Goal: Task Accomplishment & Management: Use online tool/utility

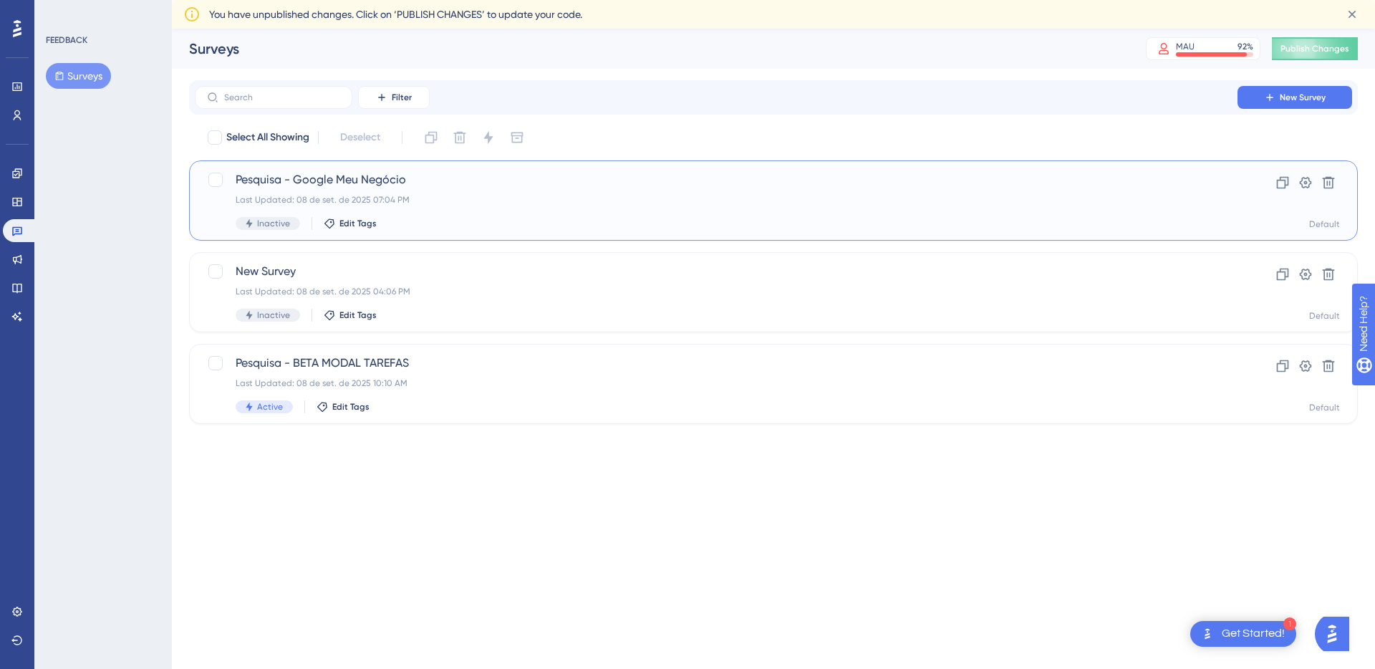
click at [506, 203] on div "Last Updated: 08 de set. de 2025 07:04 PM" at bounding box center [716, 199] width 961 height 11
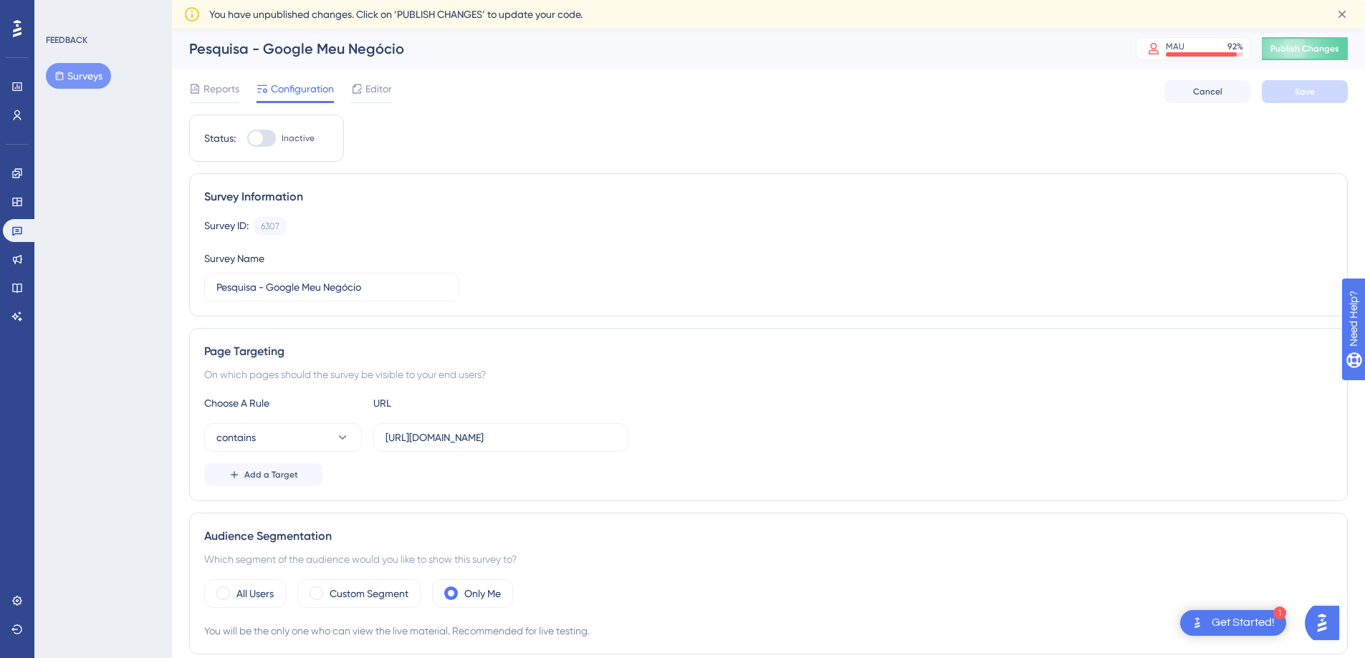
click at [396, 91] on div "Reports Configuration Editor Cancel Save" at bounding box center [768, 92] width 1158 height 46
click at [383, 87] on span "Editor" at bounding box center [378, 88] width 27 height 17
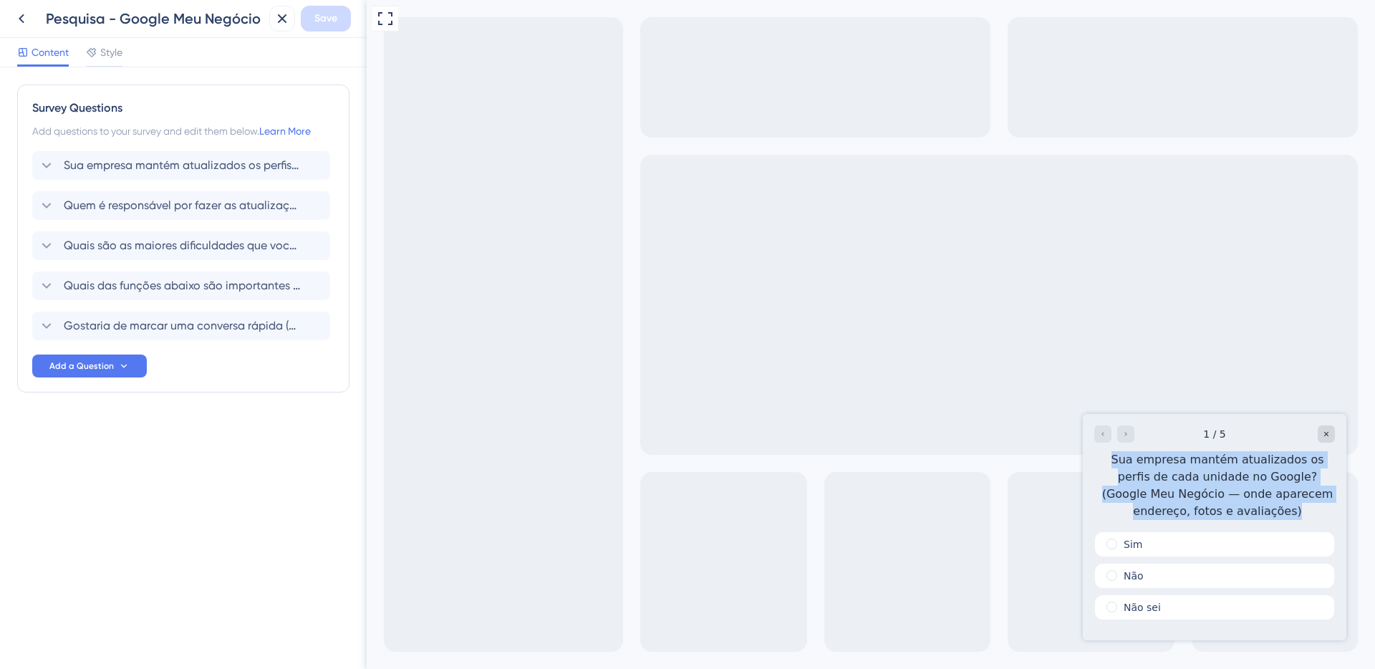
drag, startPoint x: 1105, startPoint y: 461, endPoint x: 1263, endPoint y: 518, distance: 167.5
click at [1263, 518] on div "Sua empresa mantém atualizados os perfis de cada unidade no Google? (Google Meu…" at bounding box center [1217, 485] width 235 height 69
copy div "Sua empresa mantém atualizados os perfis de cada unidade no Google? (Google Meu…"
click at [1229, 474] on div "Sua empresa mantém atualizados os perfis de cada unidade no Google? (Google Meu…" at bounding box center [1217, 485] width 235 height 69
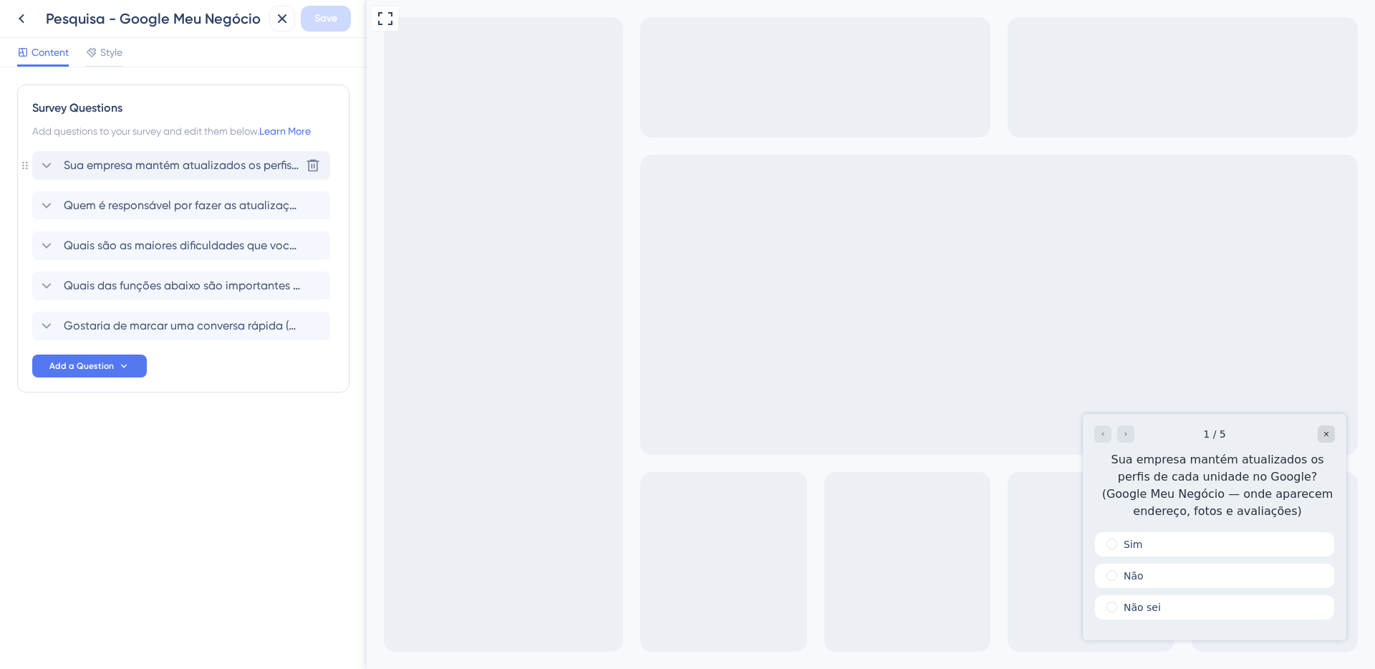
click at [128, 163] on span "Sua empresa mantém atualizados os perfis de cada unidade no Google? (Google Meu…" at bounding box center [182, 165] width 236 height 17
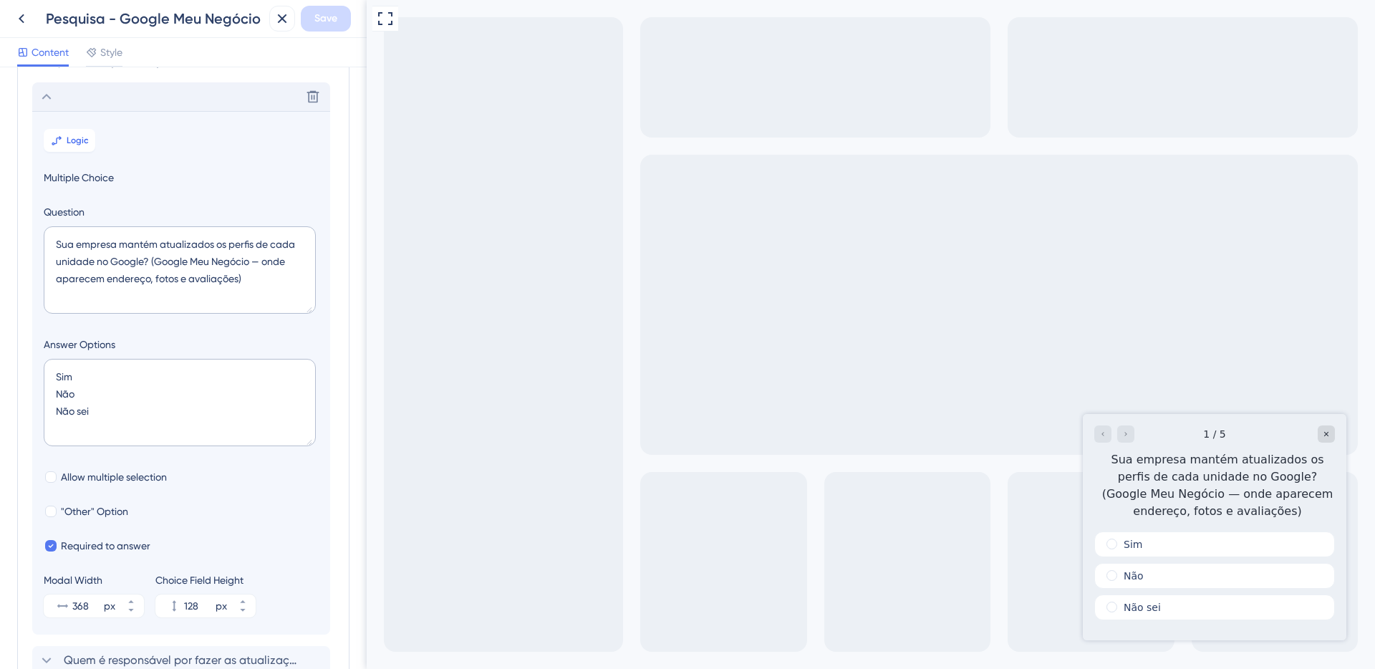
scroll to position [84, 0]
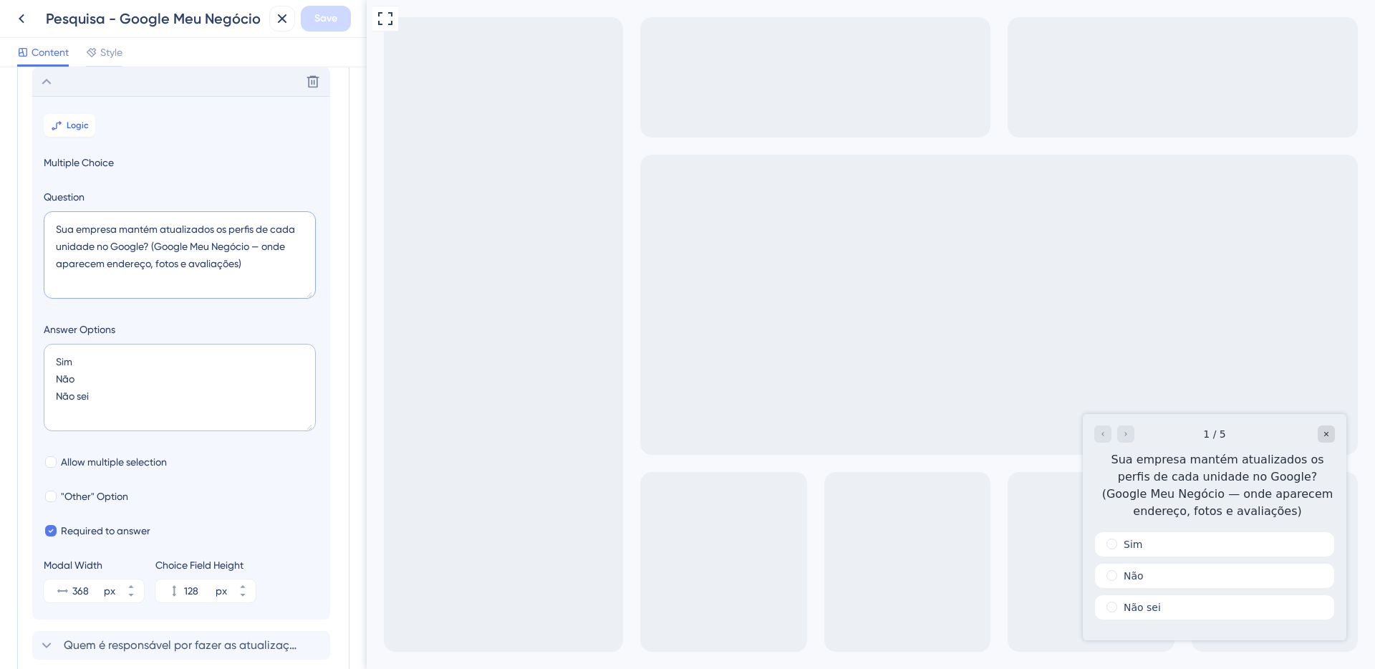
drag, startPoint x: 119, startPoint y: 227, endPoint x: 213, endPoint y: 229, distance: 94.6
click at [213, 229] on textarea "Sua empresa mantém atualizados os perfis de cada unidade no Google? (Google Meu…" at bounding box center [180, 254] width 272 height 87
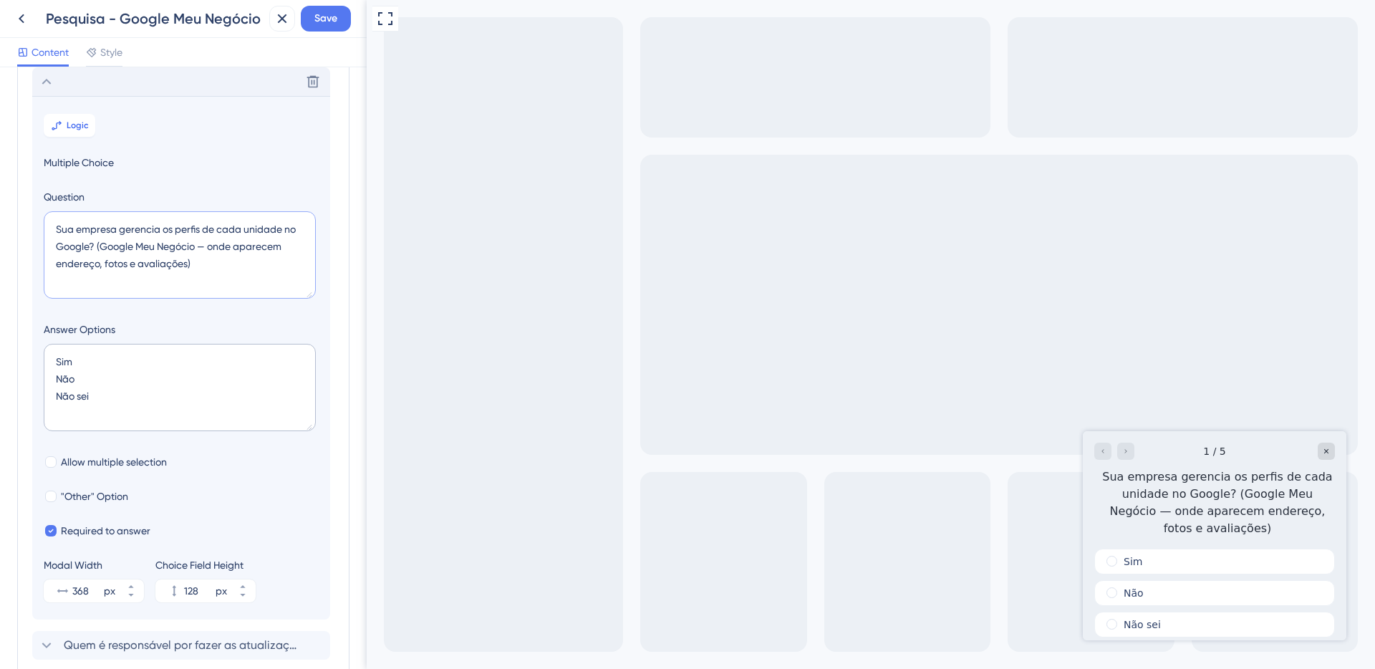
click at [283, 250] on textarea "Sua empresa gerencia os perfis de cada unidade no Google? (Google Meu Negócio —…" at bounding box center [180, 254] width 272 height 87
type textarea "Sua empresa gerencia os perfis de cada unidade no Google? (Google Meu Negócio —…"
click at [324, 21] on span "Save" at bounding box center [325, 18] width 23 height 17
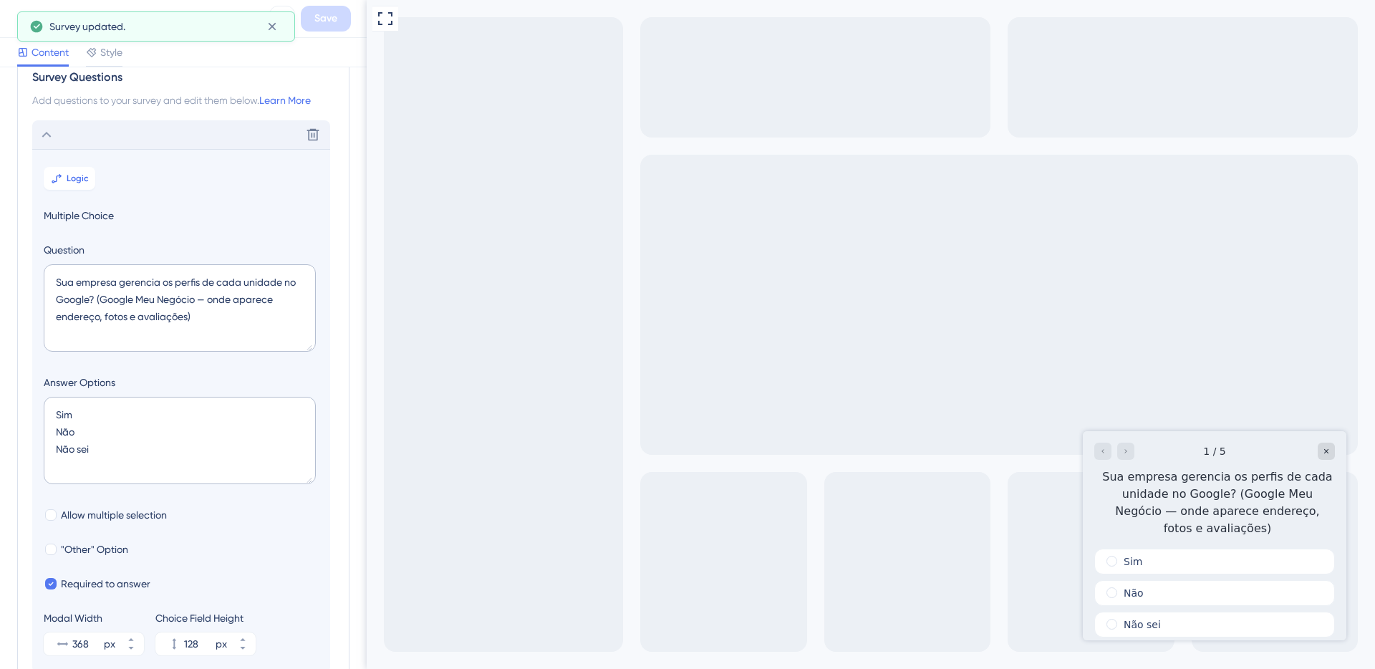
scroll to position [0, 0]
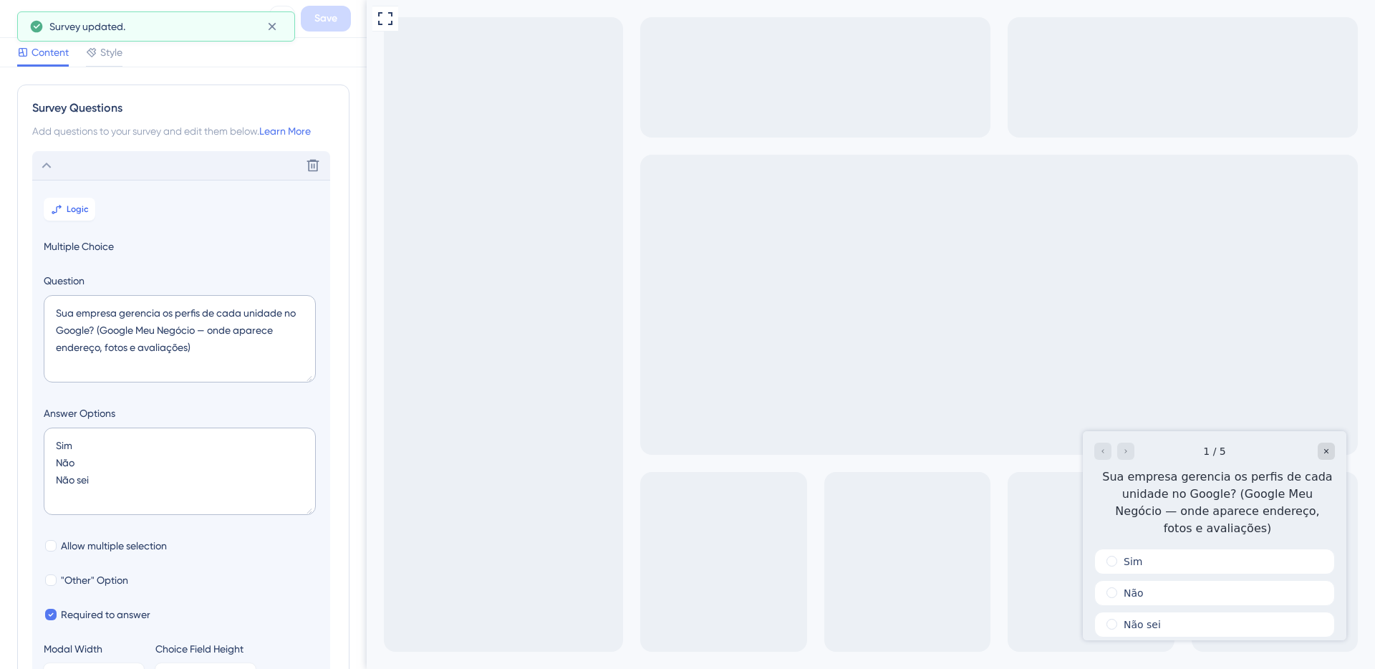
click at [243, 110] on div "Survey Questions" at bounding box center [183, 108] width 302 height 17
click at [47, 170] on icon at bounding box center [46, 165] width 17 height 17
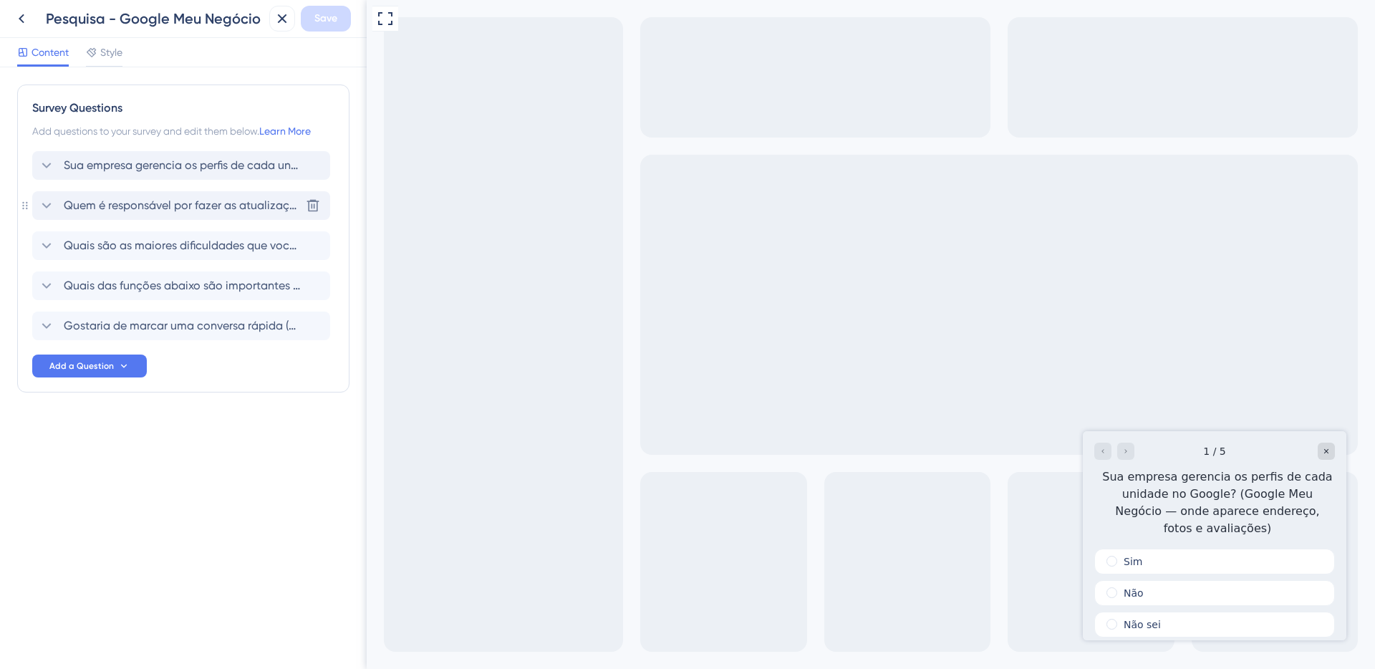
click at [123, 213] on span "Quem é responsável por fazer as atualizações das informações do GMN?" at bounding box center [182, 205] width 236 height 17
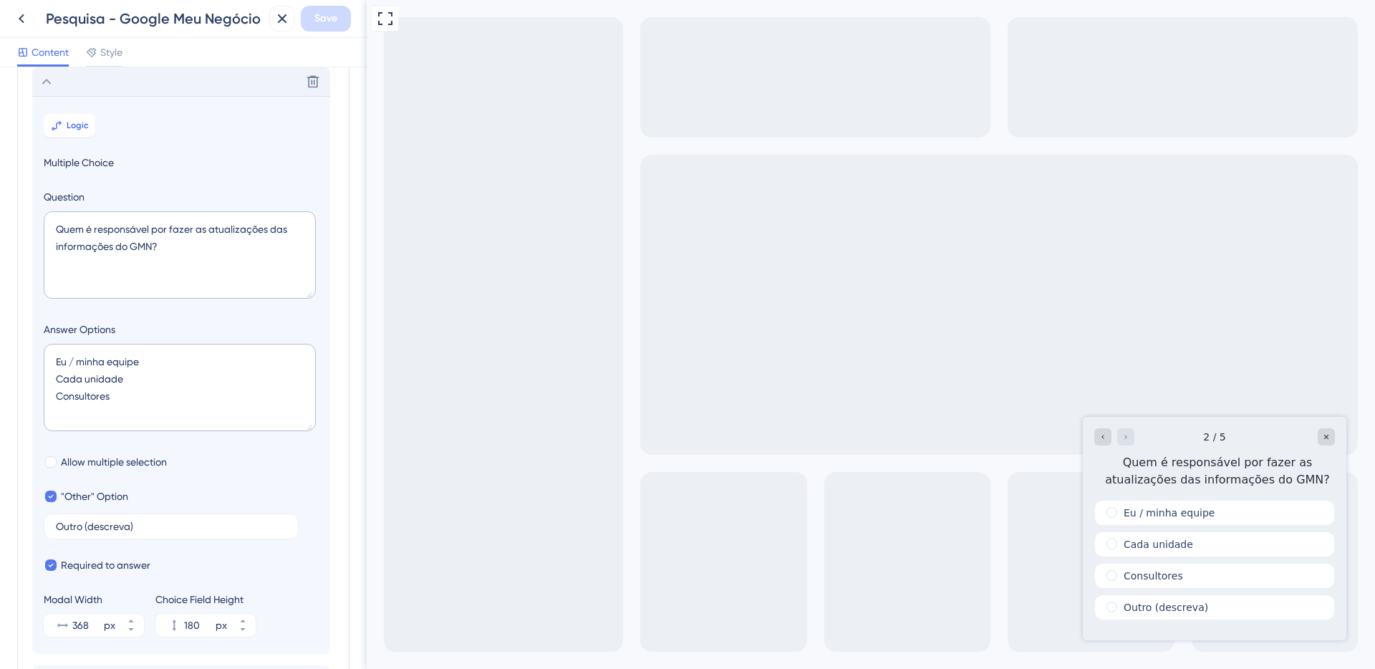
scroll to position [100, 0]
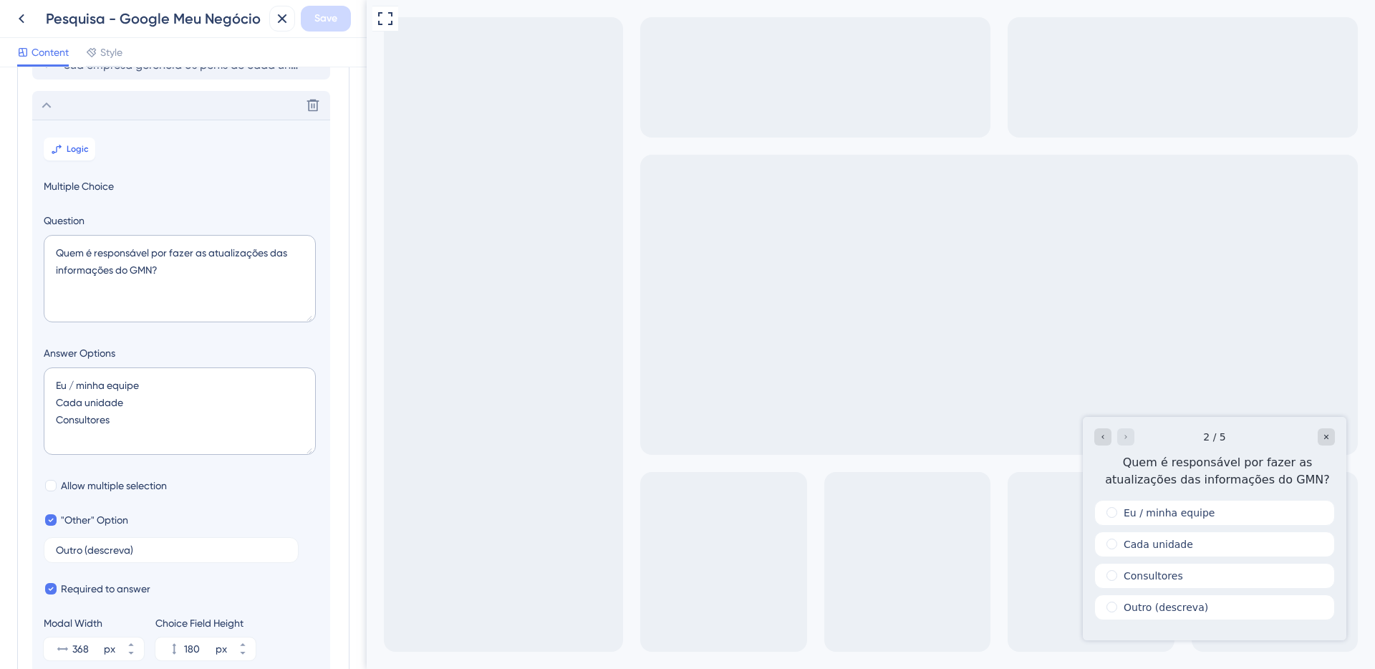
click at [57, 95] on div "Delete" at bounding box center [181, 105] width 298 height 29
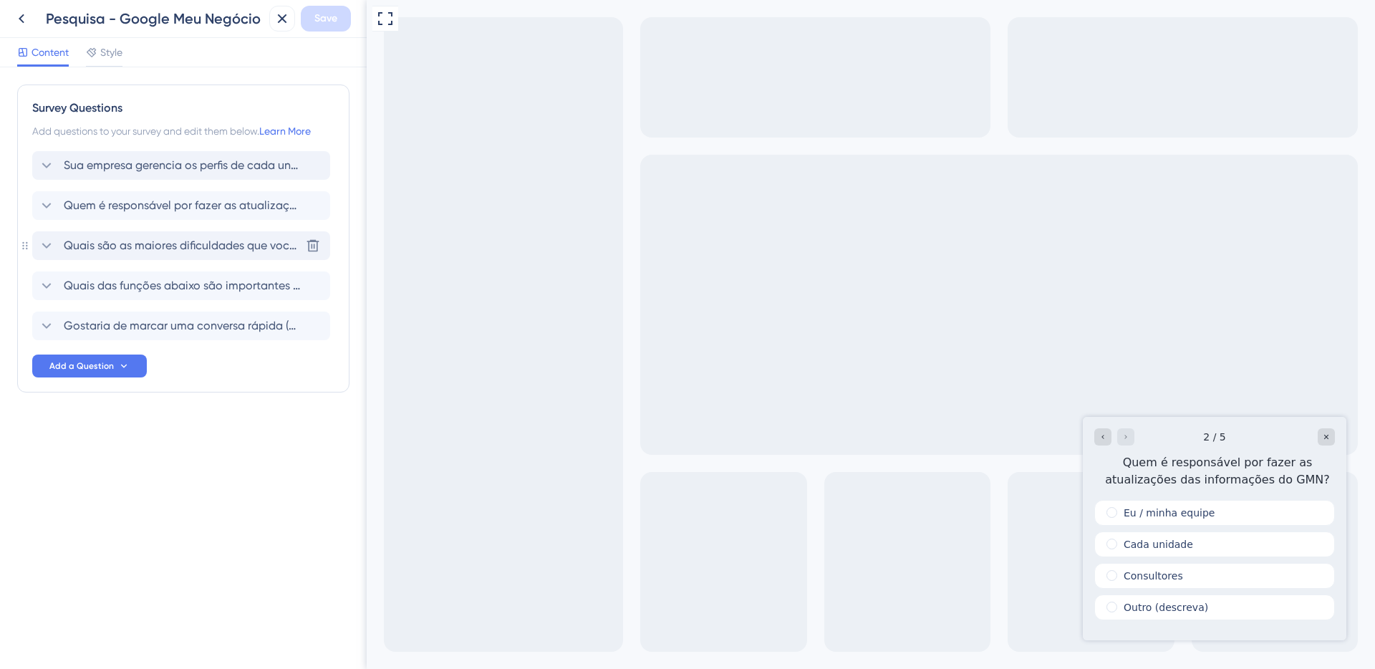
click at [279, 241] on span "Quais são as maiores dificuldades que vocês enfrentam com o GMN?" at bounding box center [182, 245] width 236 height 17
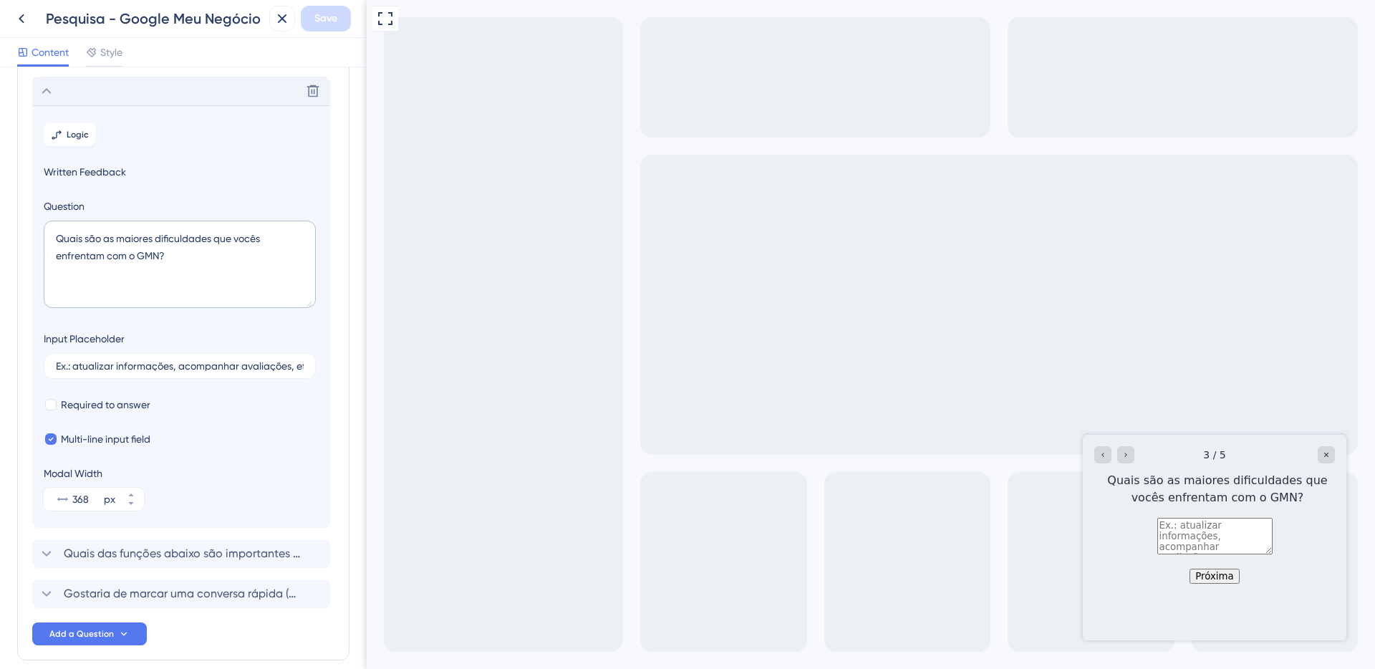
scroll to position [164, 0]
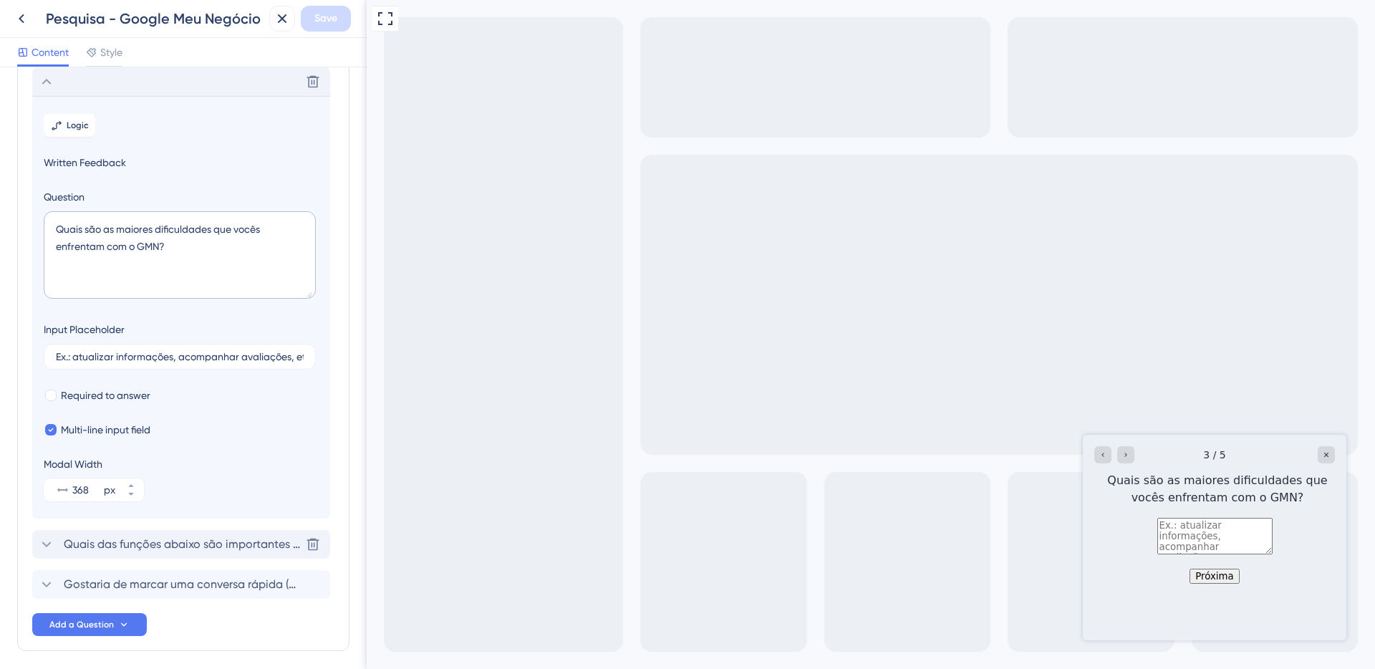
click at [165, 537] on span "Quais das funções abaixo são importantes para você?" at bounding box center [182, 544] width 236 height 17
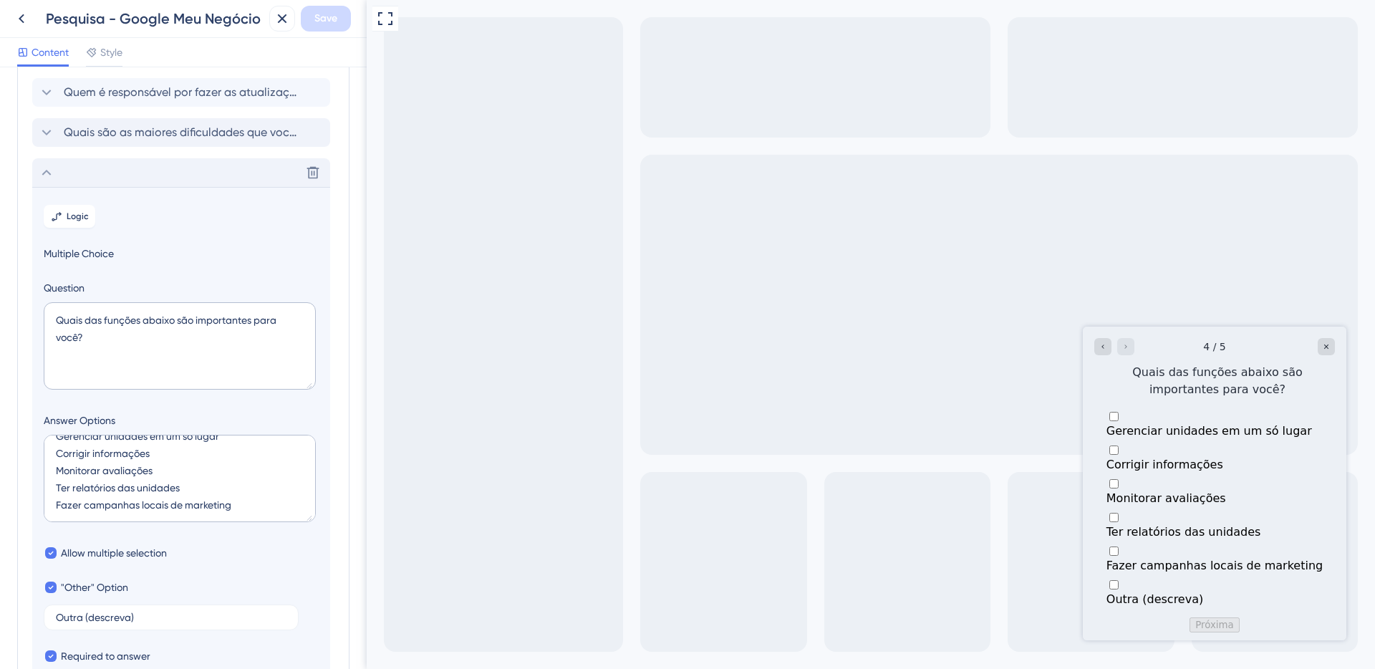
scroll to position [17, 0]
click at [92, 486] on textarea "Gerenciar unidades em um só lugar Corrigir informações Monitorar avaliações Ter…" at bounding box center [180, 478] width 272 height 87
drag, startPoint x: 75, startPoint y: 487, endPoint x: 54, endPoint y: 486, distance: 20.8
click at [54, 486] on textarea "Gerenciar unidades em um só lugar Corrigir informações Monitorar avaliações Ter…" at bounding box center [180, 478] width 272 height 87
click at [110, 489] on textarea "Gerenciar unidades em um só lugar Corrigir informações Monitorar avaliações Rel…" at bounding box center [180, 478] width 272 height 87
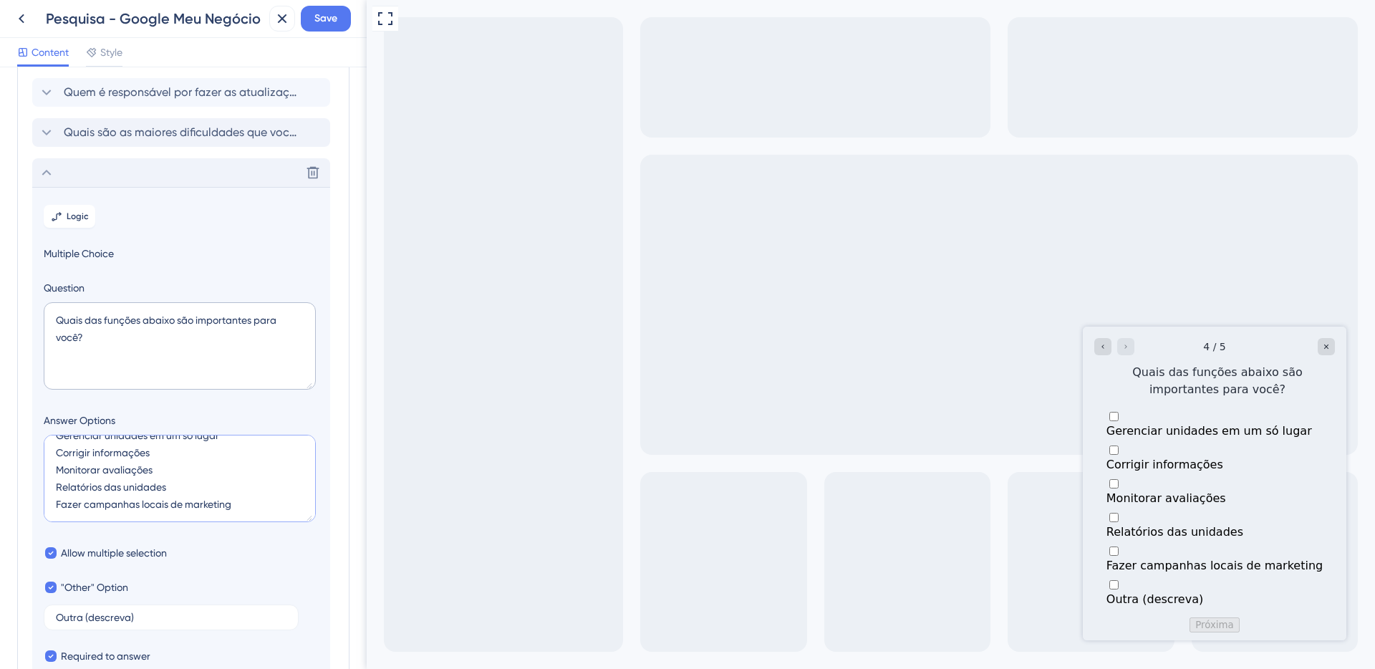
click at [110, 489] on textarea "Gerenciar unidades em um só lugar Corrigir informações Monitorar avaliações Rel…" at bounding box center [180, 478] width 272 height 87
click at [266, 507] on textarea "Gerenciar unidades em um só lugar Corrigir informações Monitorar avaliações Rel…" at bounding box center [180, 478] width 272 height 87
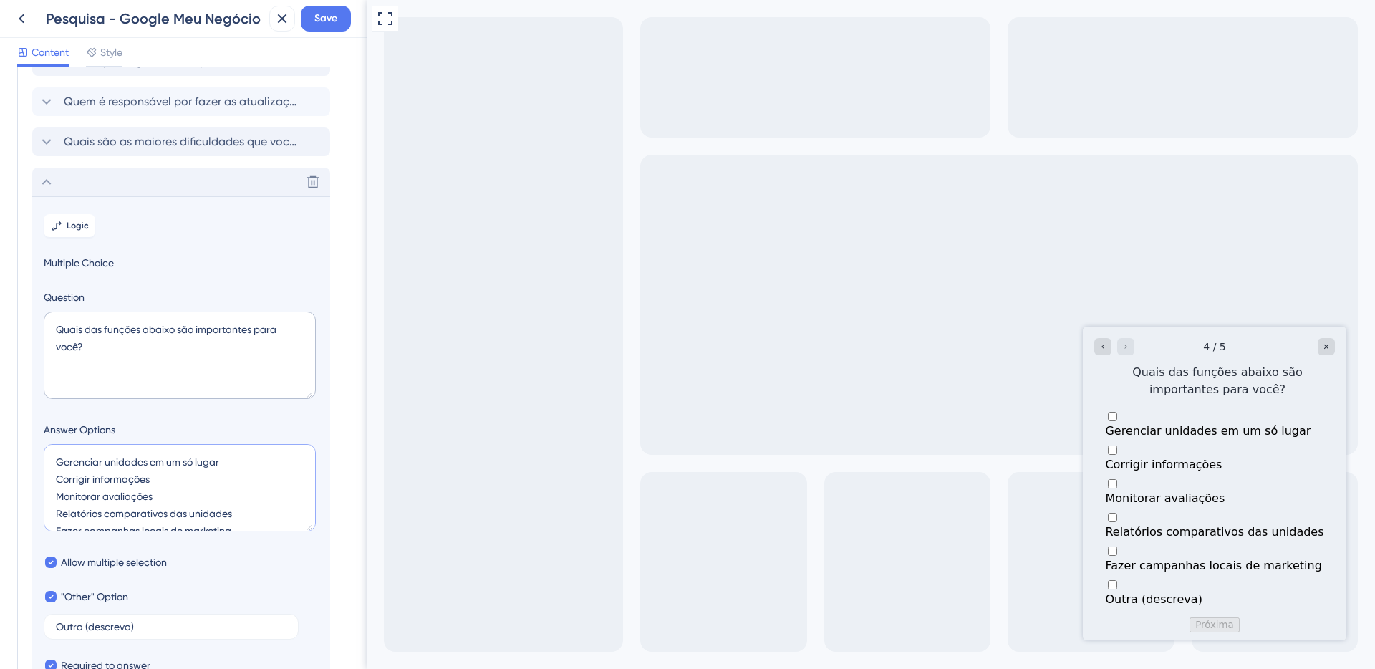
scroll to position [90, 0]
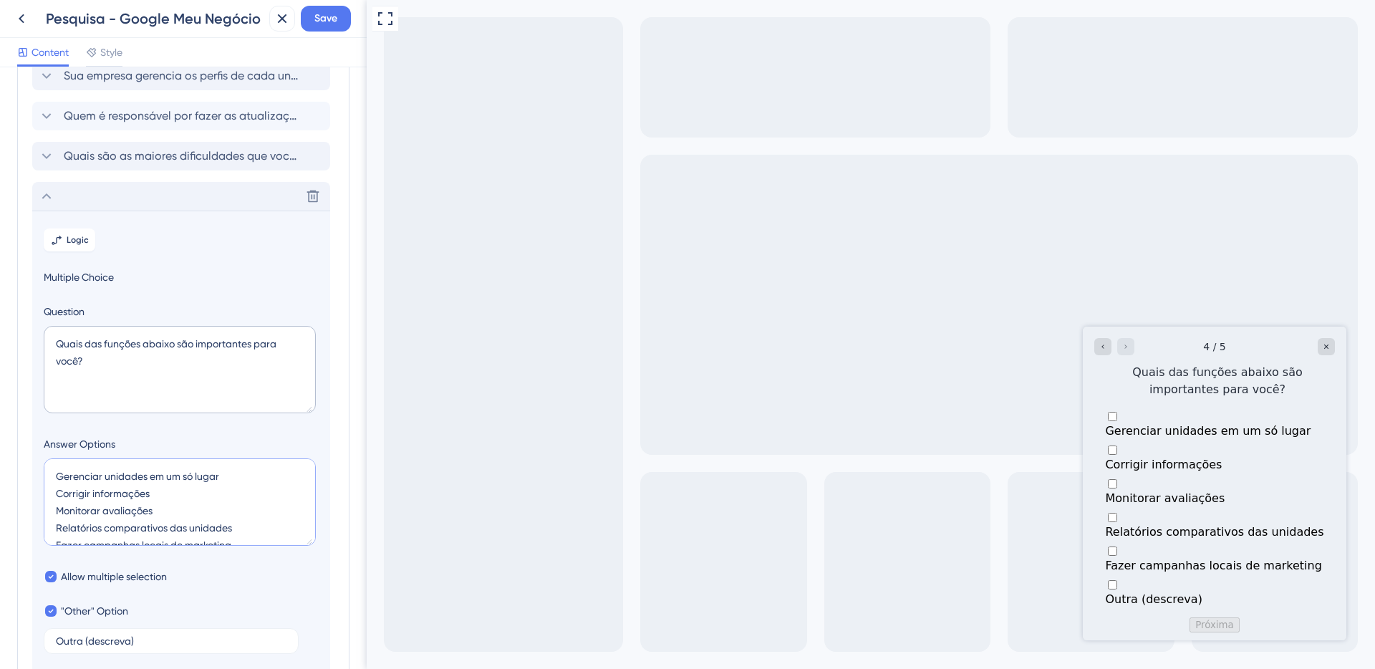
click at [178, 499] on textarea "Gerenciar unidades em um só lugar Corrigir informações Monitorar avaliações Rel…" at bounding box center [180, 501] width 272 height 87
click at [105, 479] on textarea "Gerenciar unidades em um só lugar Corrigir informações Monitorar avaliações Rel…" at bounding box center [180, 501] width 272 height 87
click at [204, 497] on textarea "Gerenciar unidades em um só lugar Corrigir informações Monitorar avaliações Rel…" at bounding box center [180, 501] width 272 height 87
drag, startPoint x: 157, startPoint y: 494, endPoint x: 242, endPoint y: 494, distance: 85.2
click at [242, 494] on textarea "Gerenciar unidades em um só lugar Corrigir informações no Google Monitorar aval…" at bounding box center [180, 501] width 272 height 87
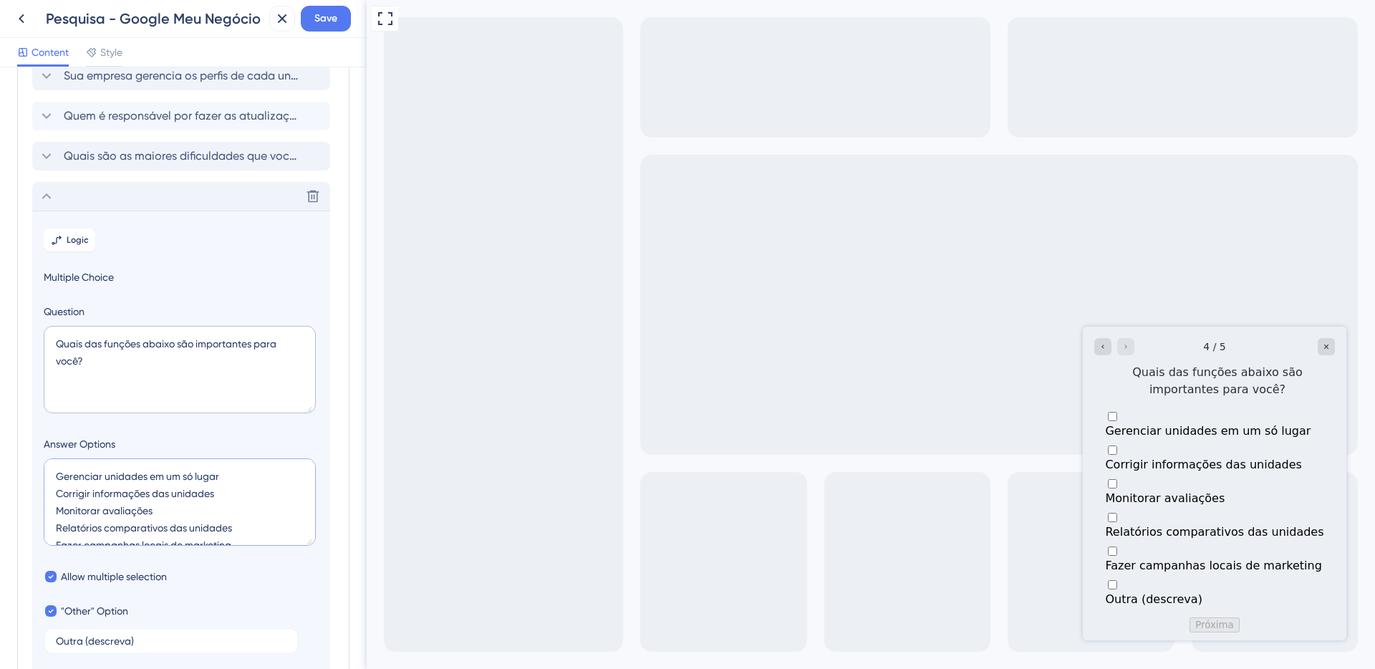
click at [218, 511] on textarea "Gerenciar unidades em um só lugar Corrigir informações das unidades Monitorar a…" at bounding box center [180, 501] width 272 height 87
click at [101, 491] on textarea "Gerenciar unidades em um só lugar Corrigir informações das unidades Monitorar a…" at bounding box center [180, 501] width 272 height 87
click at [112, 496] on textarea "Gerenciar unidades em um só lugar Corrigir informações das unidades Monitorar t…" at bounding box center [180, 501] width 272 height 87
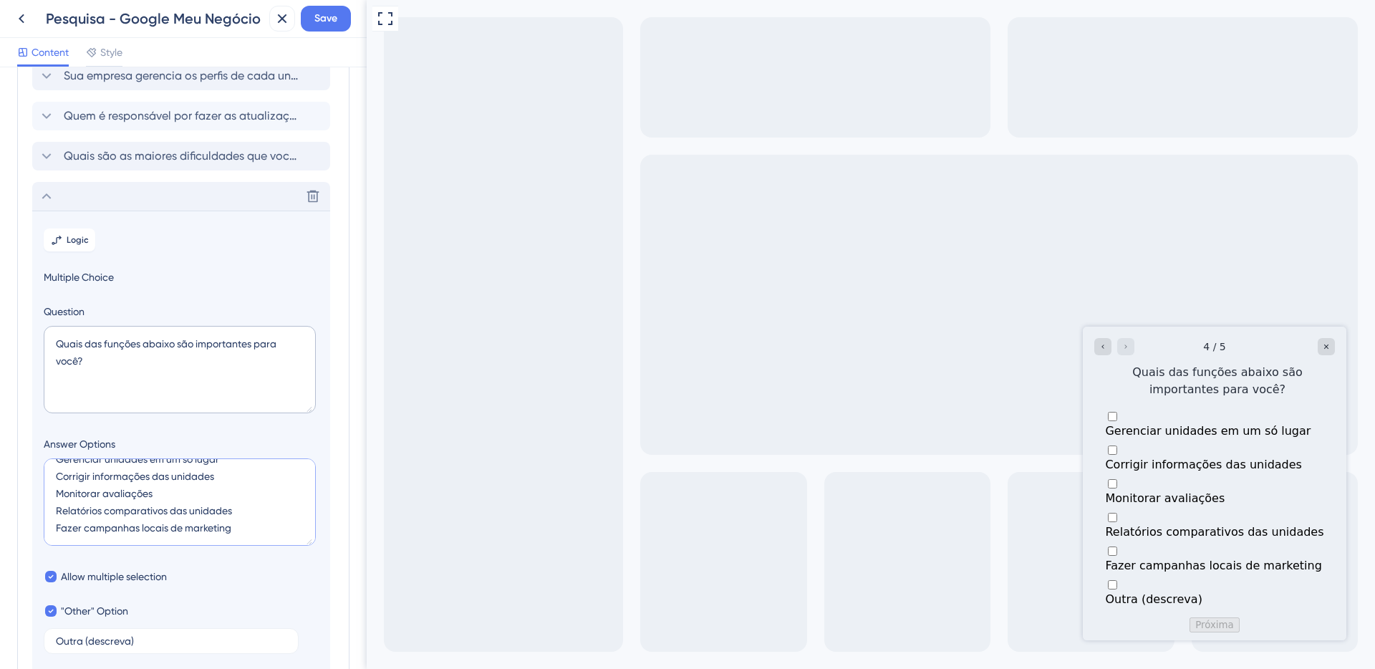
click at [65, 528] on textarea "Gerenciar unidades em um só lugar Corrigir informações das unidades Monitorar a…" at bounding box center [180, 501] width 272 height 87
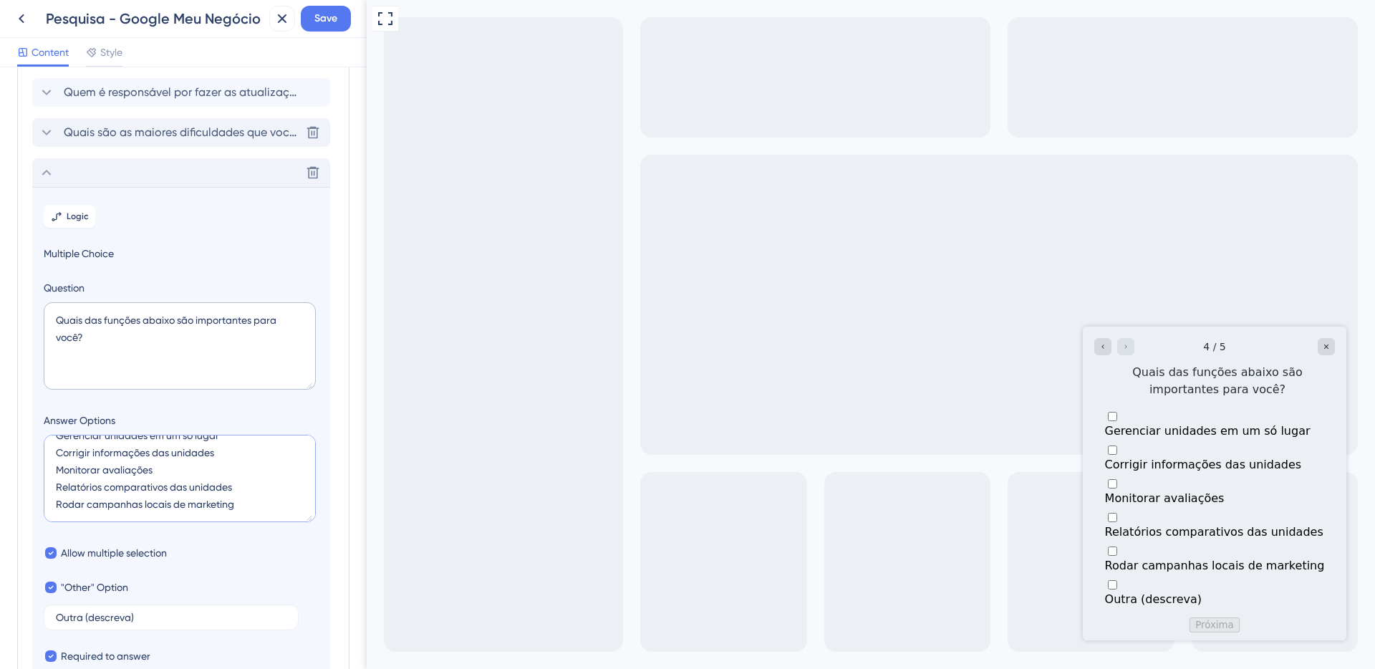
type textarea "Gerenciar unidades em um só lugar Corrigir informações das unidades Monitorar a…"
click at [213, 122] on div "Quais são as maiores dificuldades que vocês enfrentam com o GMN? [GEOGRAPHIC_DA…" at bounding box center [181, 132] width 298 height 29
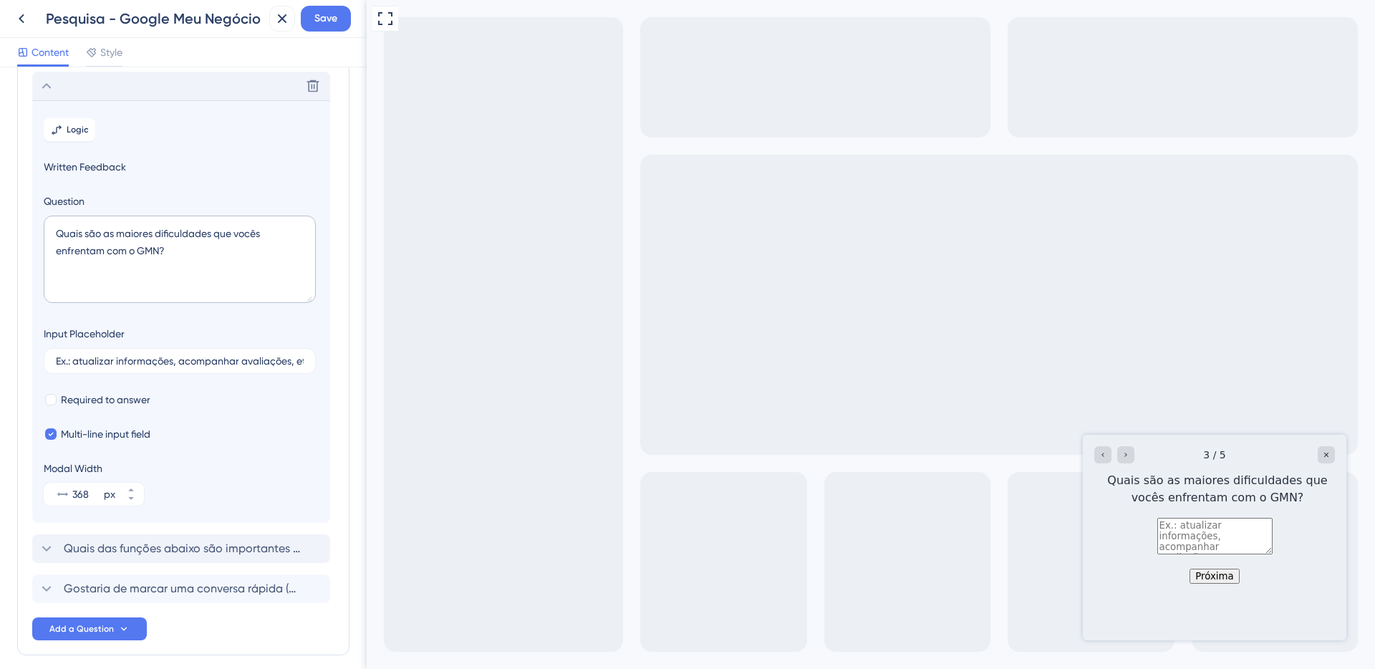
scroll to position [164, 0]
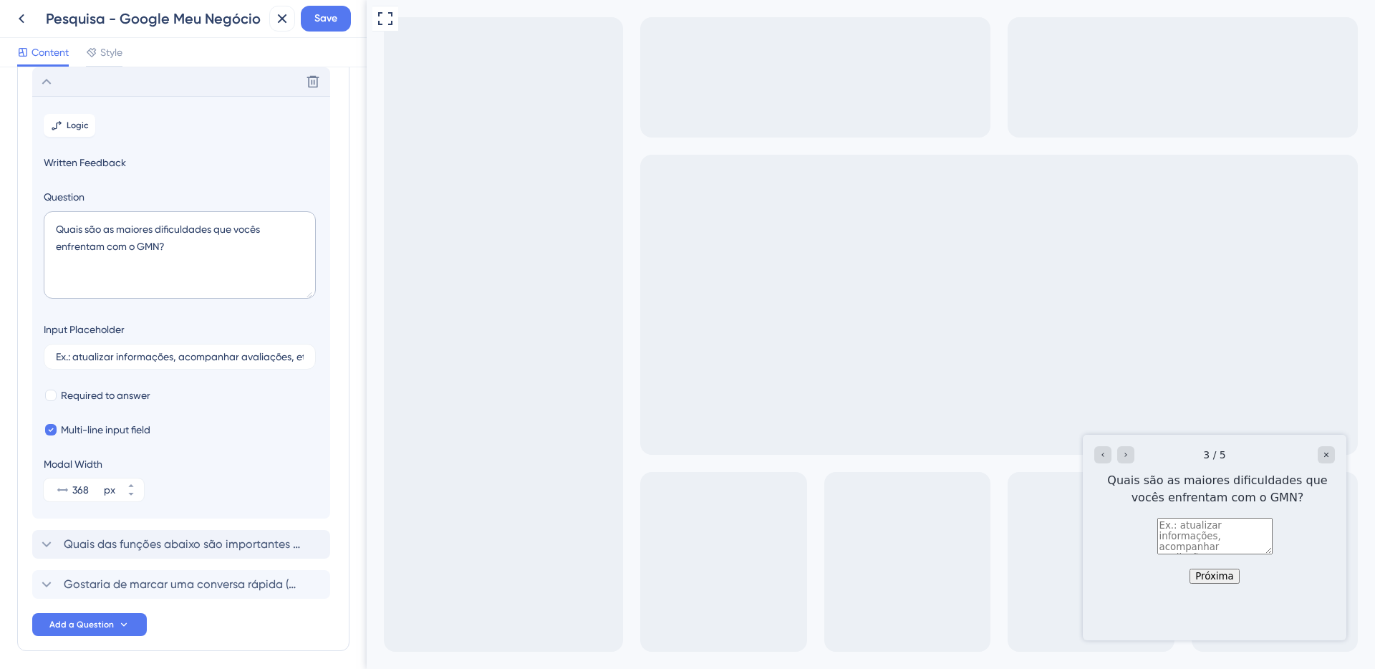
click at [199, 86] on div "Delete" at bounding box center [181, 81] width 298 height 29
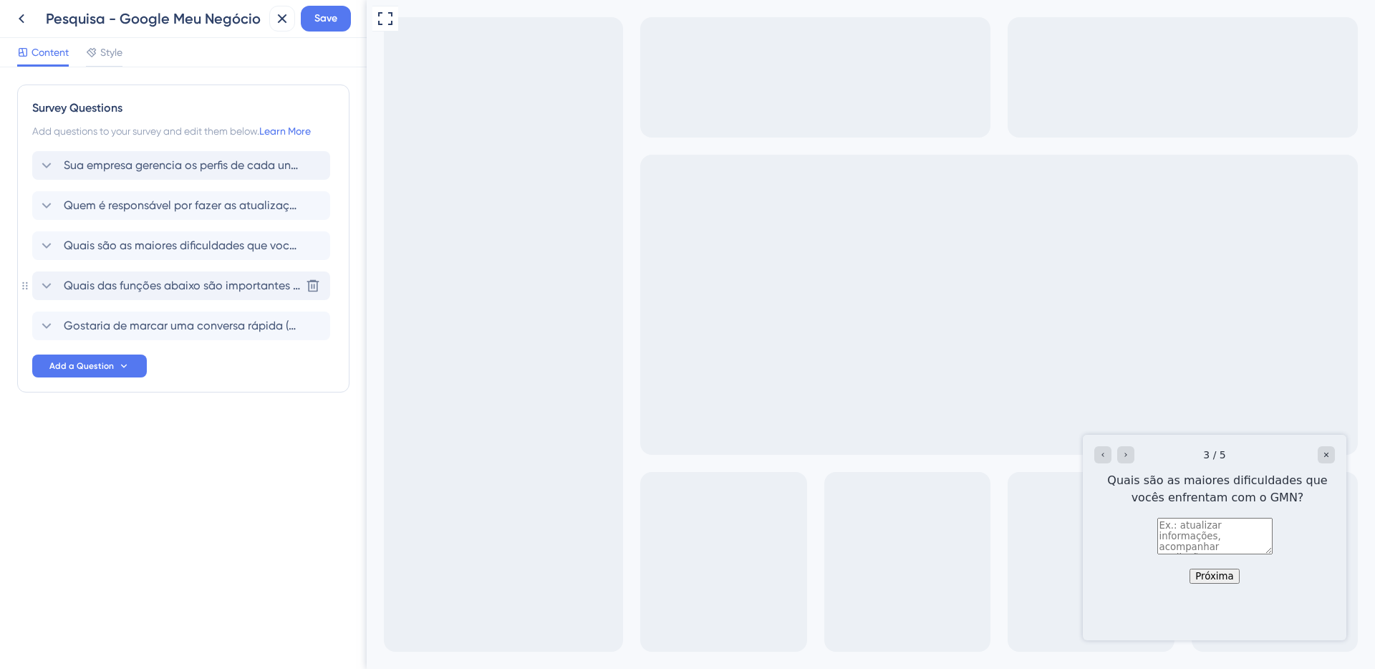
click at [129, 292] on span "Quais das funções abaixo são importantes para você?" at bounding box center [182, 285] width 236 height 17
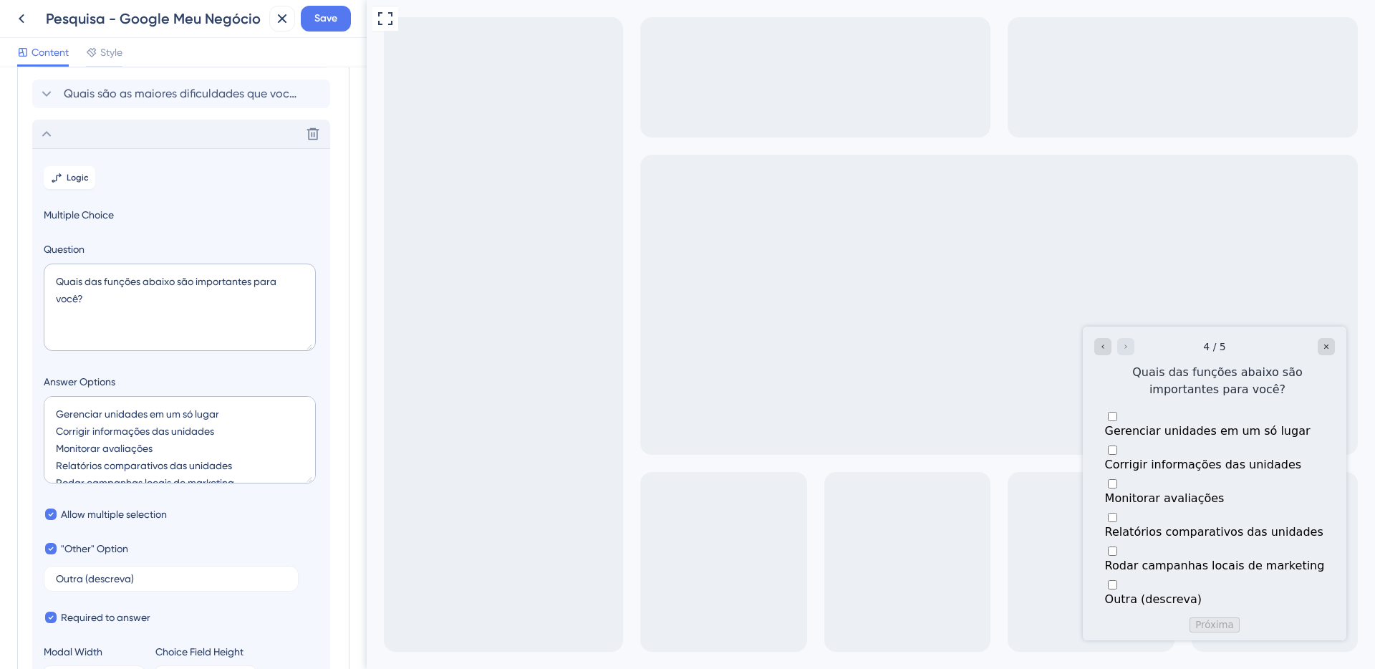
scroll to position [133, 0]
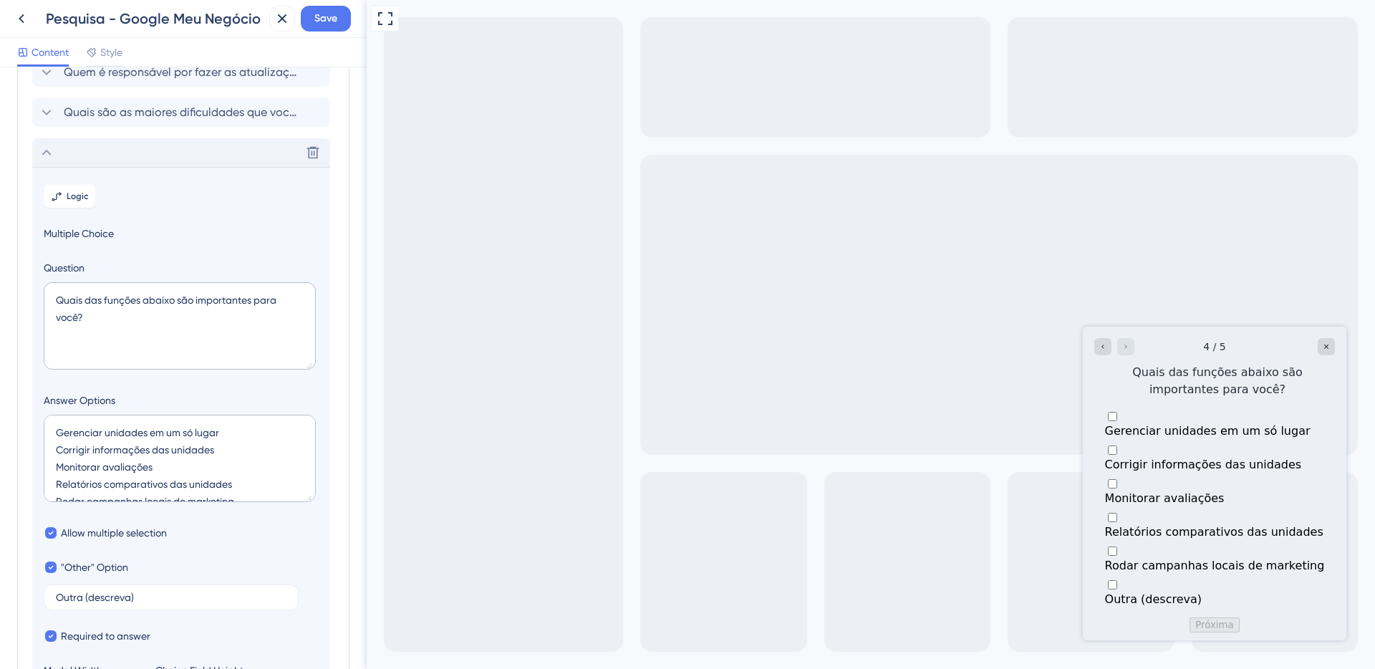
click at [135, 145] on div "Delete" at bounding box center [181, 152] width 298 height 29
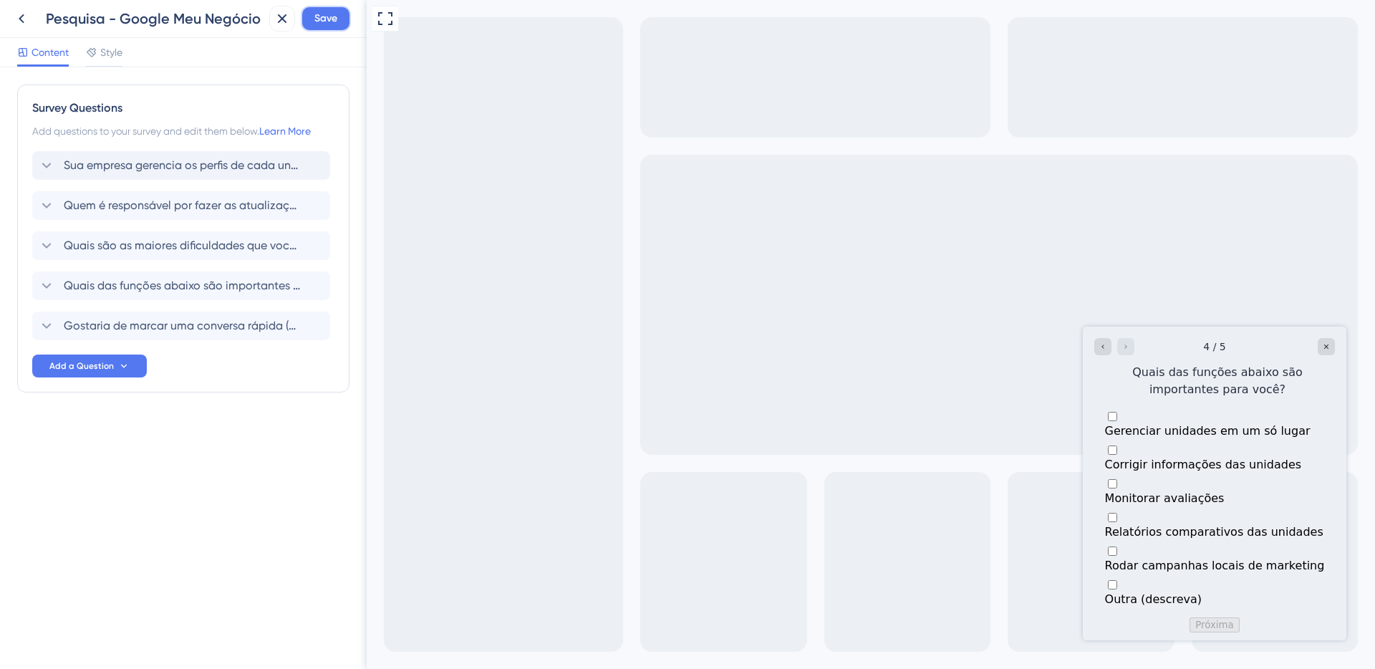
click at [316, 22] on span "Save" at bounding box center [325, 18] width 23 height 17
click at [155, 166] on span "Sua empresa gerencia os perfis de cada unidade no Google? (Google Meu Negócio —…" at bounding box center [182, 165] width 236 height 17
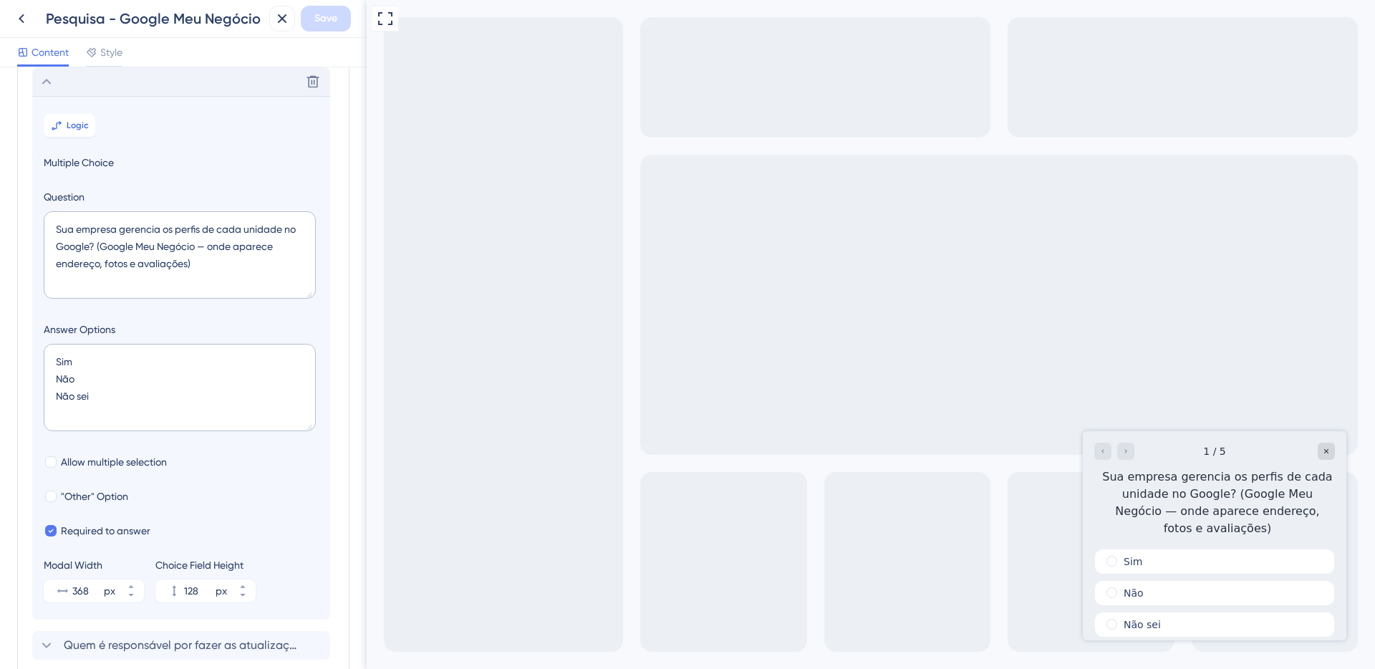
scroll to position [186, 0]
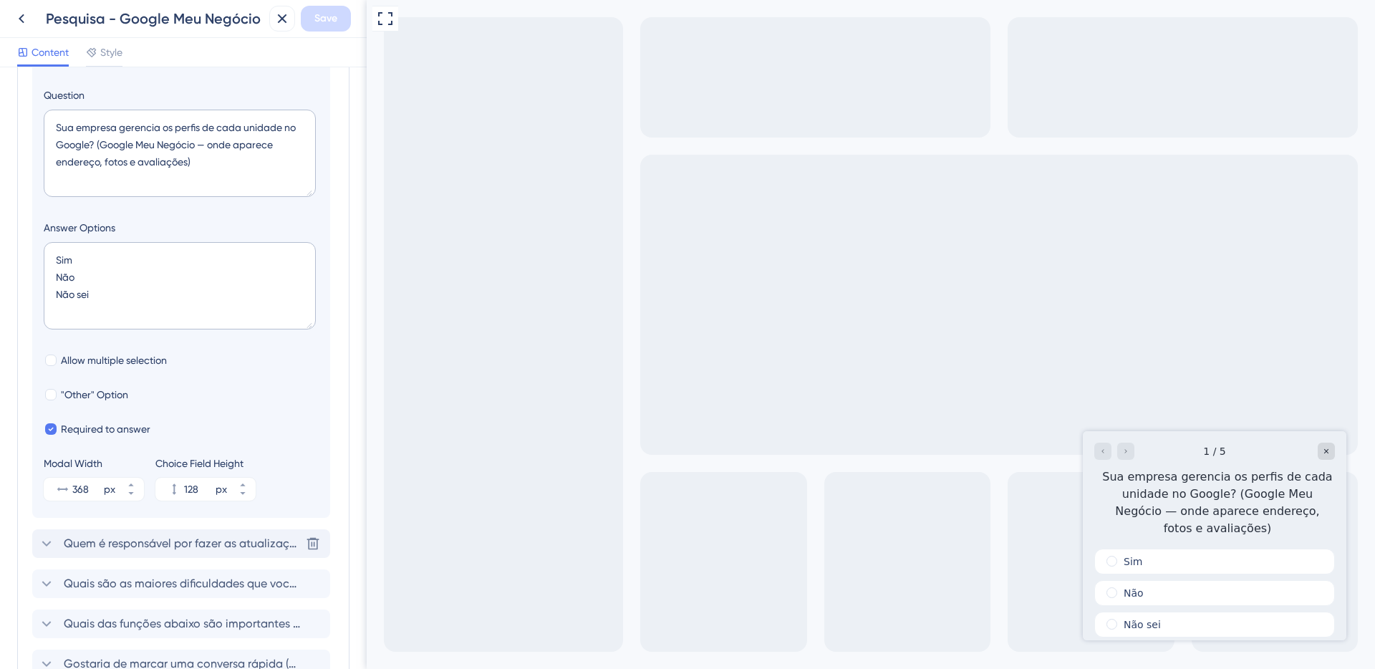
click at [195, 533] on div "Quem é responsável por fazer as atualizações das informações do GMN? [GEOGRAPHI…" at bounding box center [181, 543] width 298 height 29
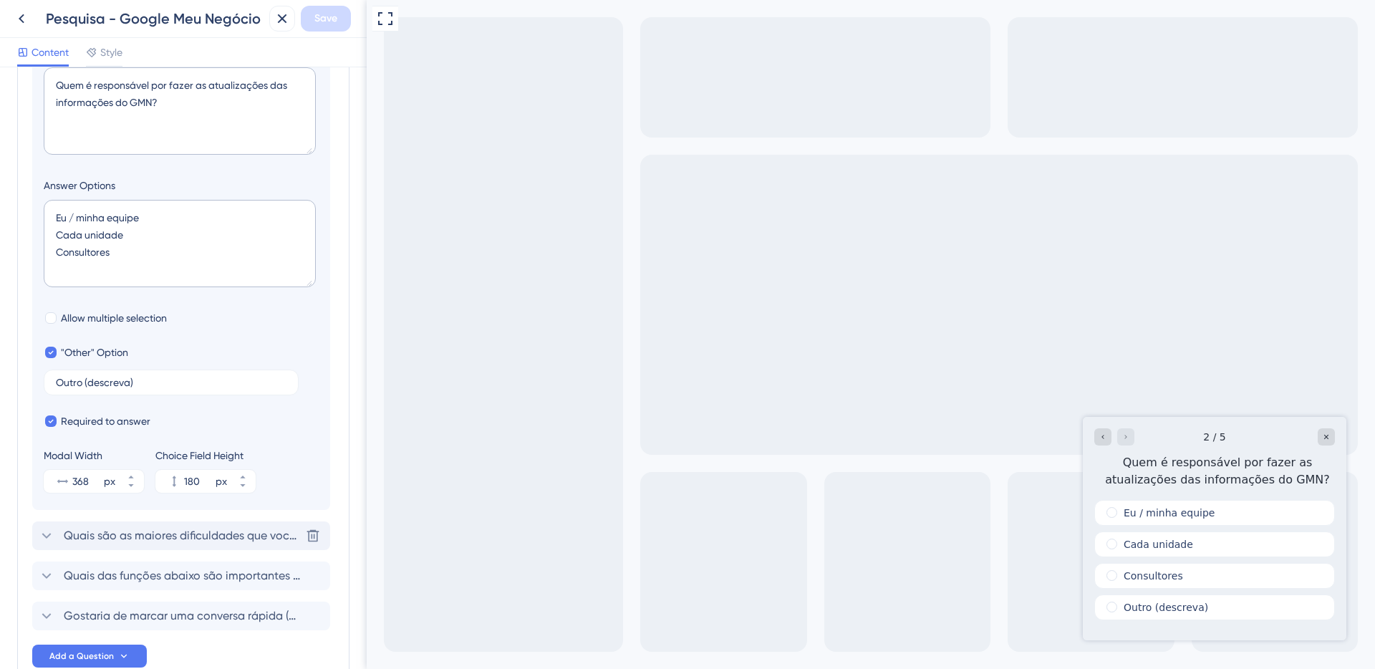
scroll to position [266, 0]
click at [126, 63] on div "Content Style" at bounding box center [183, 52] width 367 height 29
click at [122, 59] on span "Style" at bounding box center [111, 52] width 22 height 17
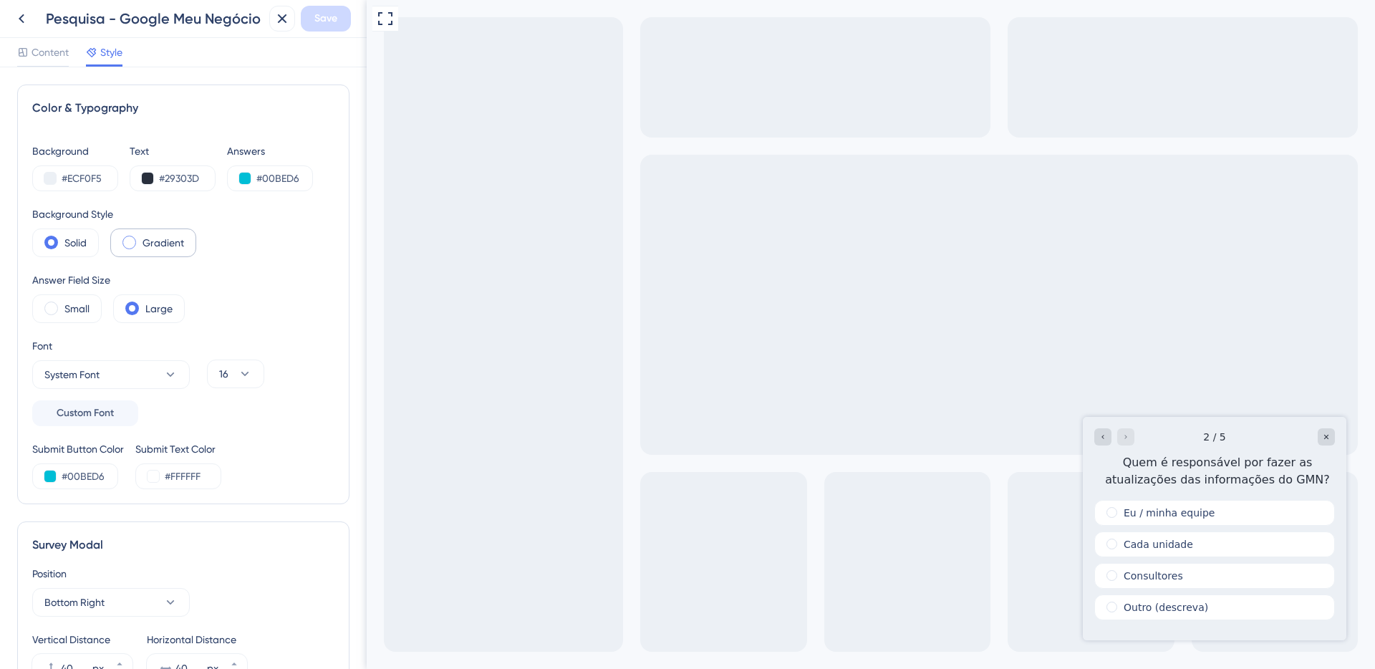
click at [139, 243] on div "Gradient" at bounding box center [153, 243] width 86 height 29
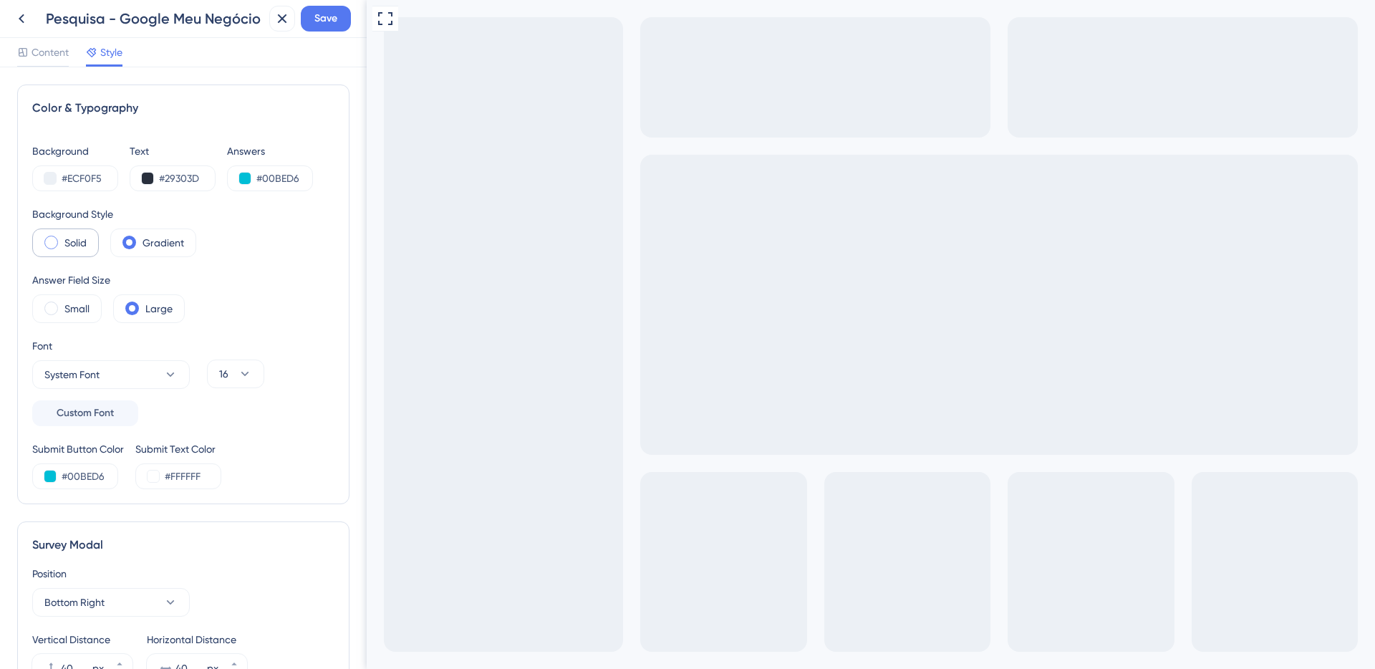
click at [64, 245] on div "Solid" at bounding box center [65, 243] width 67 height 29
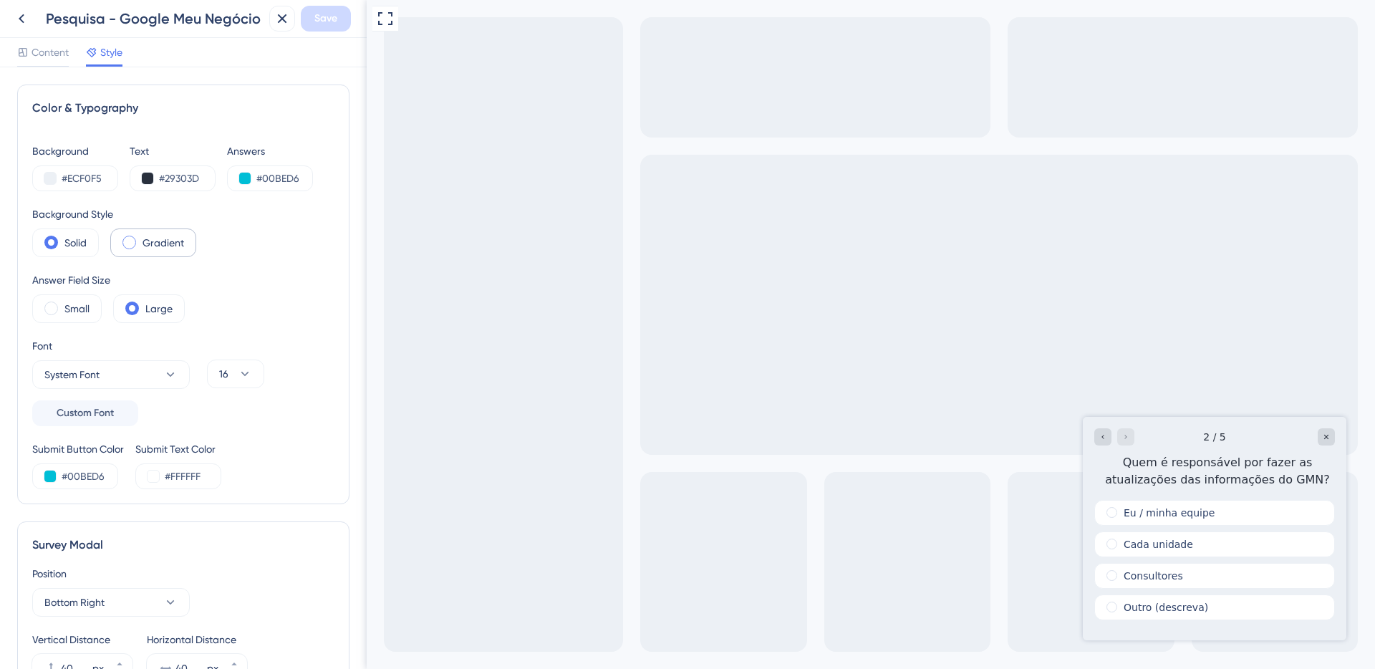
click at [124, 239] on span at bounding box center [130, 243] width 14 height 14
click at [140, 238] on input "radio" at bounding box center [140, 238] width 0 height 0
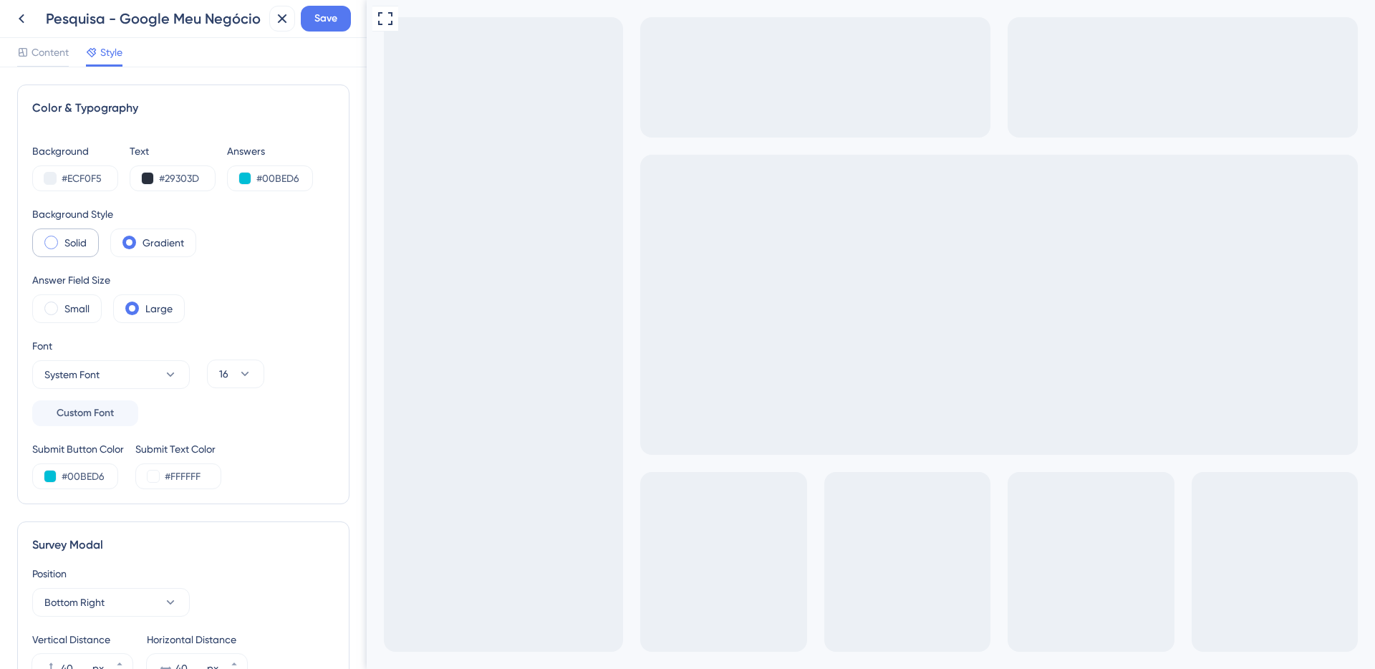
click at [85, 238] on label "Solid" at bounding box center [75, 242] width 22 height 17
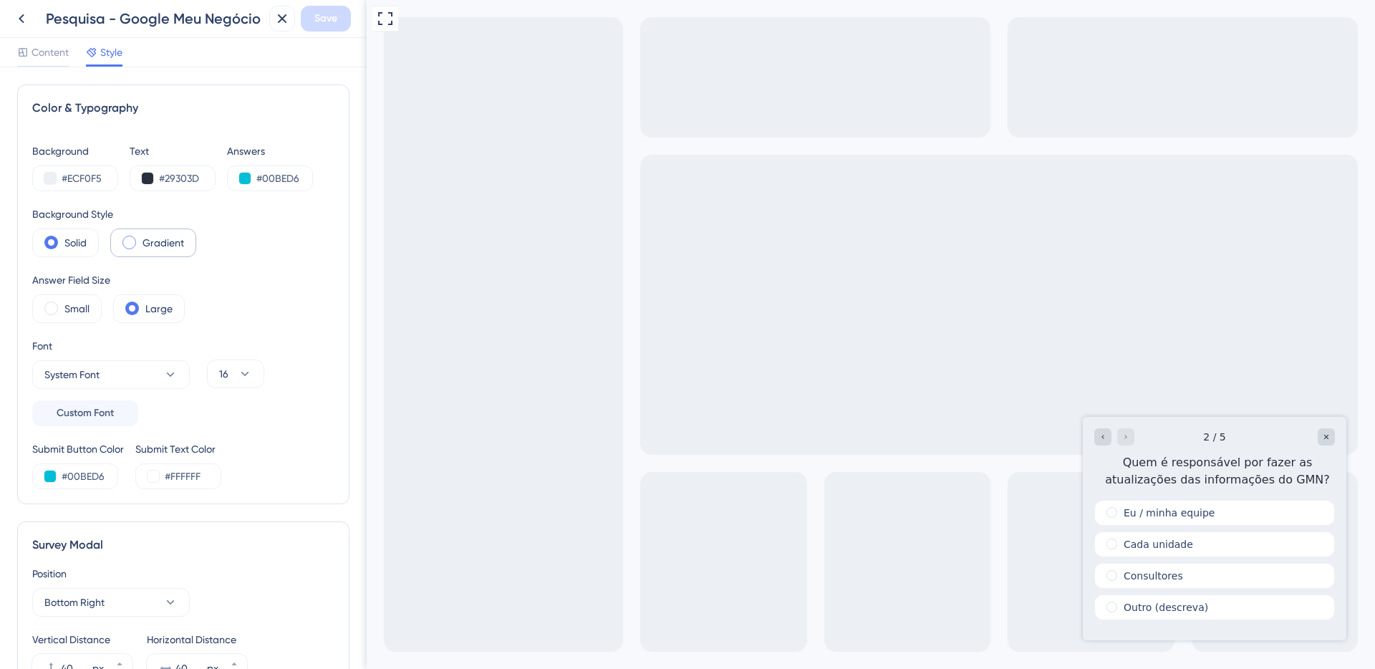
click at [129, 240] on span at bounding box center [130, 243] width 14 height 14
click at [140, 238] on input "radio" at bounding box center [140, 238] width 0 height 0
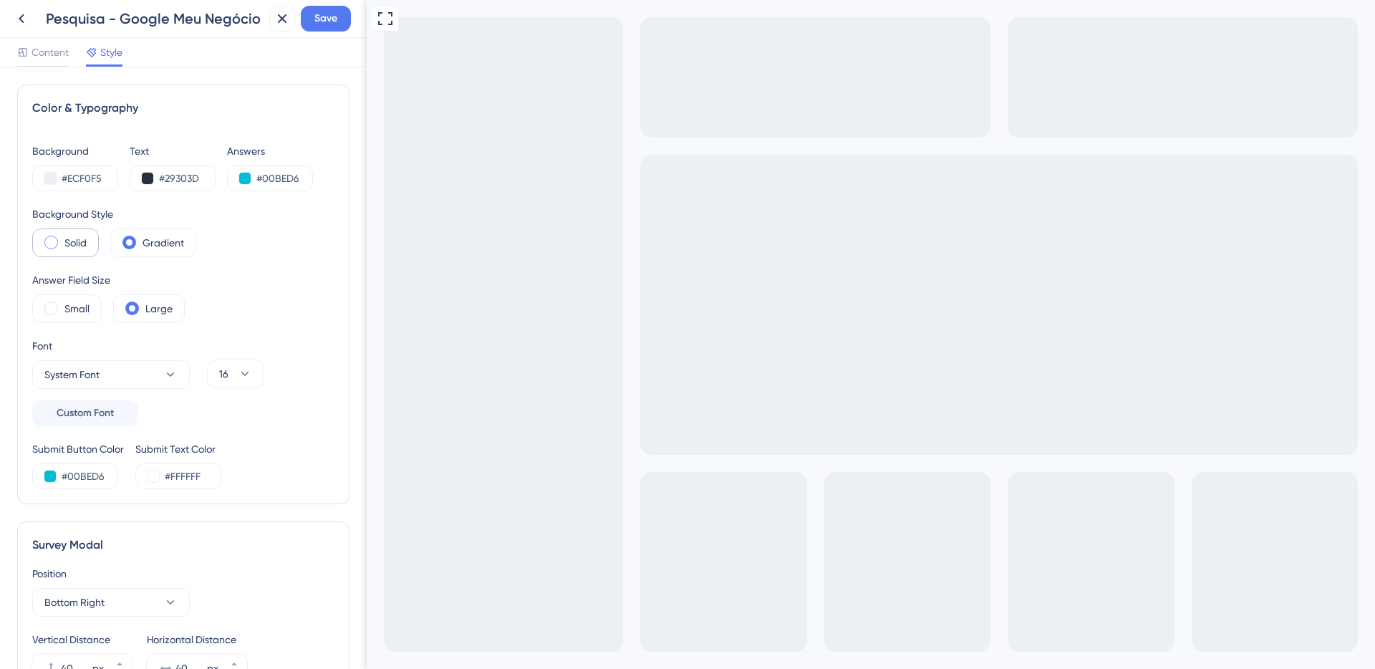
click at [54, 242] on span at bounding box center [51, 243] width 14 height 14
click at [62, 238] on input "radio" at bounding box center [62, 238] width 0 height 0
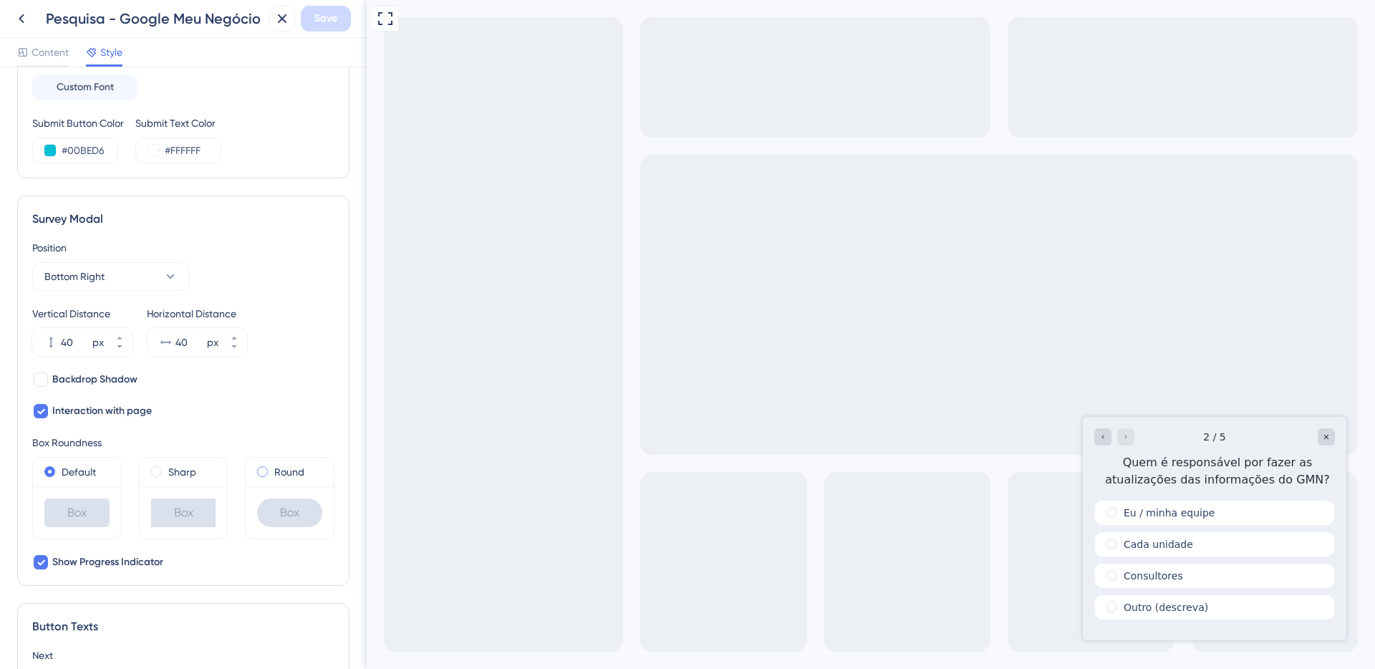
scroll to position [335, 0]
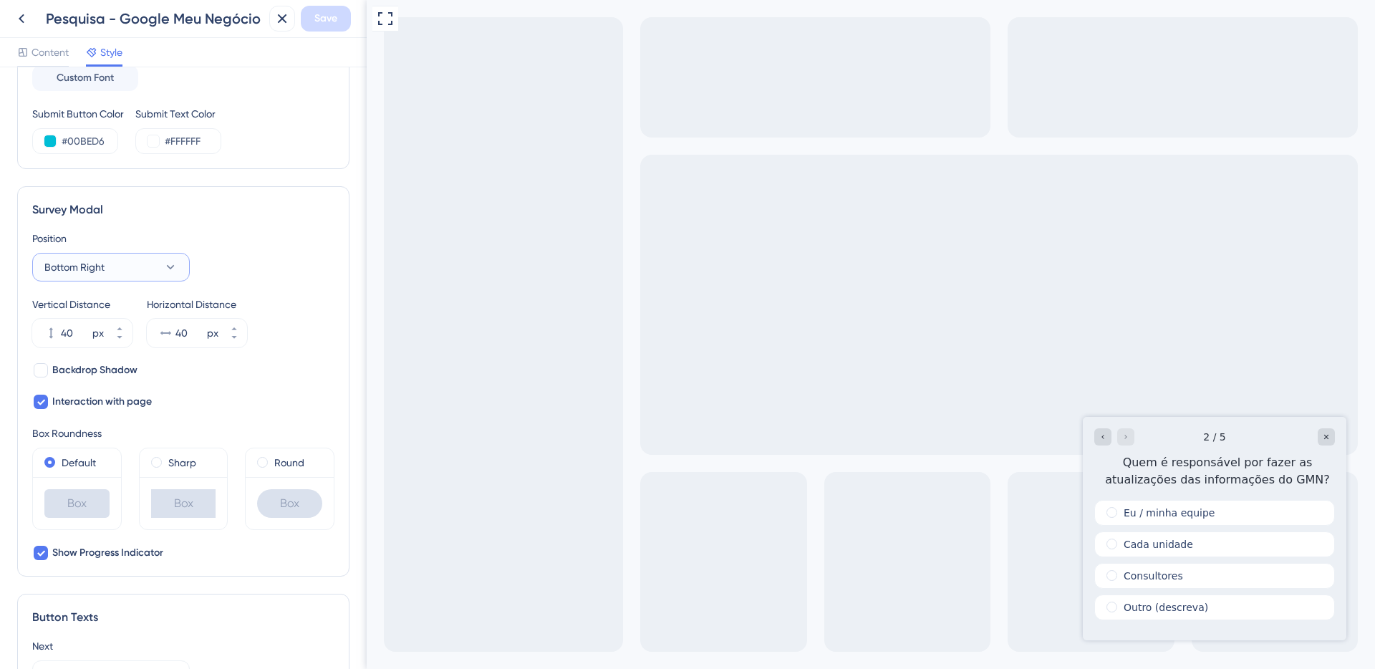
click at [175, 260] on icon at bounding box center [170, 267] width 14 height 14
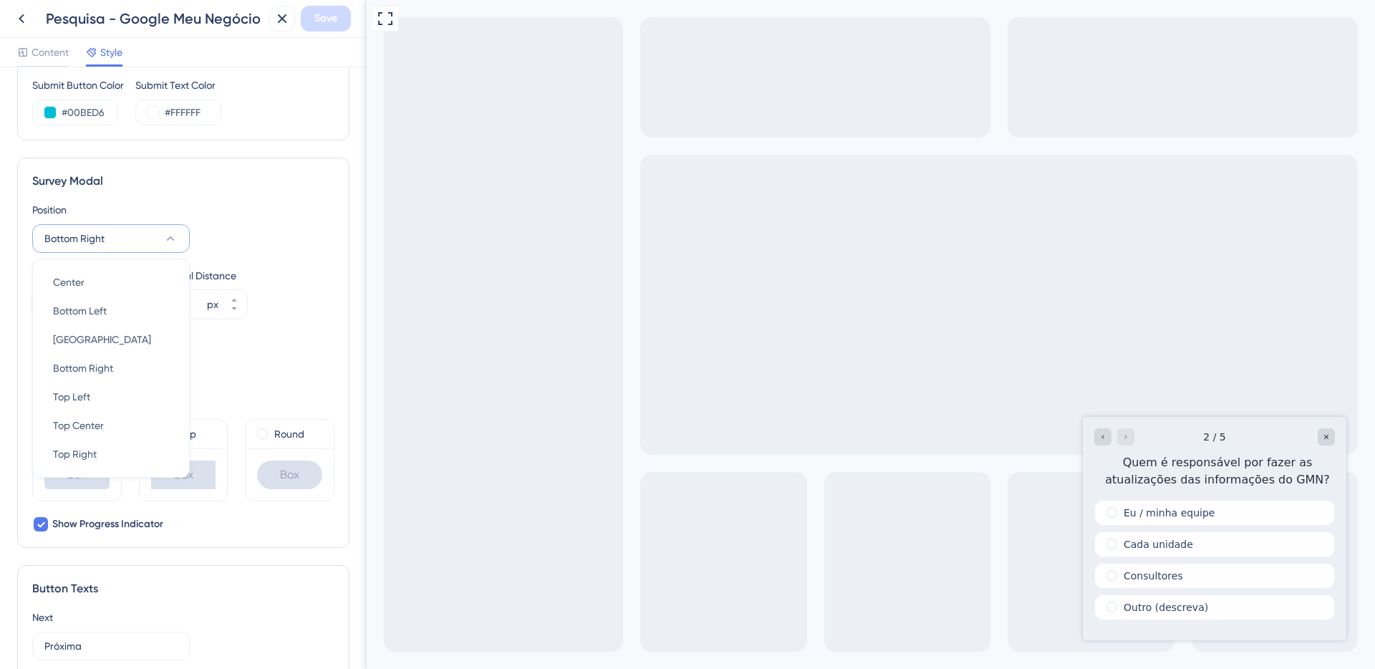
click at [267, 201] on div "Survey Modal Position Bottom Right Center Center Bottom Left Bottom Left Bottom…" at bounding box center [183, 353] width 332 height 390
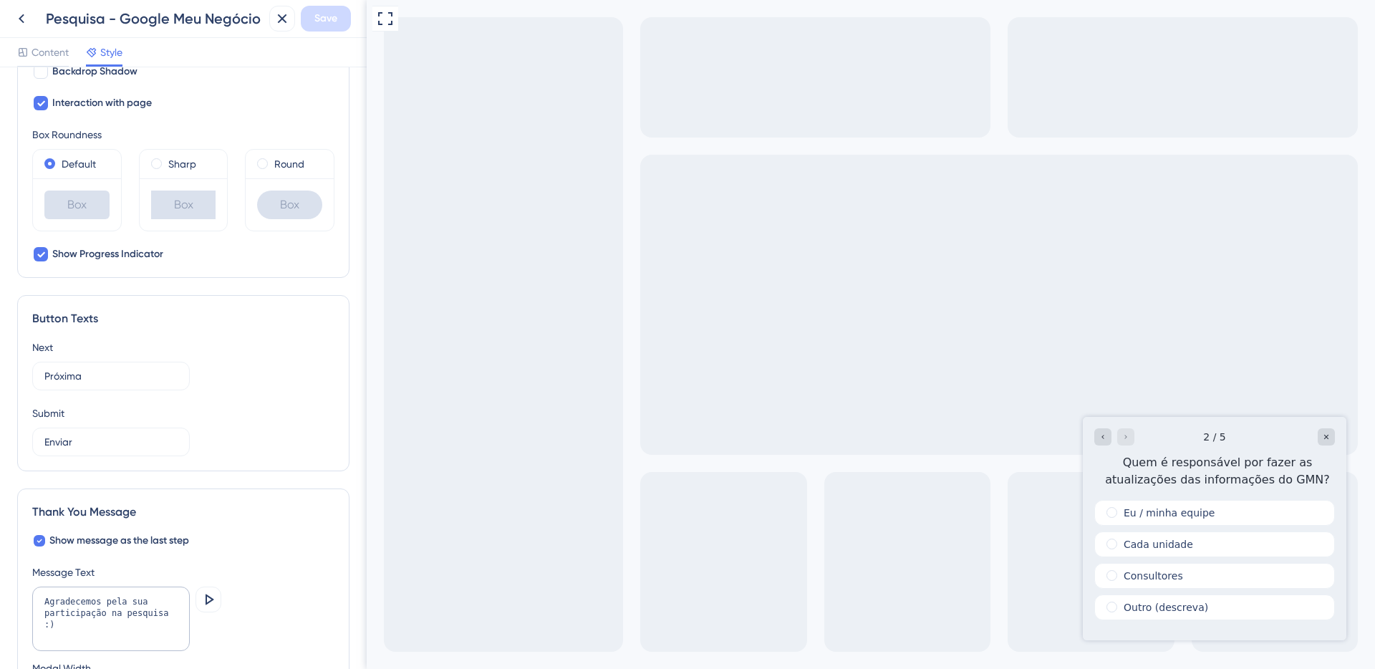
scroll to position [648, 0]
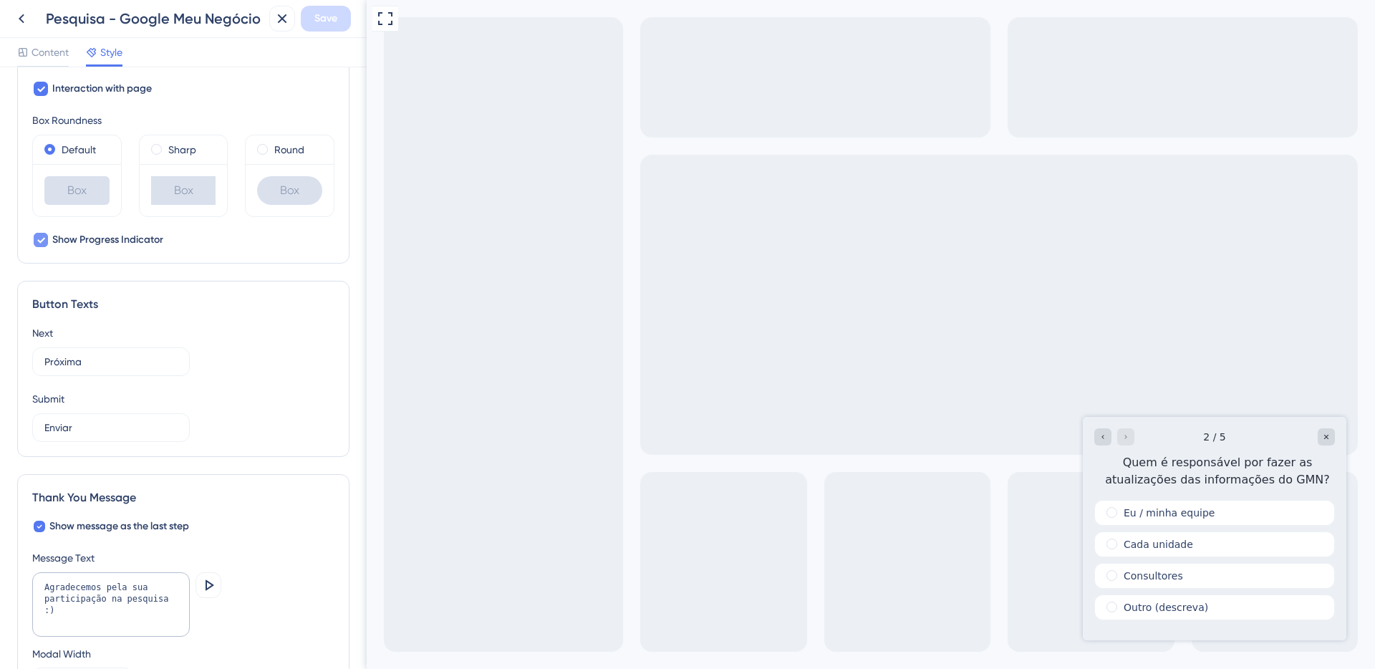
click at [51, 239] on label "Show Progress Indicator" at bounding box center [97, 239] width 131 height 17
checkbox input "true"
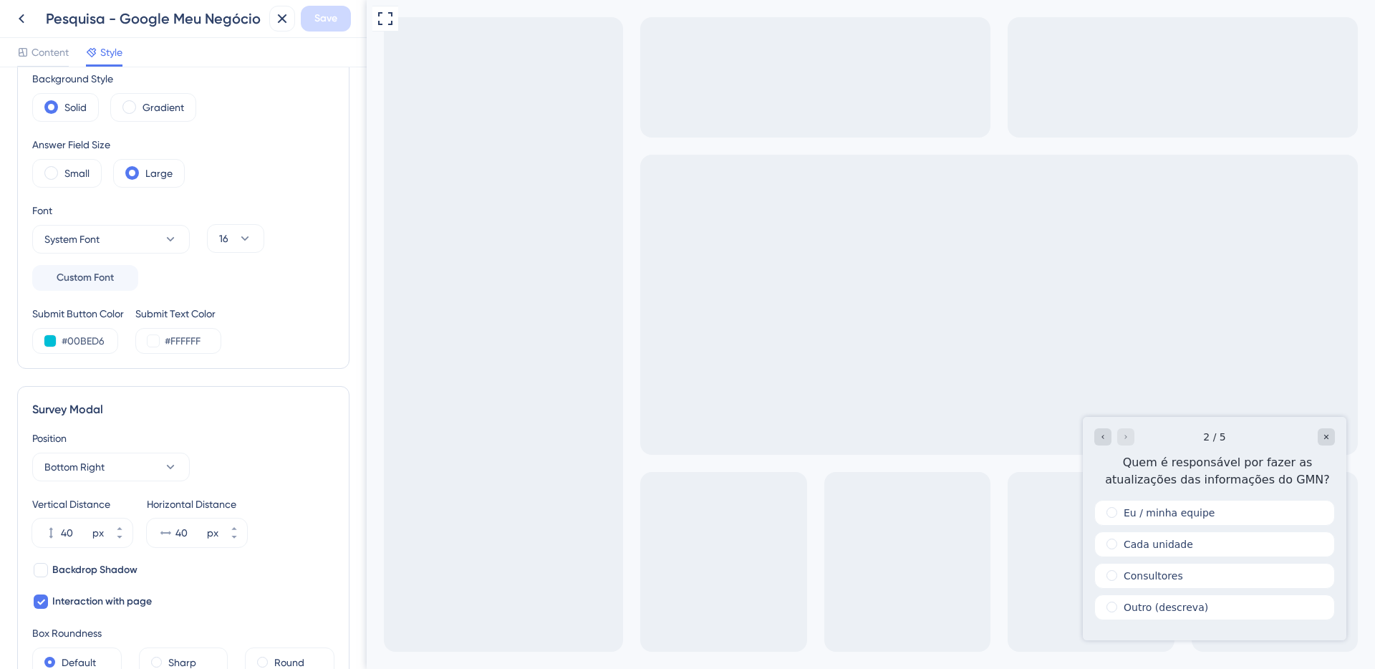
scroll to position [0, 0]
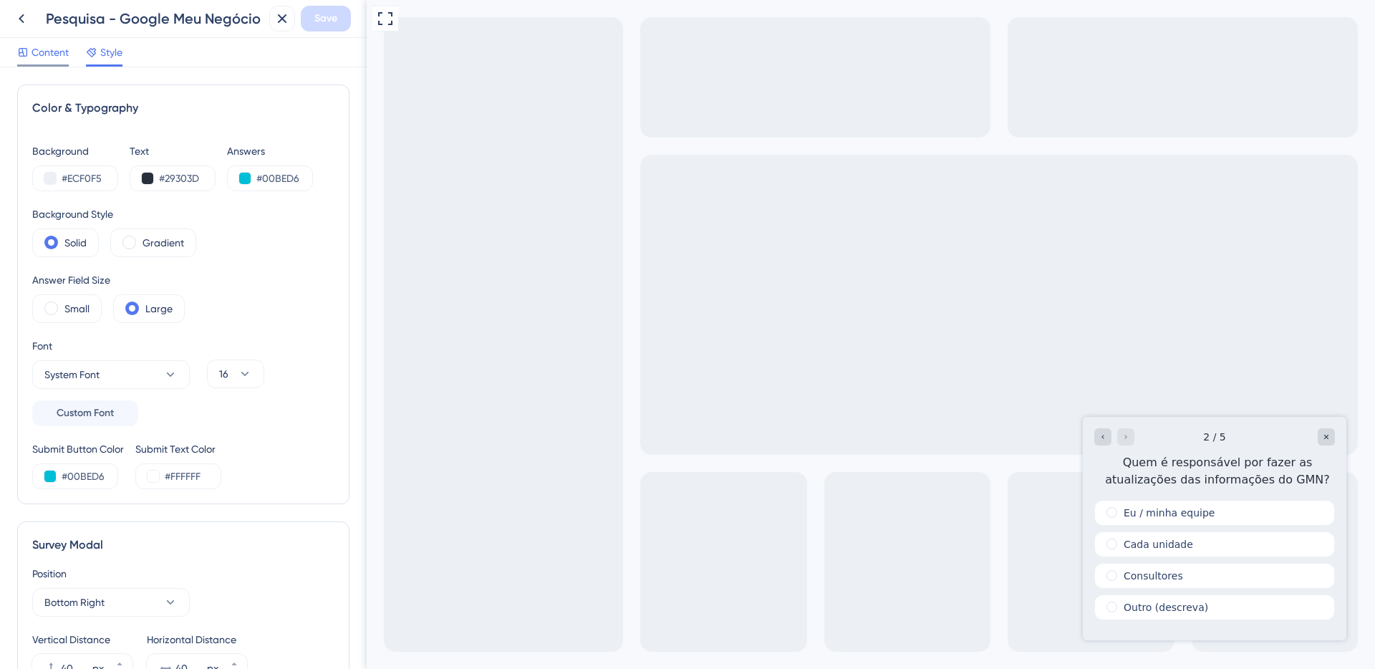
click at [49, 46] on span "Content" at bounding box center [50, 52] width 37 height 17
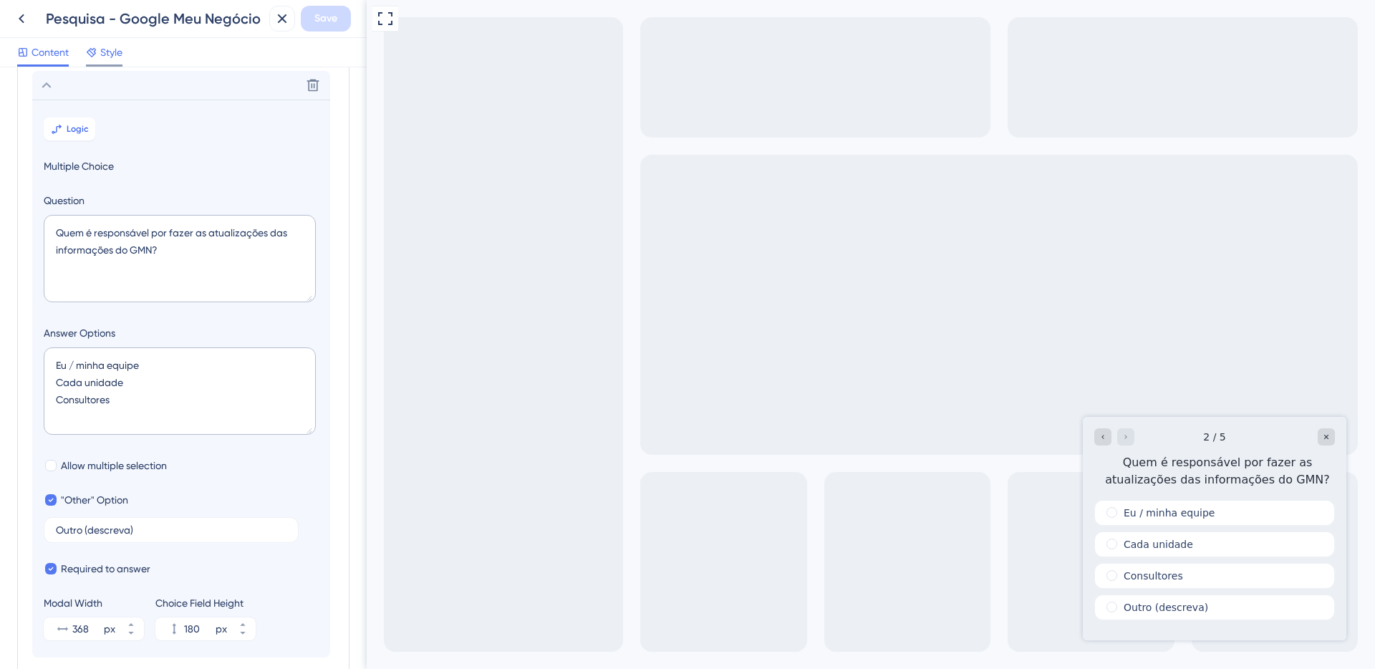
scroll to position [124, 0]
click at [107, 44] on span "Style" at bounding box center [111, 52] width 22 height 17
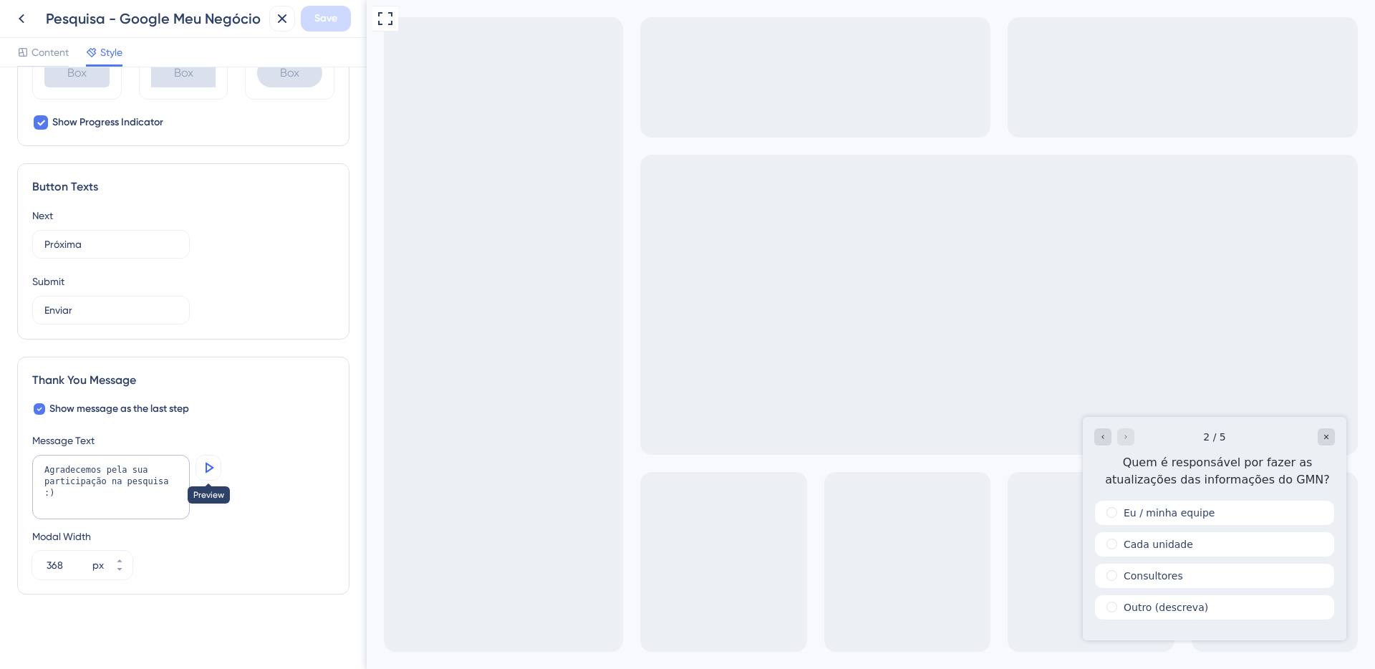
click at [208, 466] on icon at bounding box center [208, 467] width 17 height 17
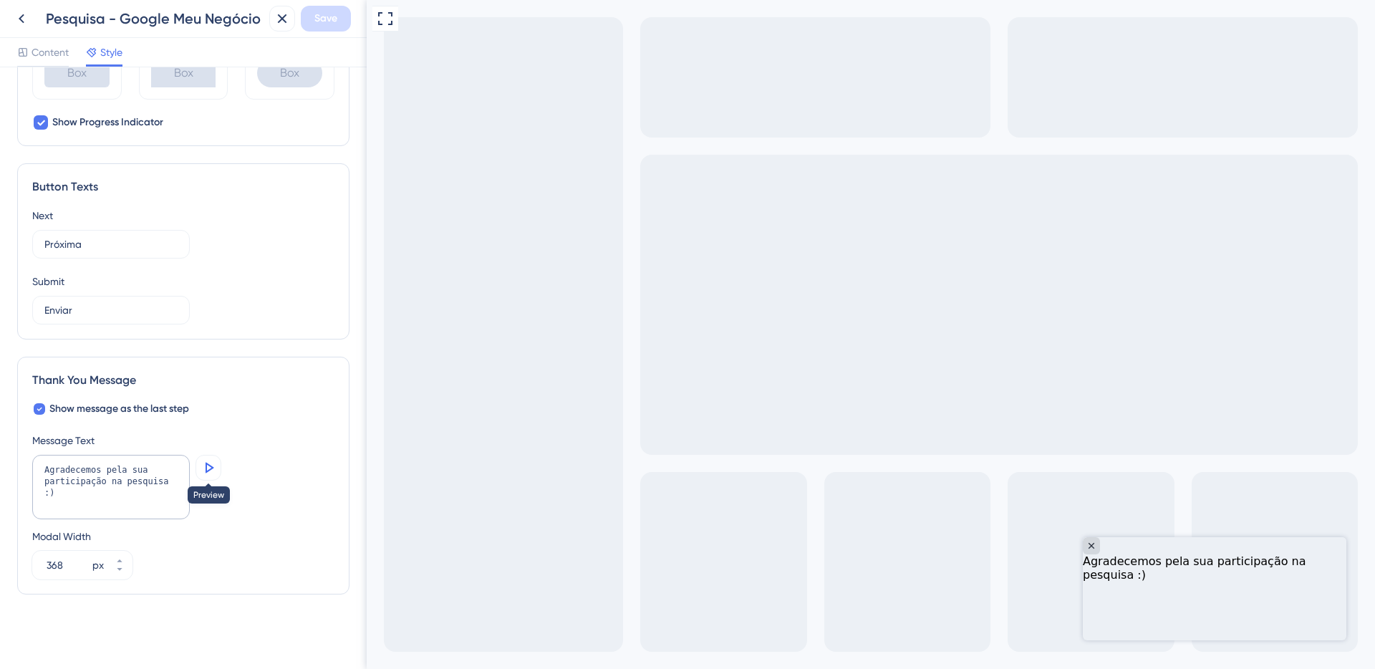
click at [208, 466] on icon at bounding box center [208, 467] width 17 height 17
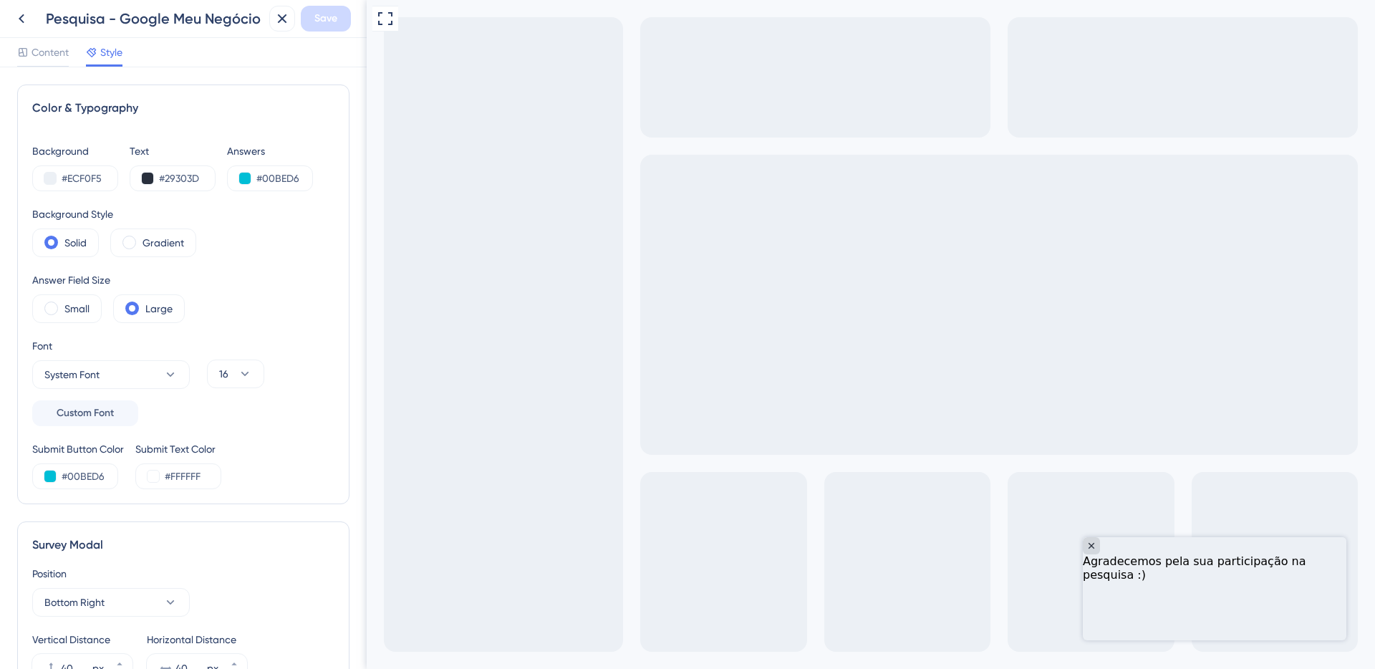
click at [49, 36] on div "Pesquisa - Google Meu Negócio Save" at bounding box center [183, 19] width 367 height 38
click at [47, 51] on span "Content" at bounding box center [50, 52] width 37 height 17
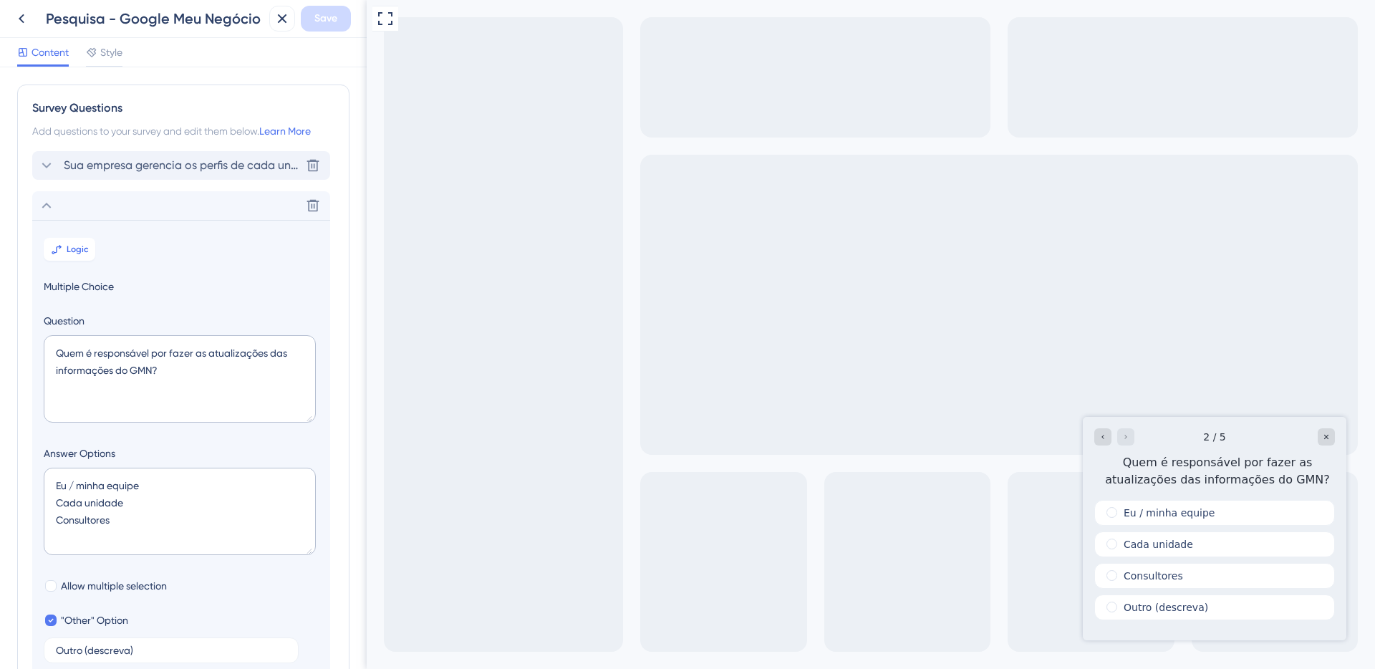
click at [135, 173] on span "Sua empresa gerencia os perfis de cada unidade no Google? (Google Meu Negócio —…" at bounding box center [182, 165] width 236 height 17
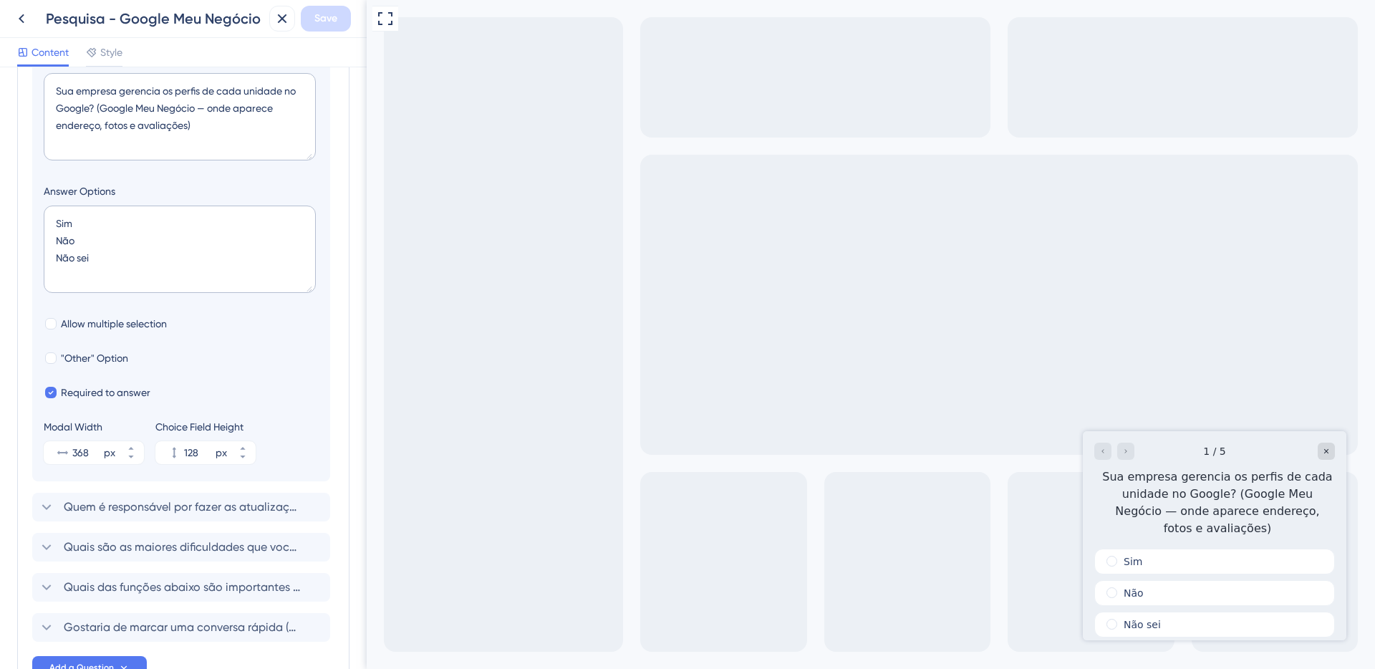
scroll to position [286, 0]
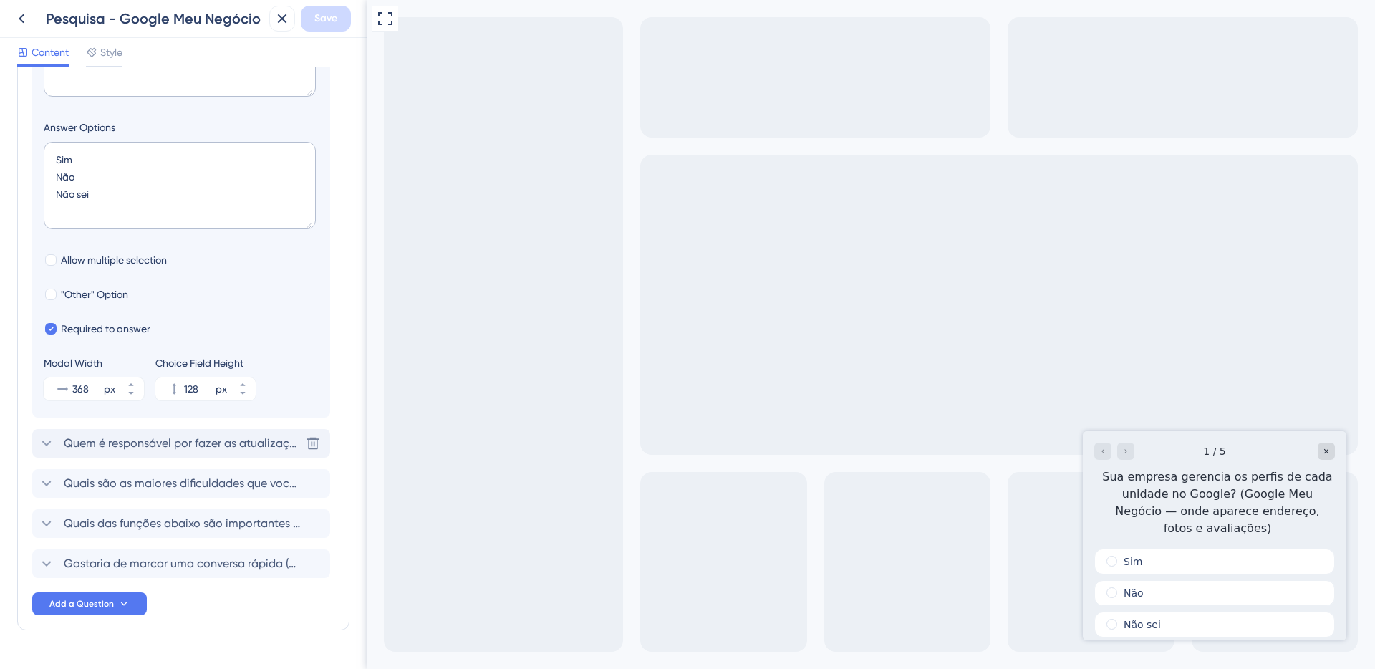
click at [94, 453] on div "Quem é responsável por fazer as atualizações das informações do GMN? [GEOGRAPHI…" at bounding box center [181, 443] width 298 height 29
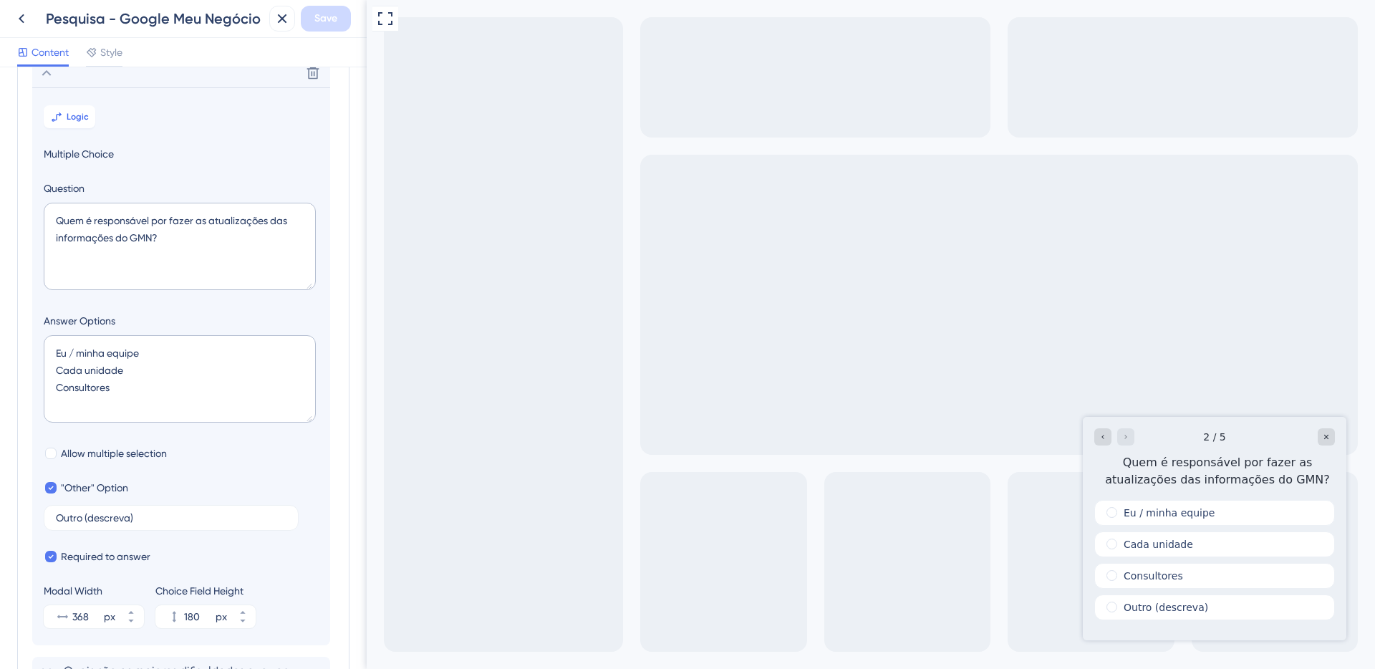
scroll to position [124, 0]
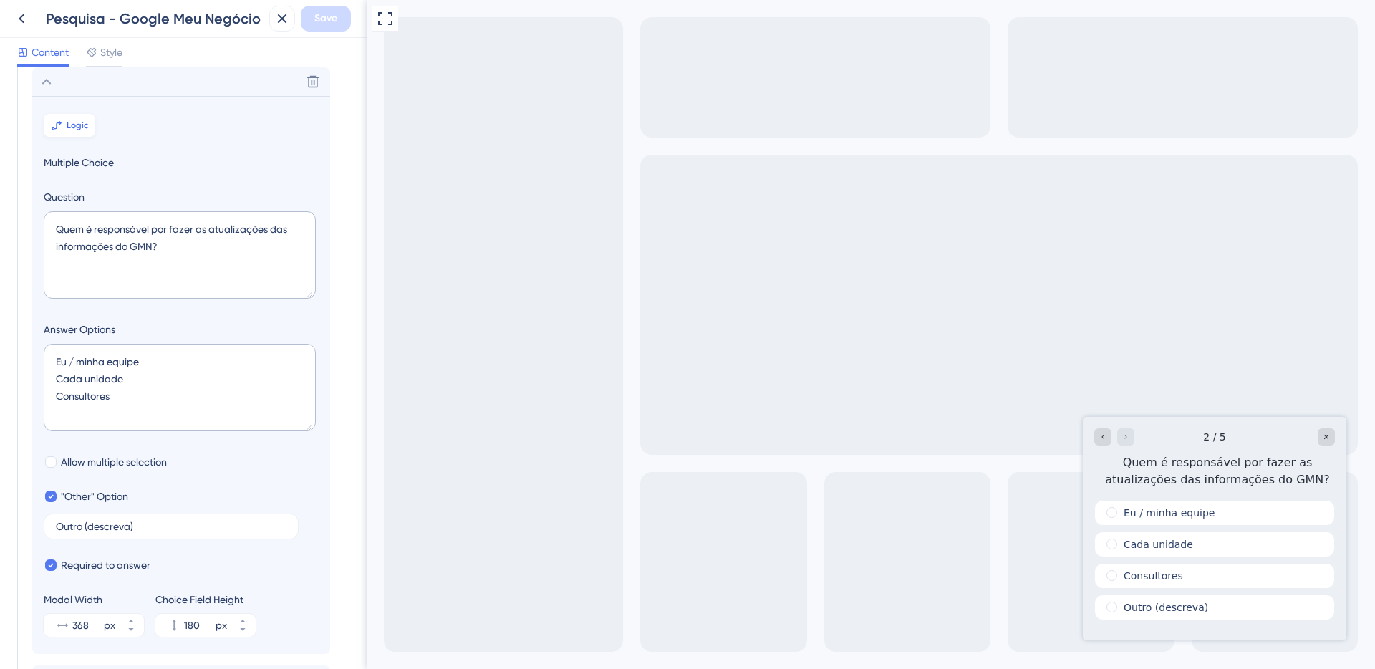
click at [69, 124] on span "Logic" at bounding box center [78, 125] width 22 height 11
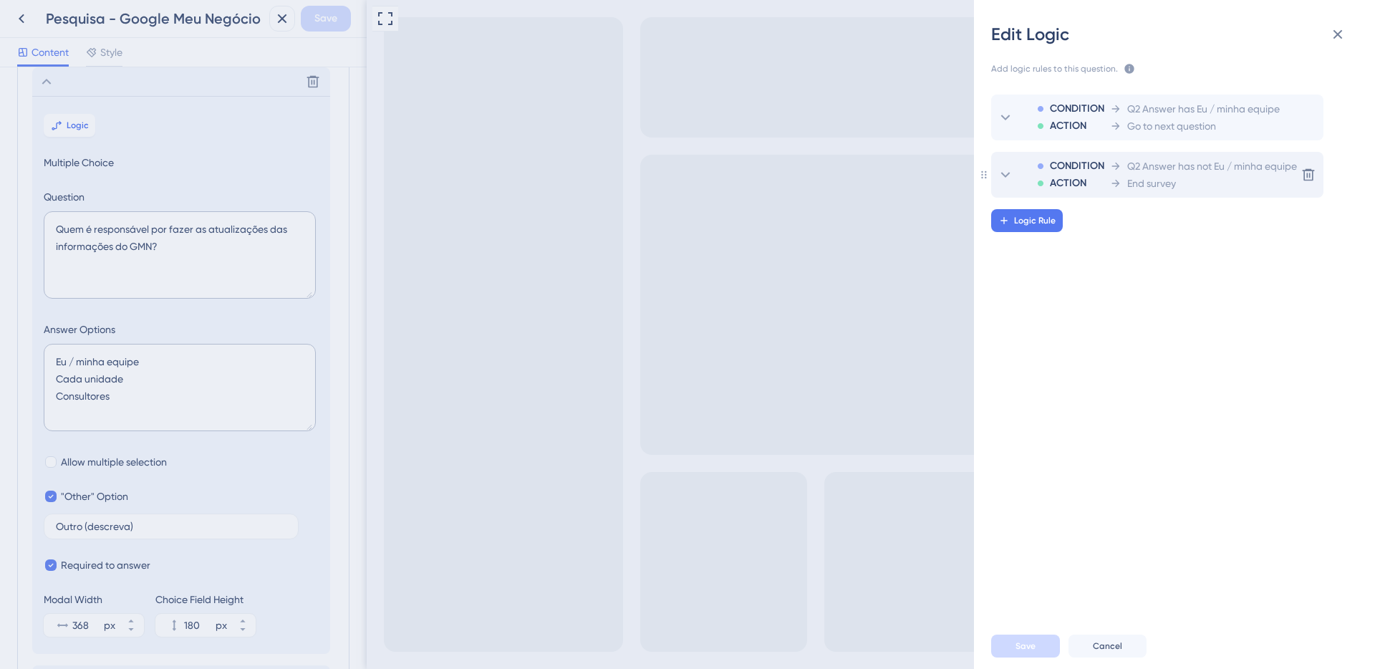
click at [1196, 172] on span "Q2 Answer has not Eu / minha equipe" at bounding box center [1213, 166] width 170 height 17
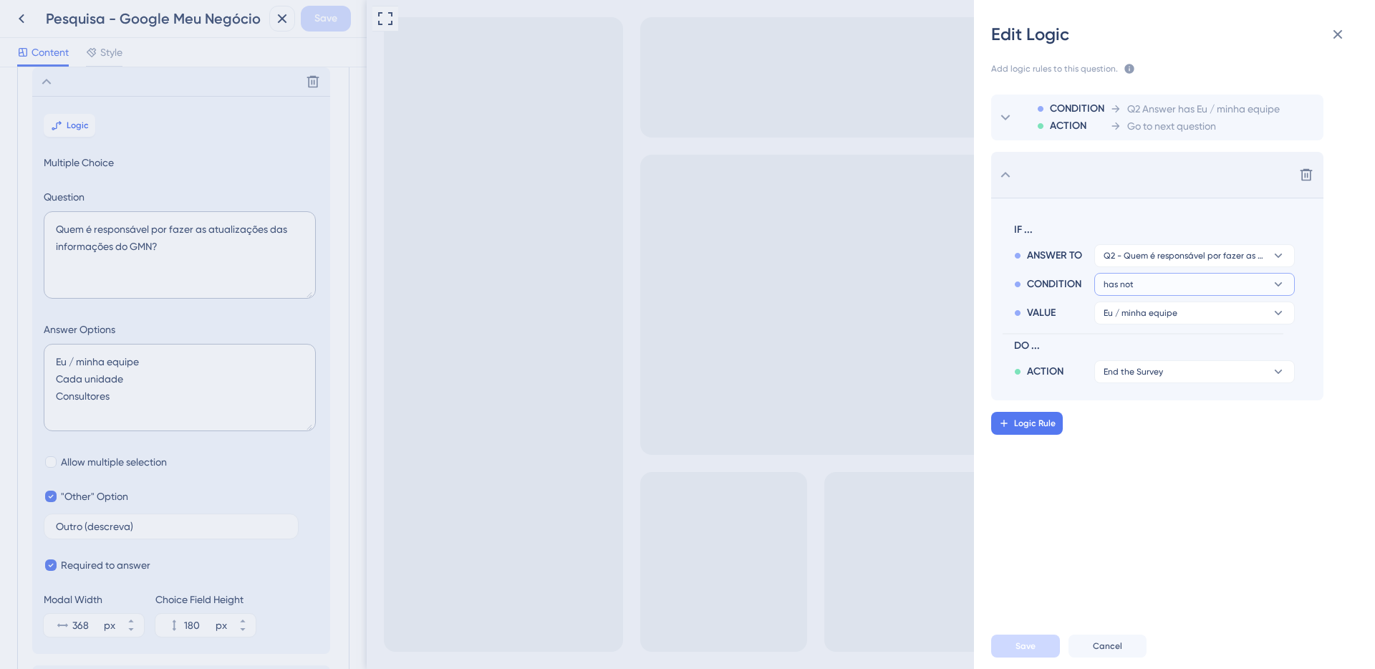
click at [1127, 278] on button "has not" at bounding box center [1195, 284] width 201 height 23
click at [1109, 370] on button "has has" at bounding box center [1195, 382] width 182 height 29
click at [1125, 319] on button "Eu / minha equipe" at bounding box center [1195, 313] width 201 height 23
click at [1123, 381] on span "Cada unidade" at bounding box center [1143, 382] width 67 height 17
click at [1131, 375] on span "End the Survey" at bounding box center [1133, 371] width 59 height 11
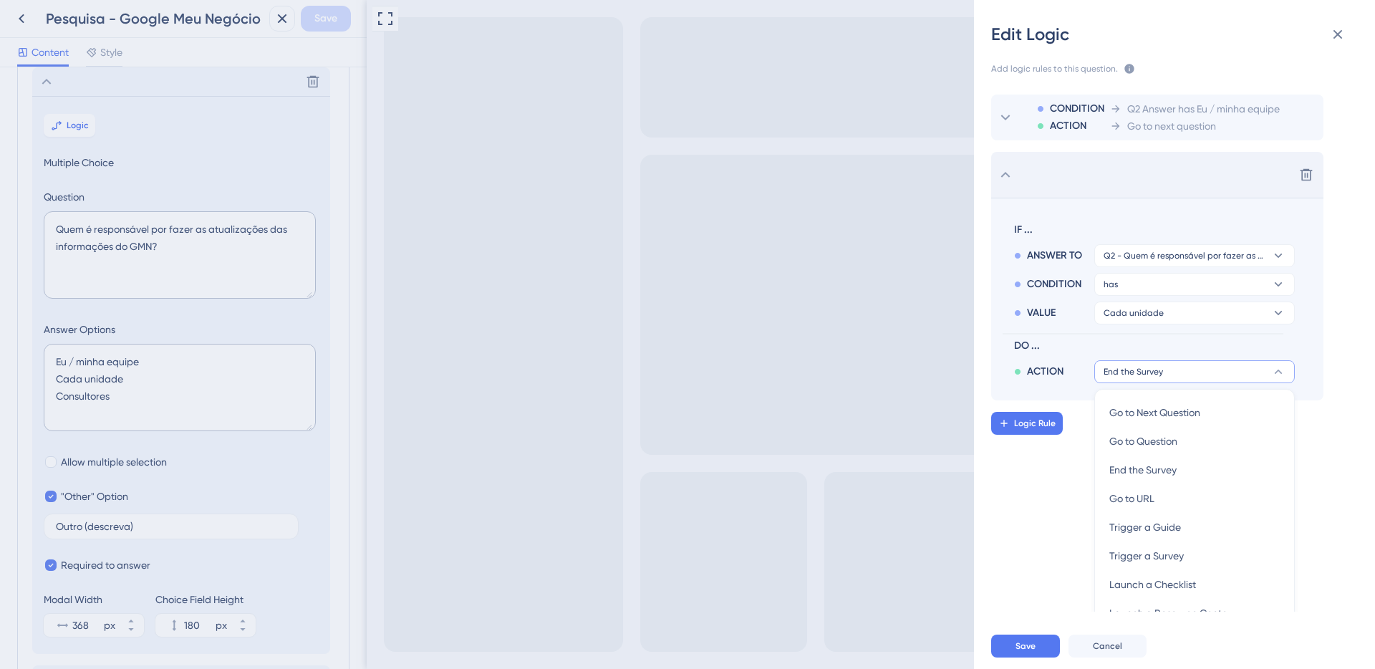
scroll to position [54, 0]
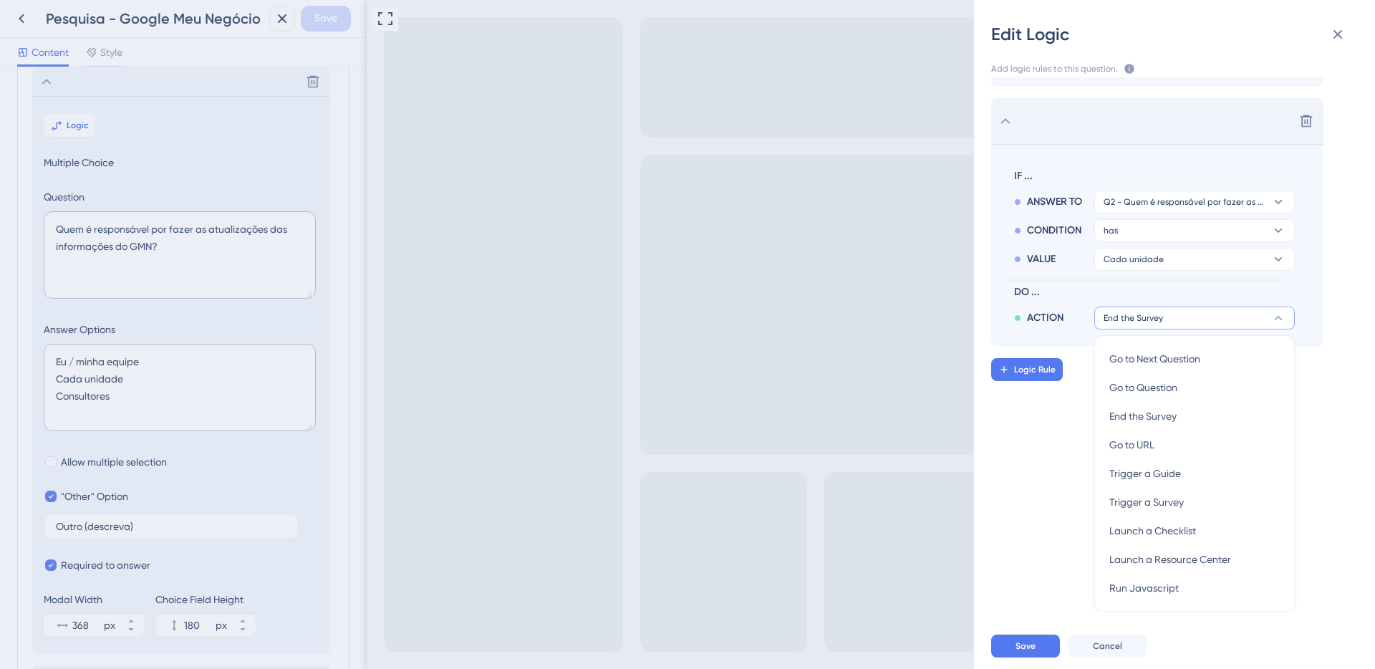
click at [1049, 424] on div "CONDITION ACTION Q2 Answer has Eu / minha equipe Go to next question Delete IF …" at bounding box center [1181, 344] width 424 height 534
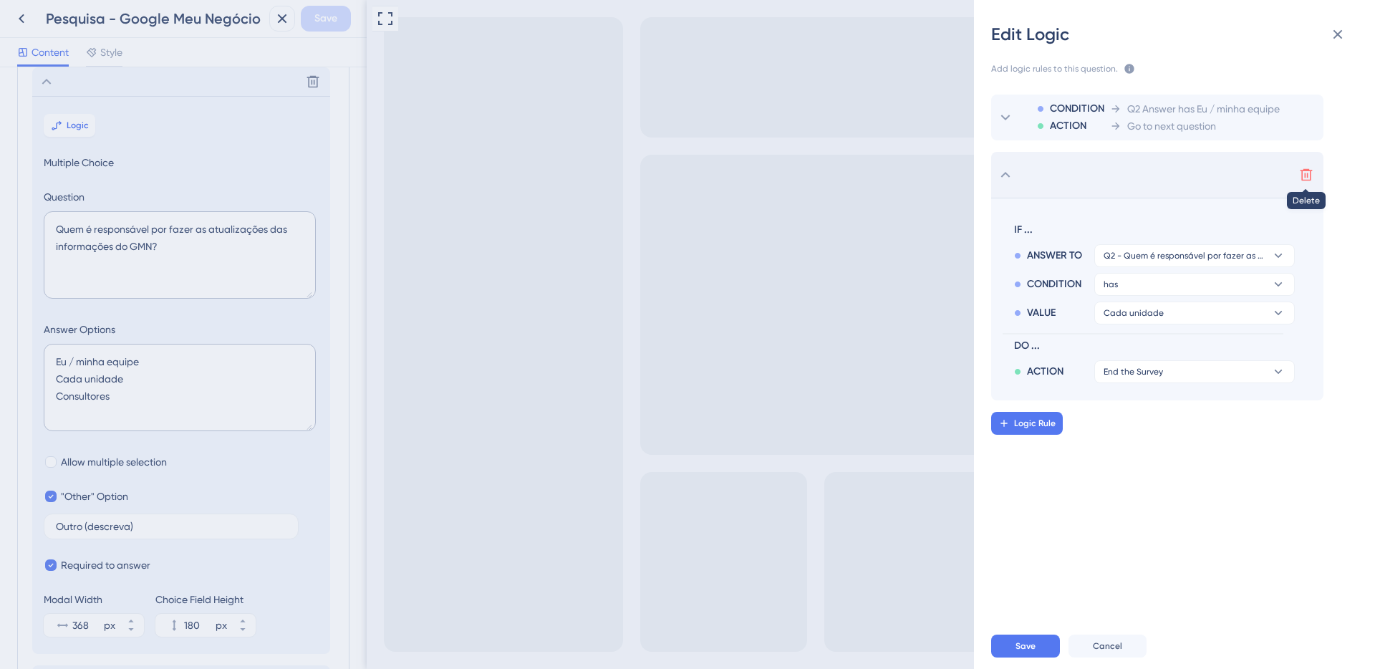
click at [1309, 182] on button at bounding box center [1306, 174] width 23 height 23
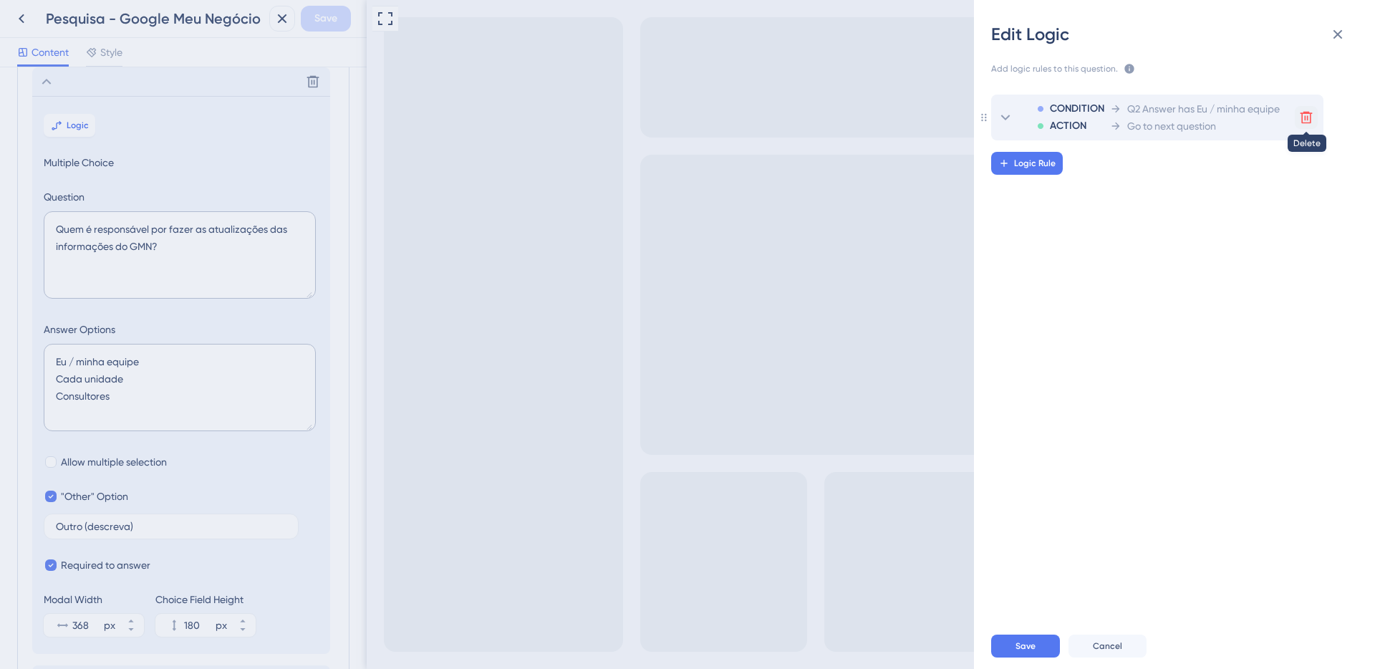
click at [1310, 113] on icon at bounding box center [1307, 118] width 12 height 12
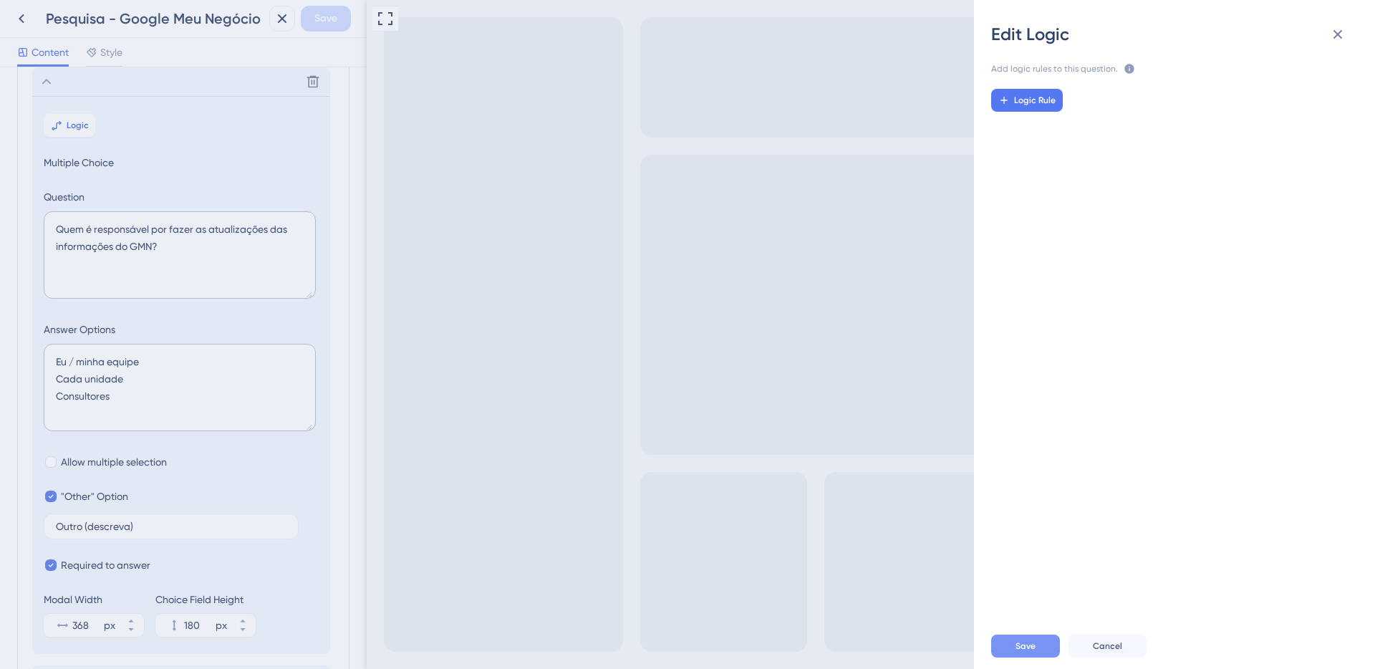
click at [1037, 643] on button "Save" at bounding box center [1025, 646] width 69 height 23
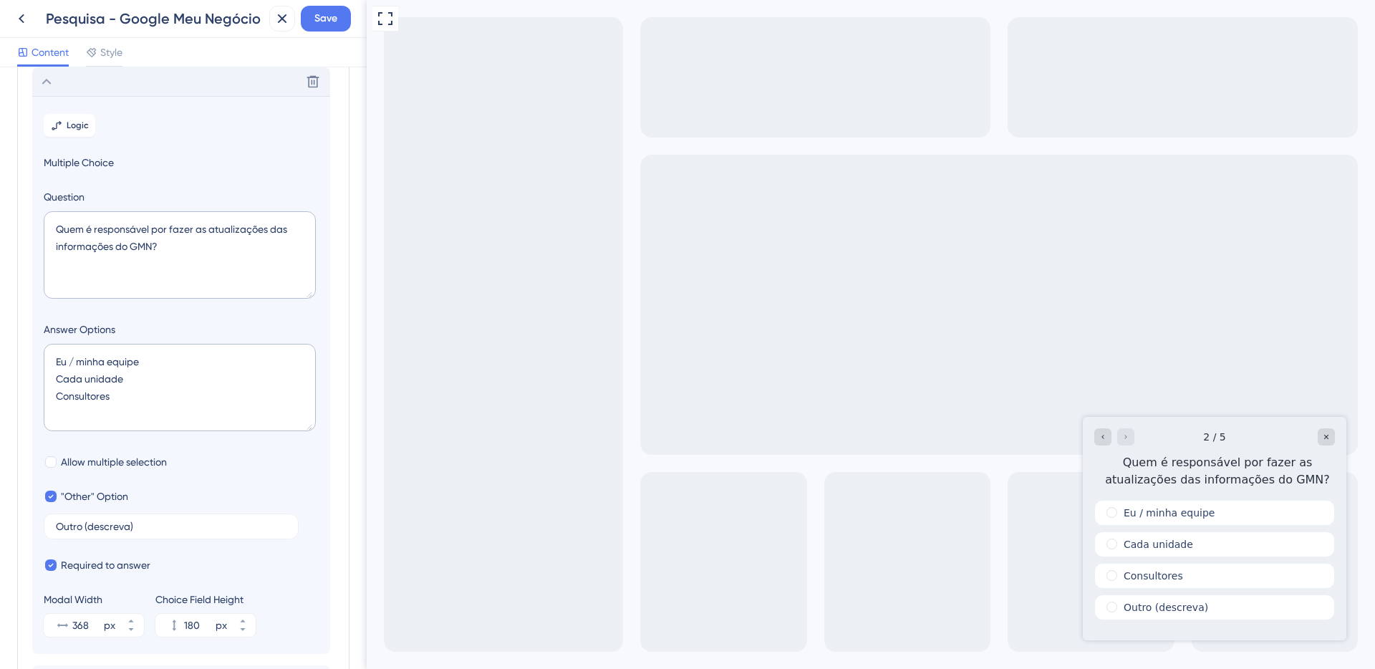
click at [43, 81] on icon at bounding box center [46, 81] width 17 height 17
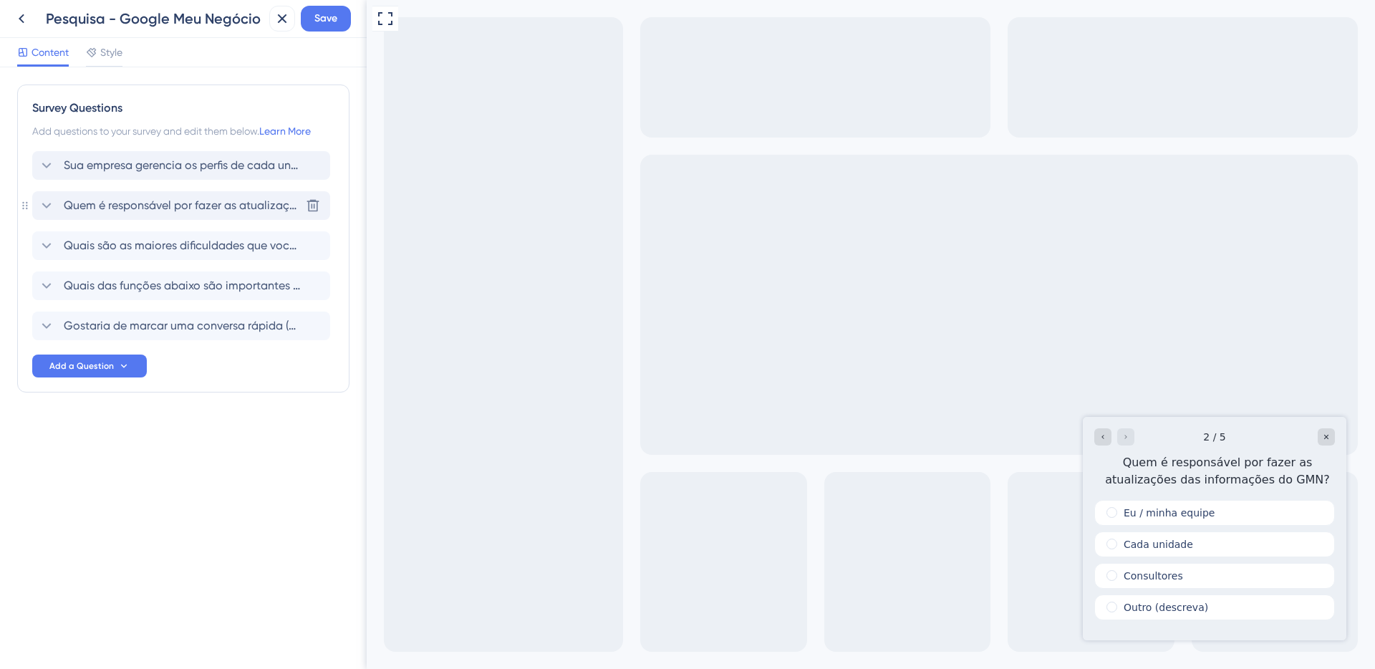
click at [109, 211] on span "Quem é responsável por fazer as atualizações das informações do GMN?" at bounding box center [182, 205] width 236 height 17
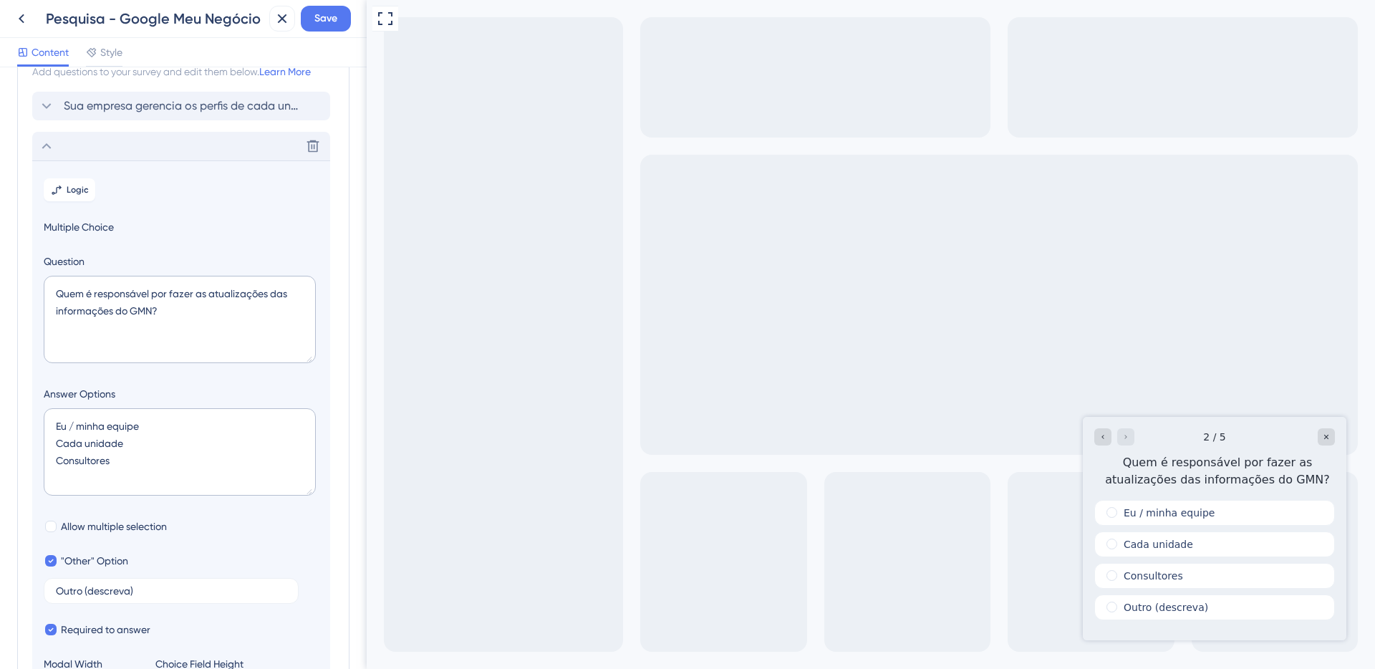
scroll to position [51, 0]
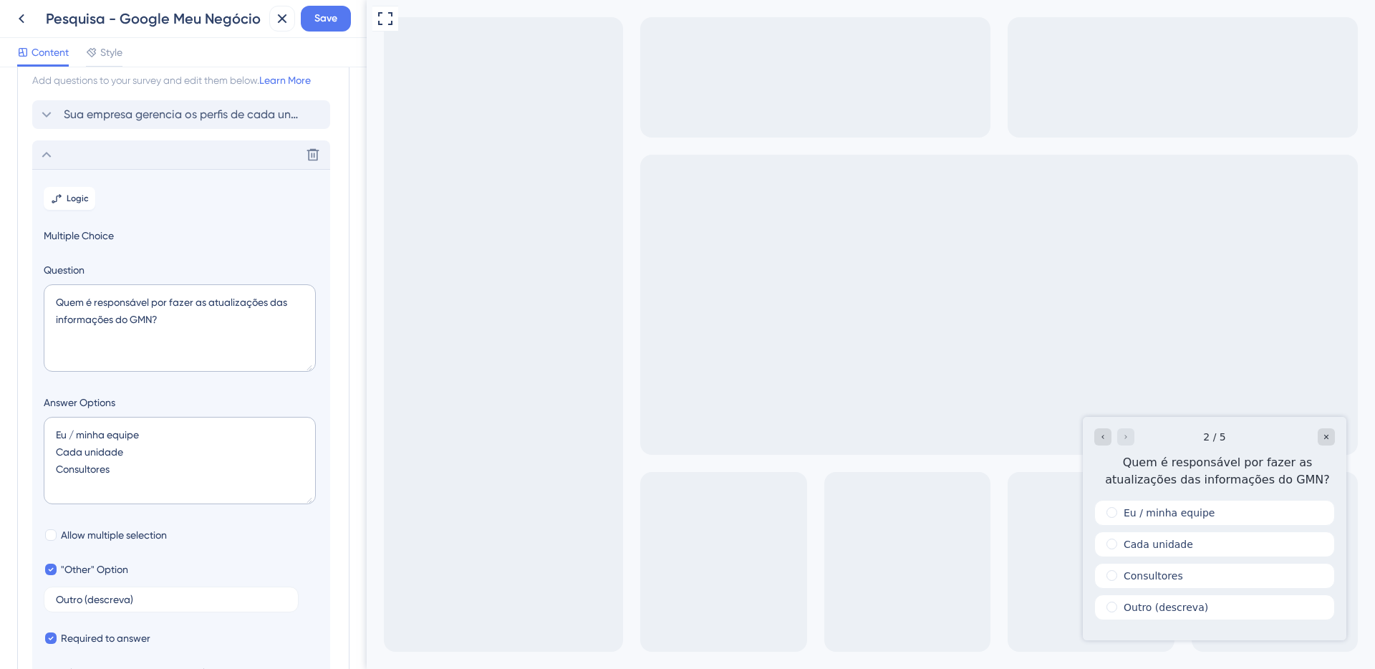
click at [130, 163] on div "Delete" at bounding box center [181, 154] width 298 height 29
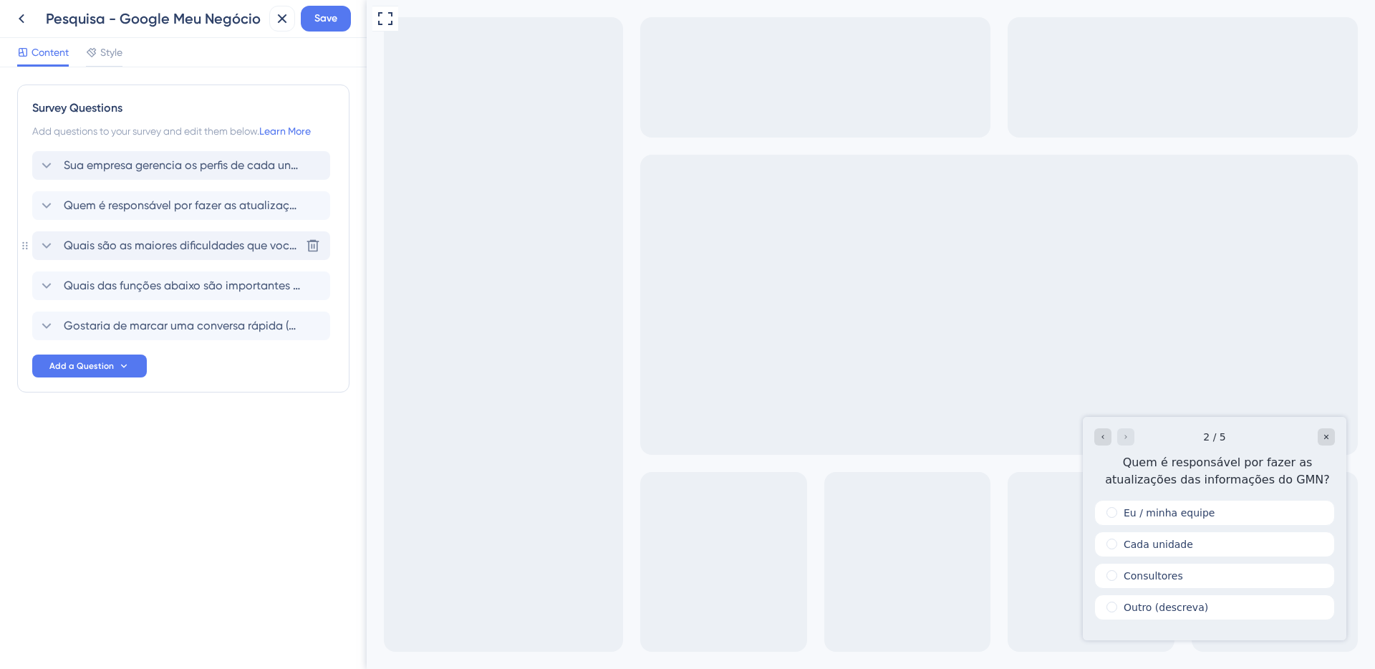
click at [127, 249] on span "Quais são as maiores dificuldades que vocês enfrentam com o GMN?" at bounding box center [182, 245] width 236 height 17
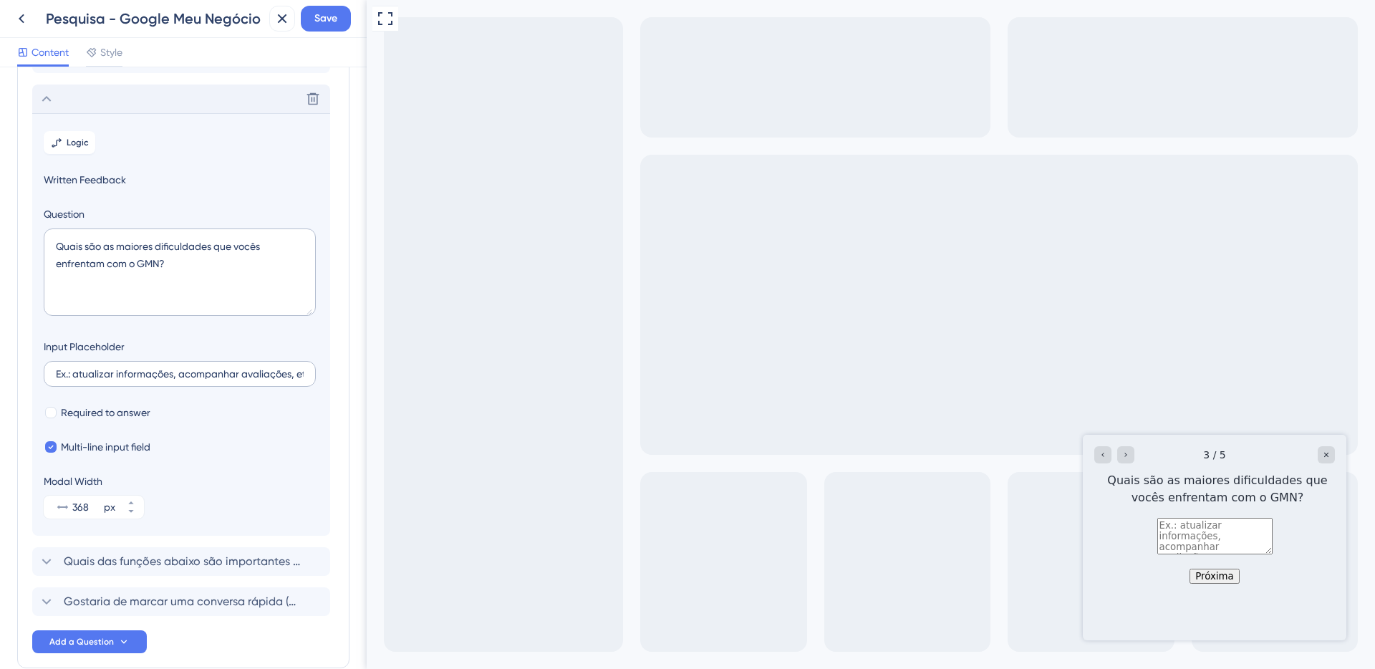
scroll to position [130, 0]
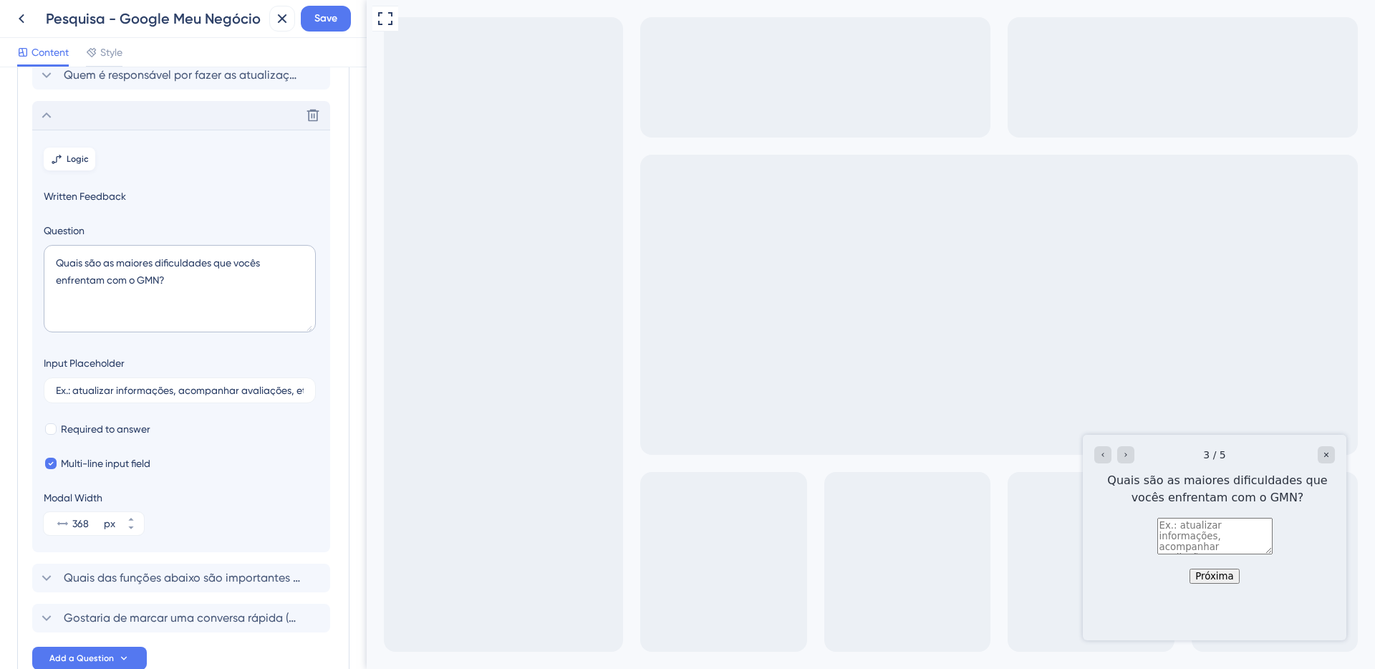
click at [76, 156] on span "Logic" at bounding box center [78, 158] width 22 height 11
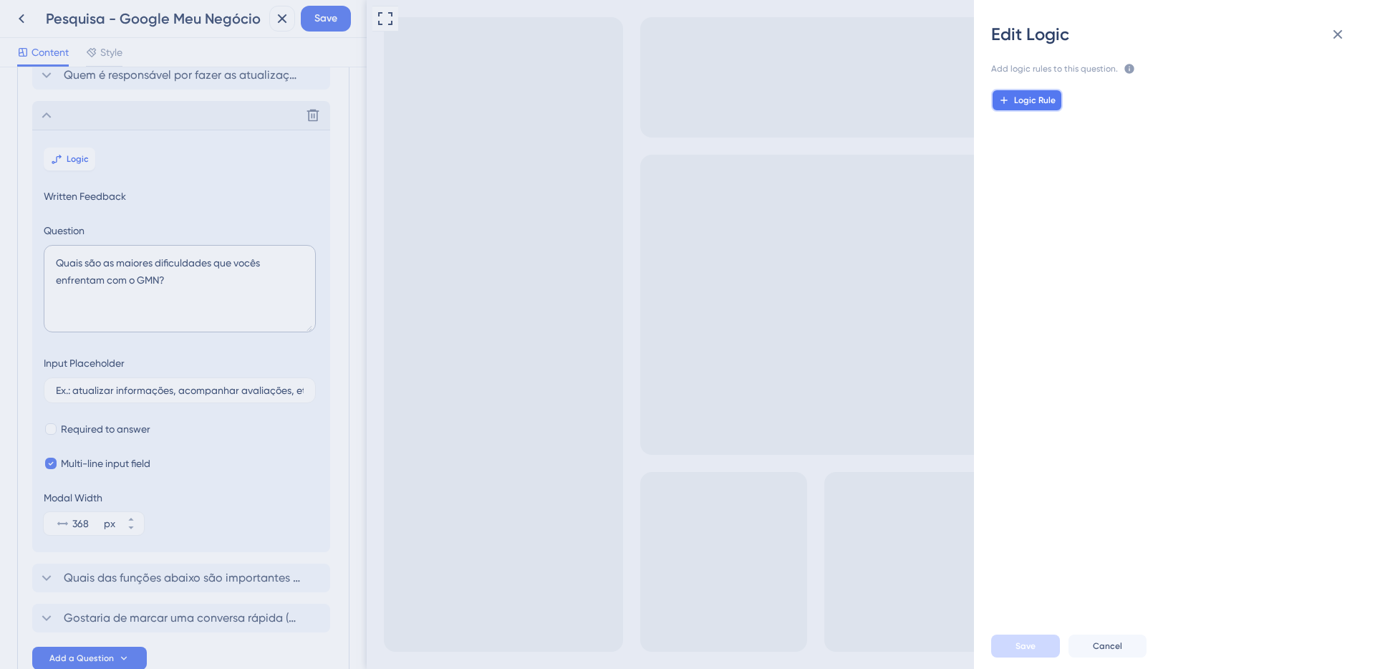
click at [1039, 103] on span "Logic Rule" at bounding box center [1035, 100] width 42 height 11
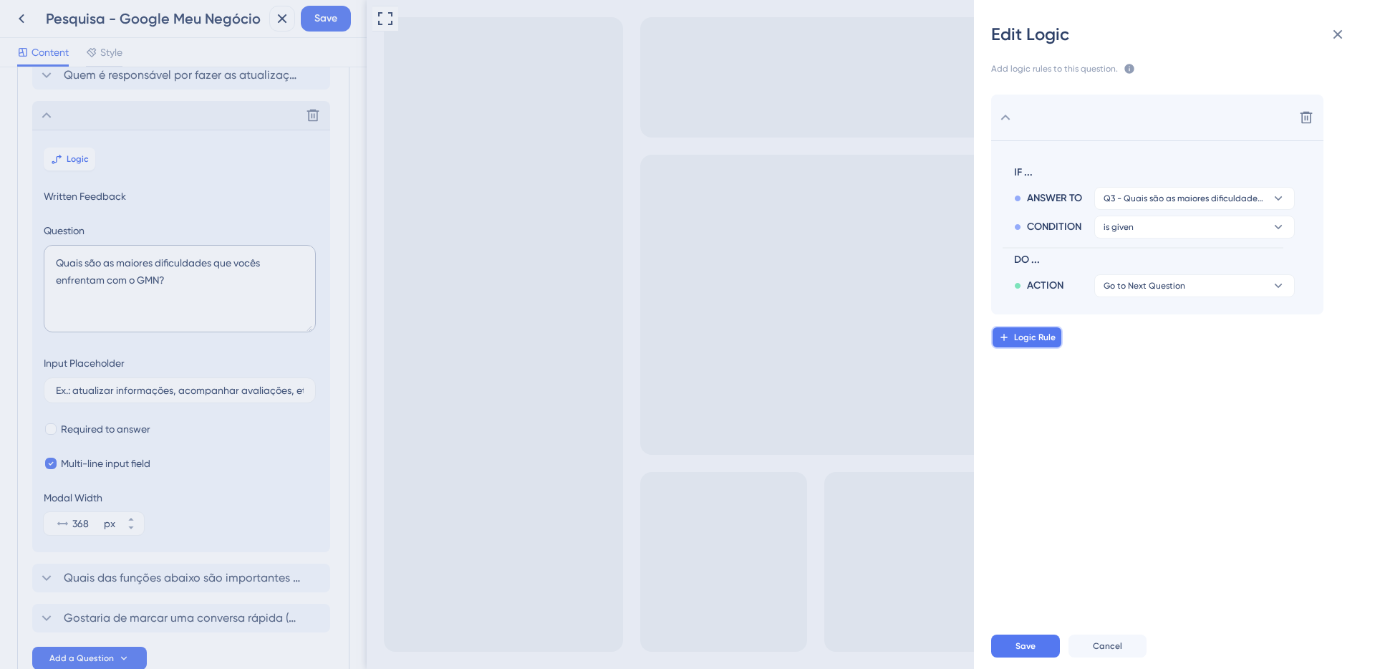
click at [1030, 328] on button "Logic Rule" at bounding box center [1027, 337] width 72 height 23
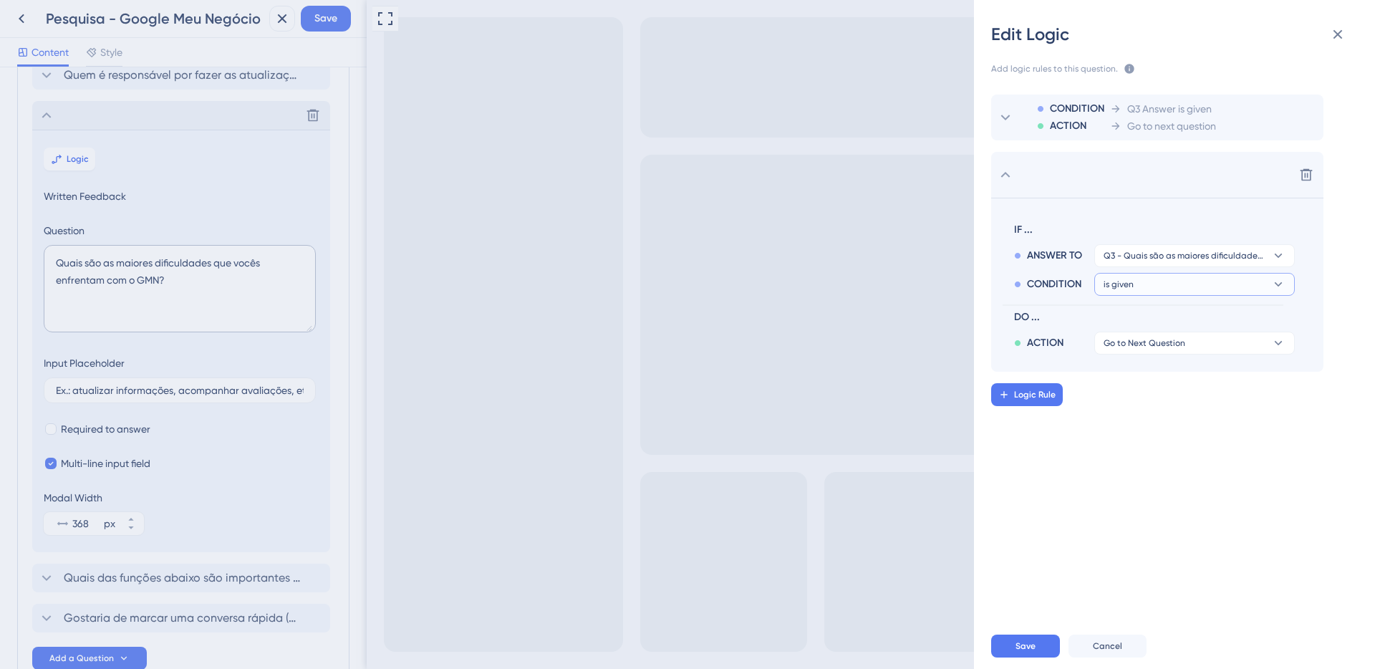
click at [1120, 279] on span "is given" at bounding box center [1119, 284] width 30 height 11
click at [1118, 342] on div "is not given is not given" at bounding box center [1195, 354] width 170 height 29
click at [1166, 334] on button "Go to Next Question" at bounding box center [1195, 343] width 201 height 23
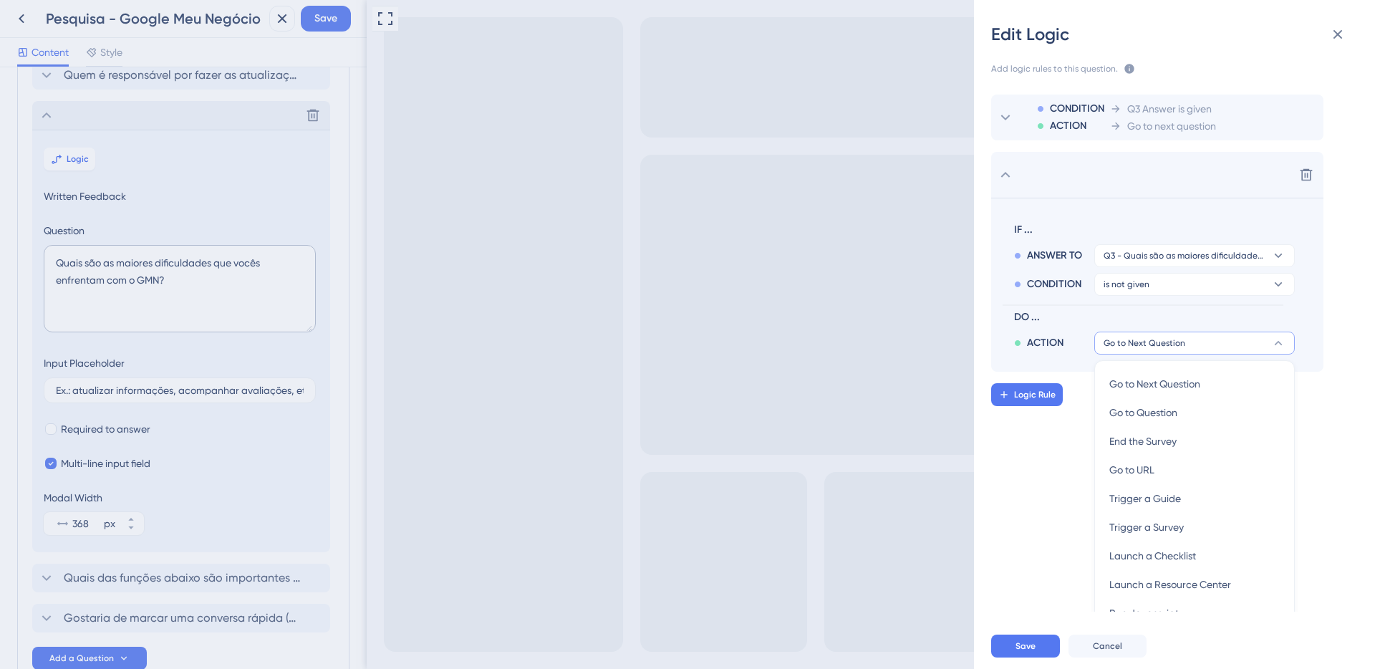
scroll to position [25, 0]
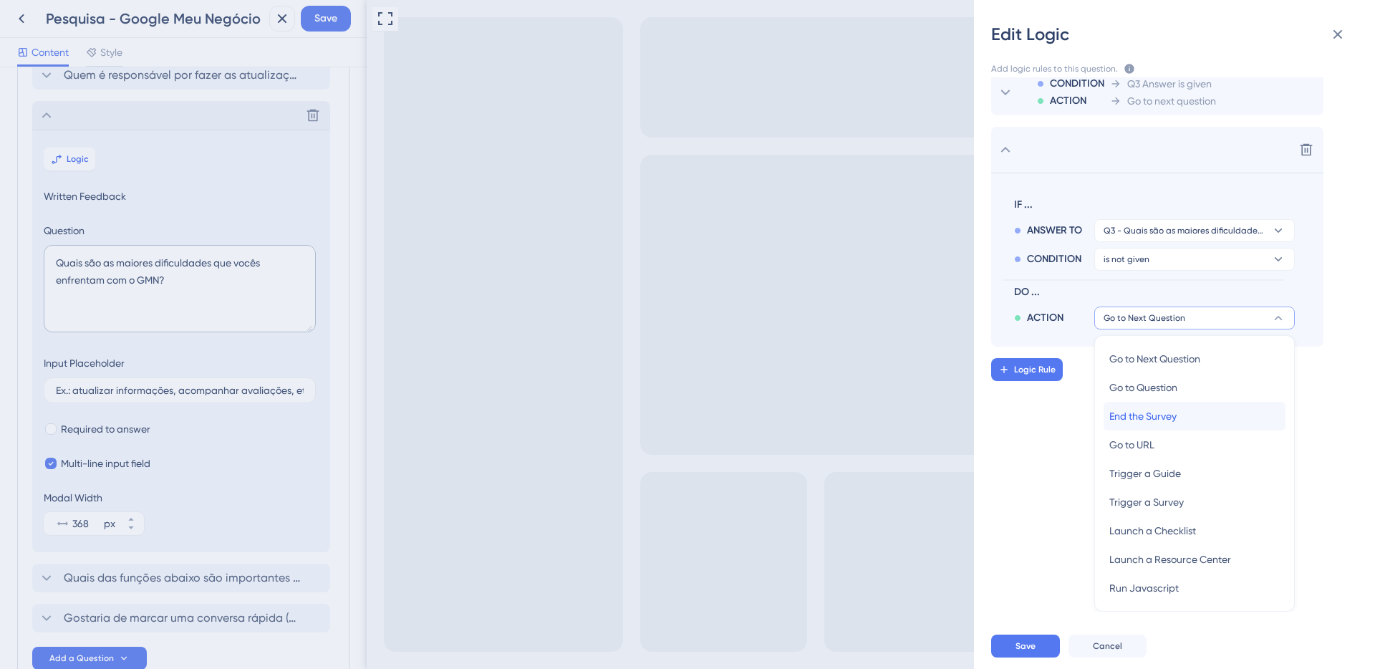
click at [1159, 419] on span "End the Survey" at bounding box center [1143, 416] width 67 height 17
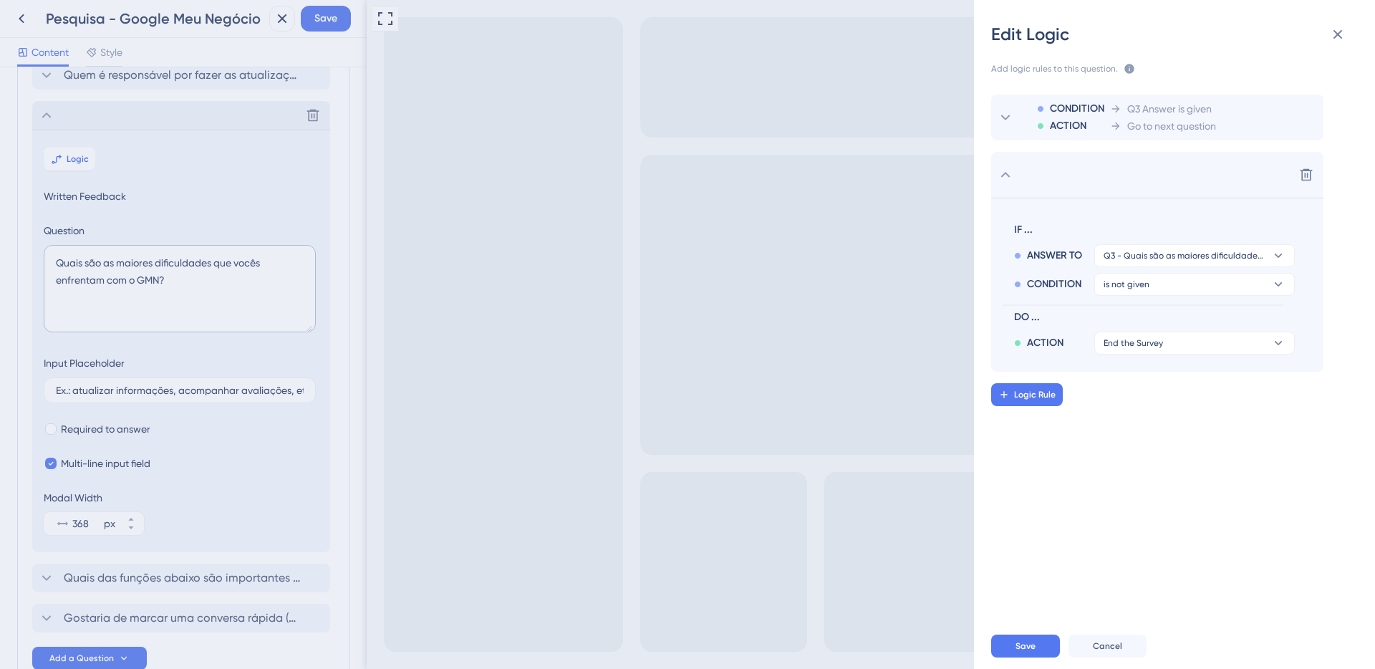
click at [1032, 626] on div "Save Cancel" at bounding box center [1191, 646] width 401 height 46
click at [1039, 639] on button "Save" at bounding box center [1025, 646] width 69 height 23
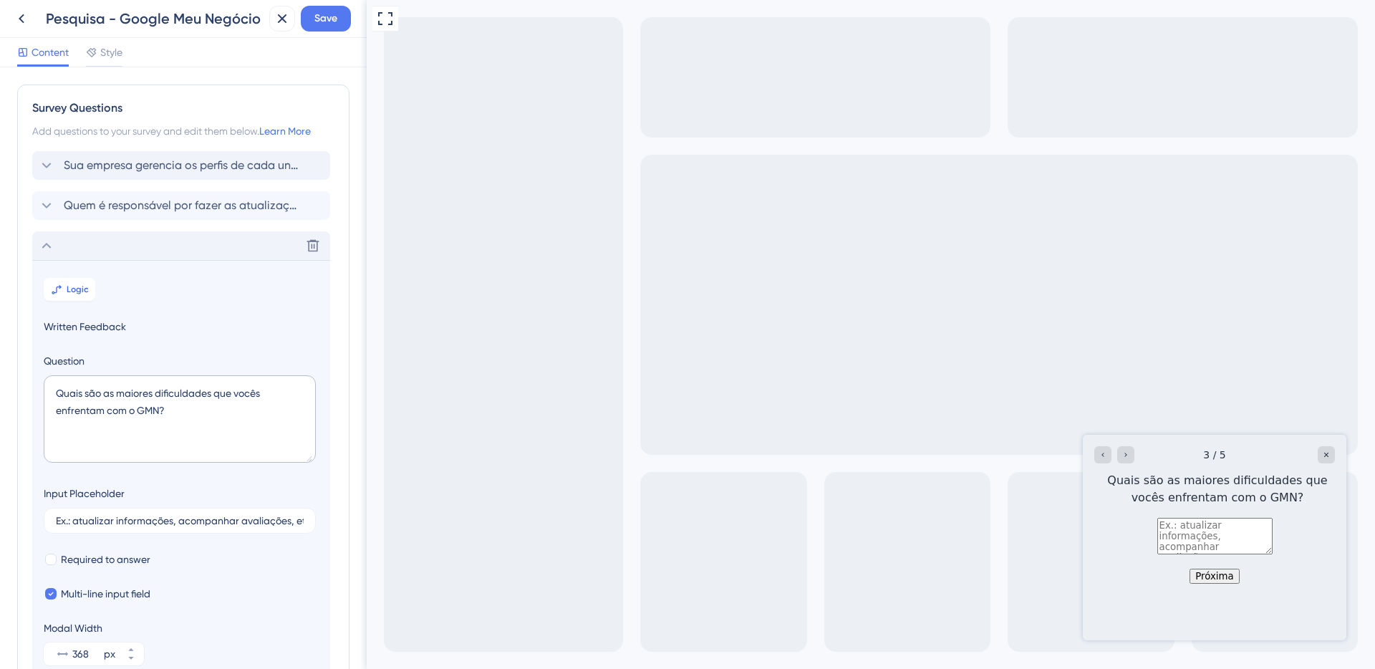
click at [42, 239] on icon at bounding box center [46, 245] width 17 height 17
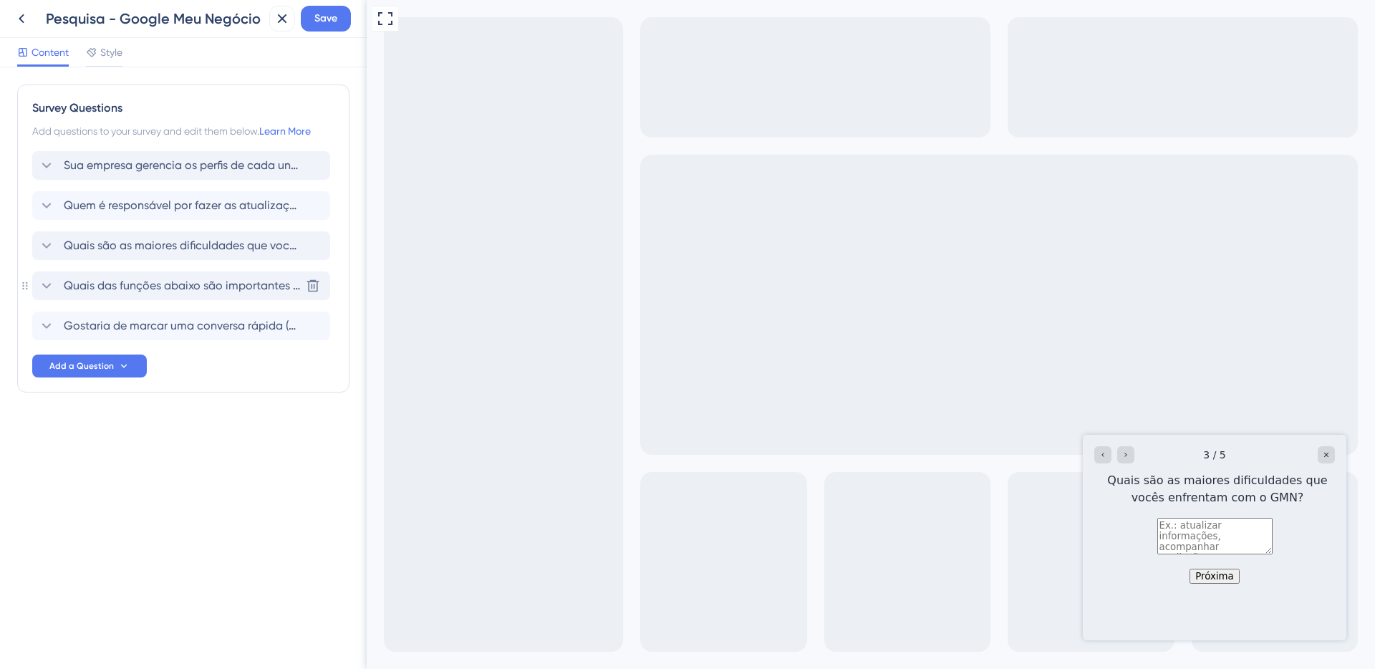
click at [48, 288] on icon at bounding box center [46, 285] width 17 height 17
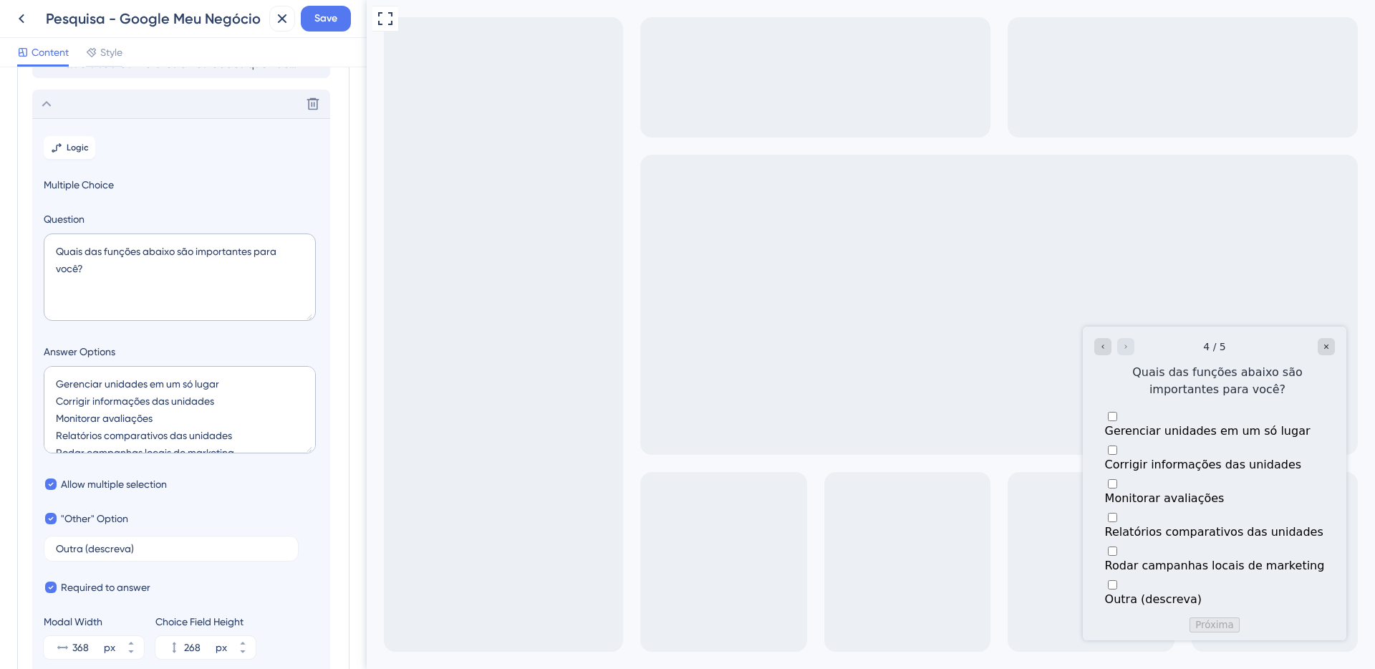
scroll to position [64, 0]
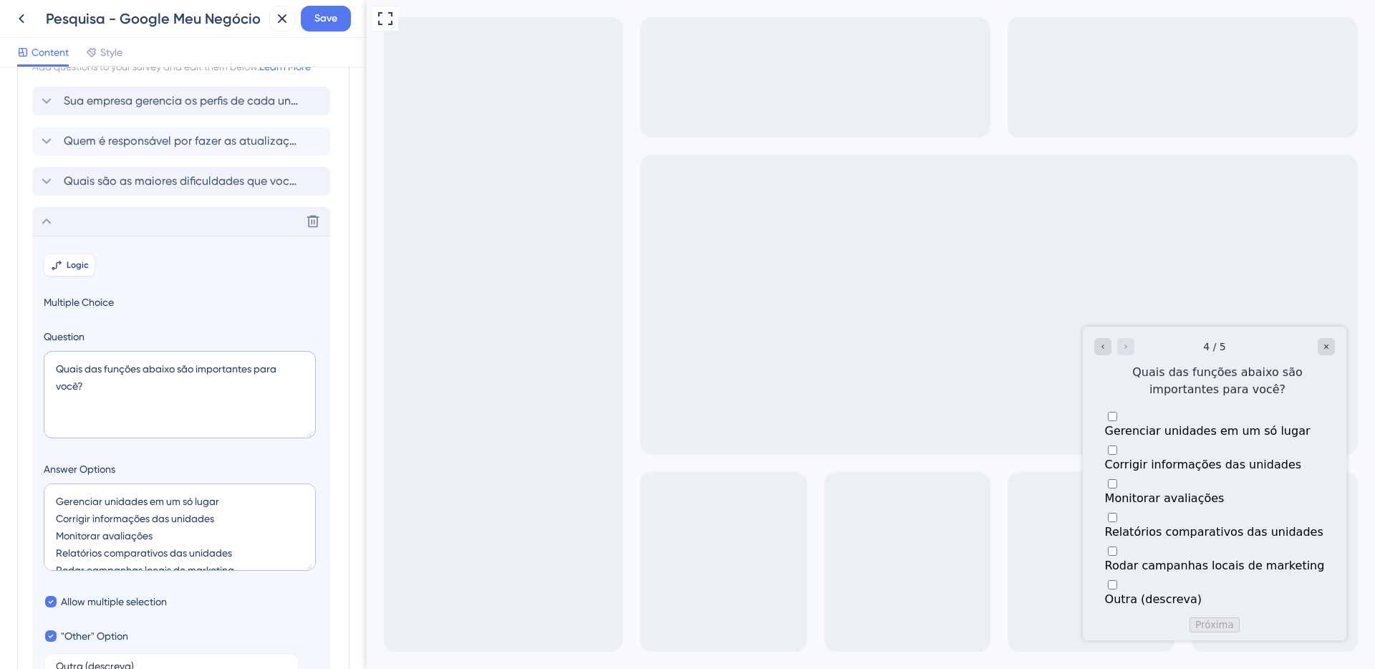
click at [83, 266] on span "Logic" at bounding box center [78, 264] width 22 height 11
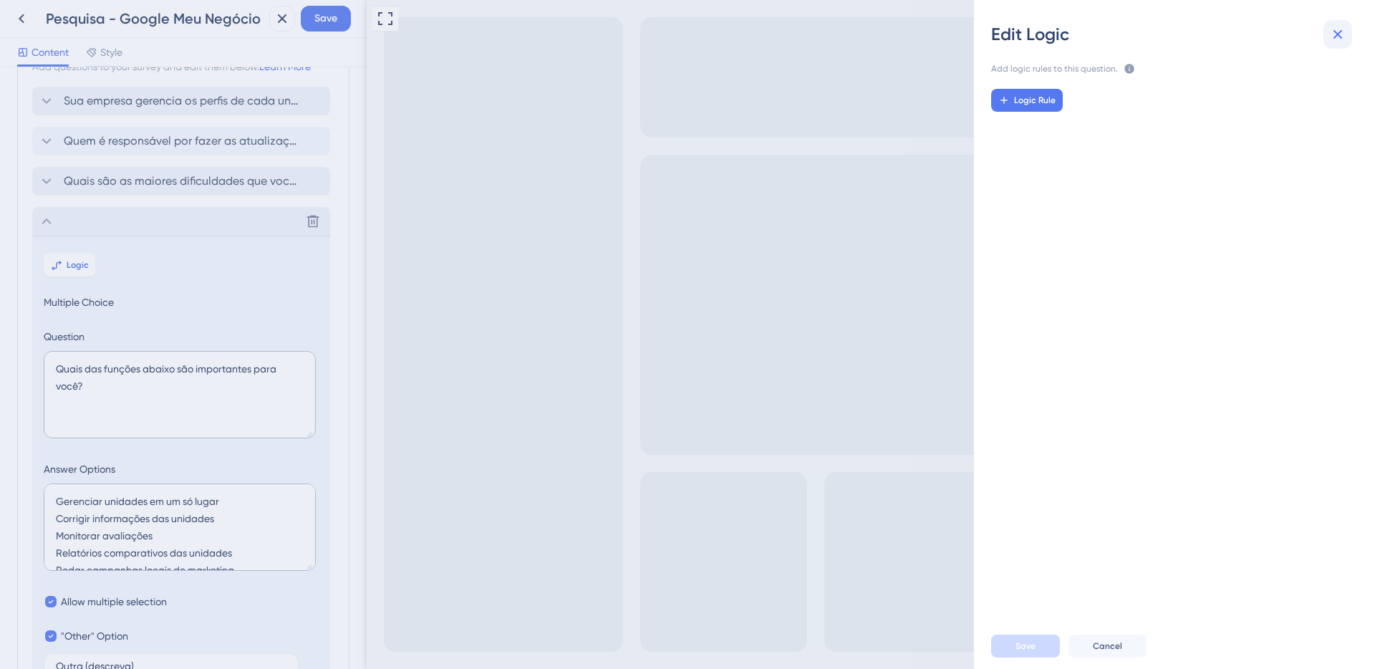
click at [1328, 42] on button at bounding box center [1338, 34] width 29 height 29
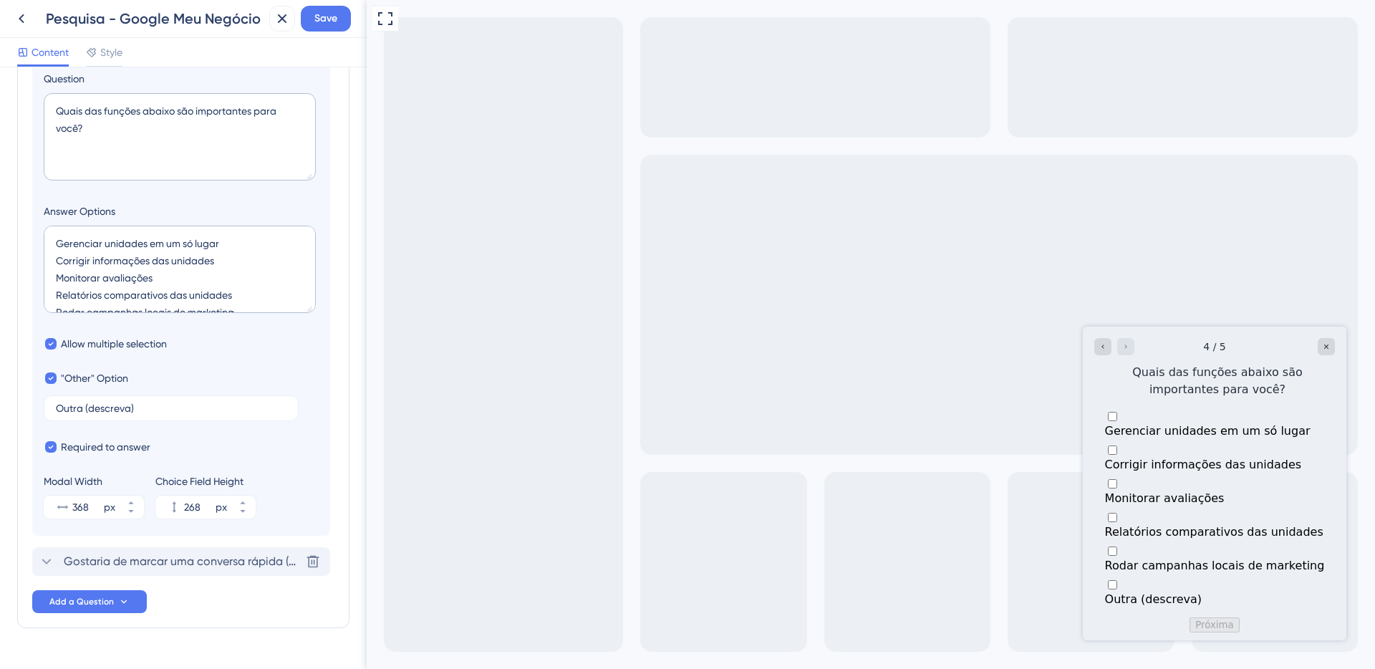
click at [107, 559] on span "Gostaria de marcar uma conversa rápida (máx. 30 min) para nos ajudar a entender…" at bounding box center [182, 561] width 236 height 17
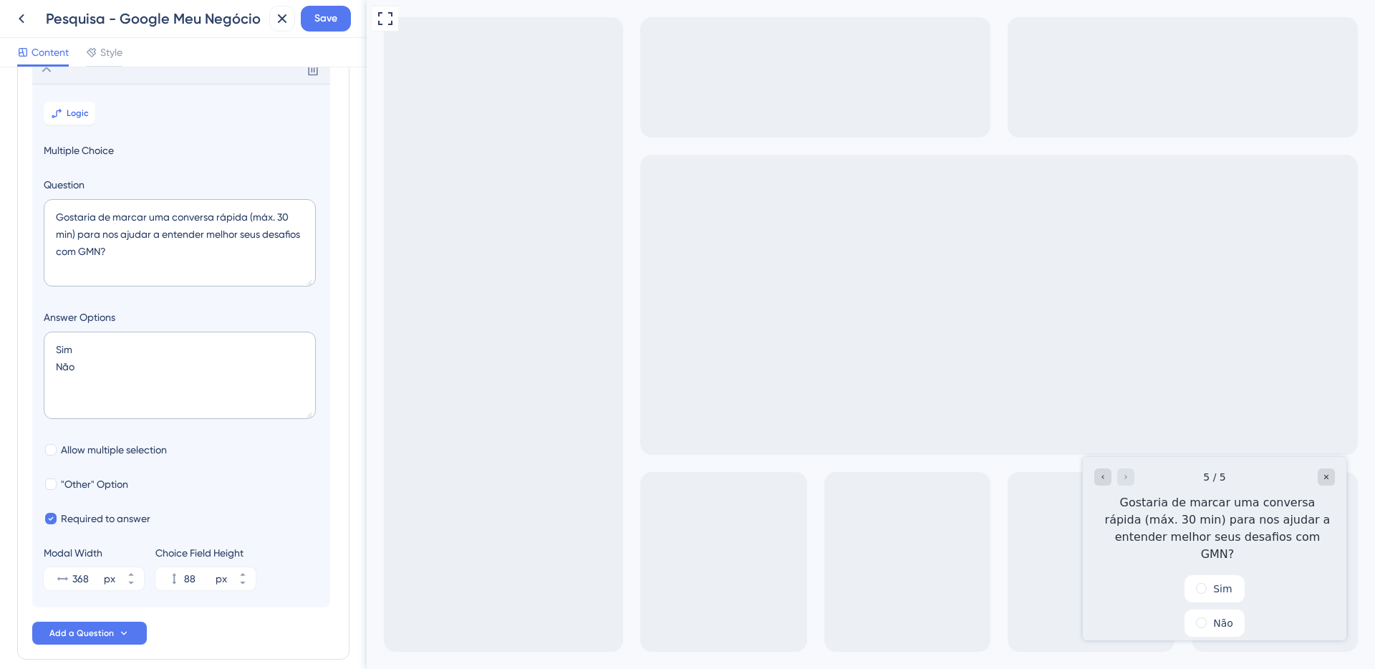
scroll to position [244, 0]
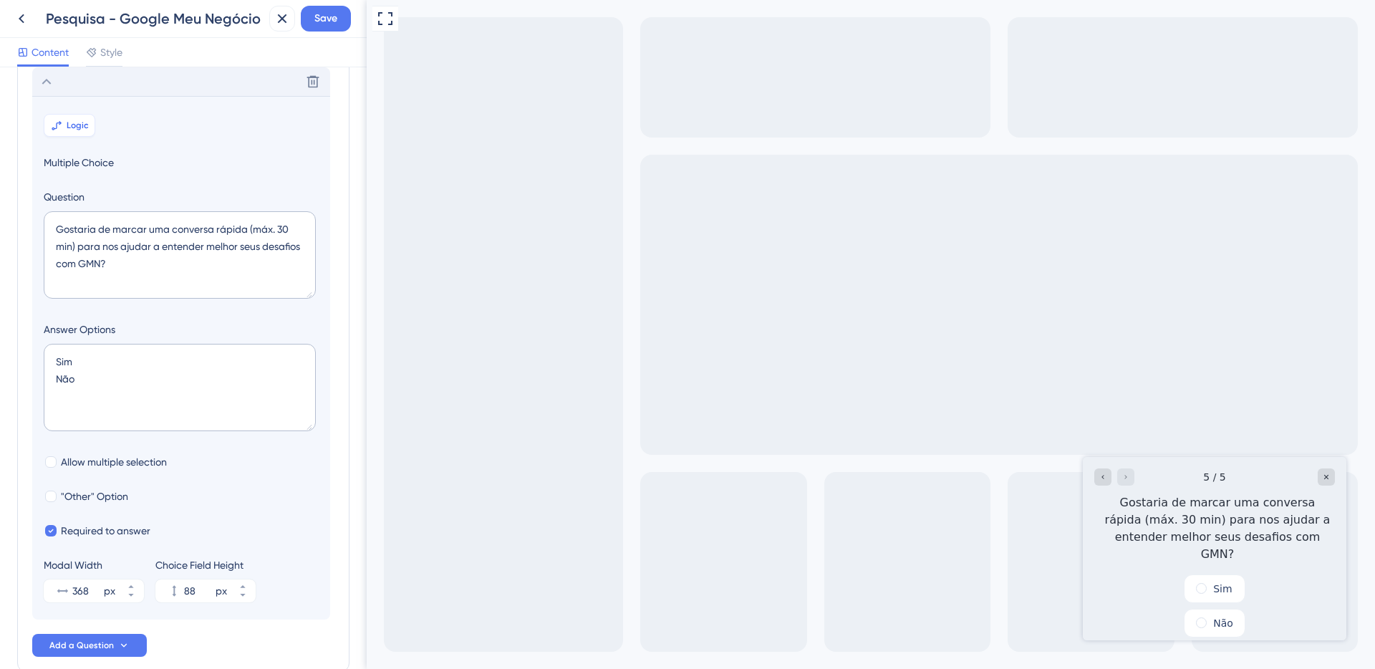
click at [77, 125] on span "Logic" at bounding box center [78, 125] width 22 height 11
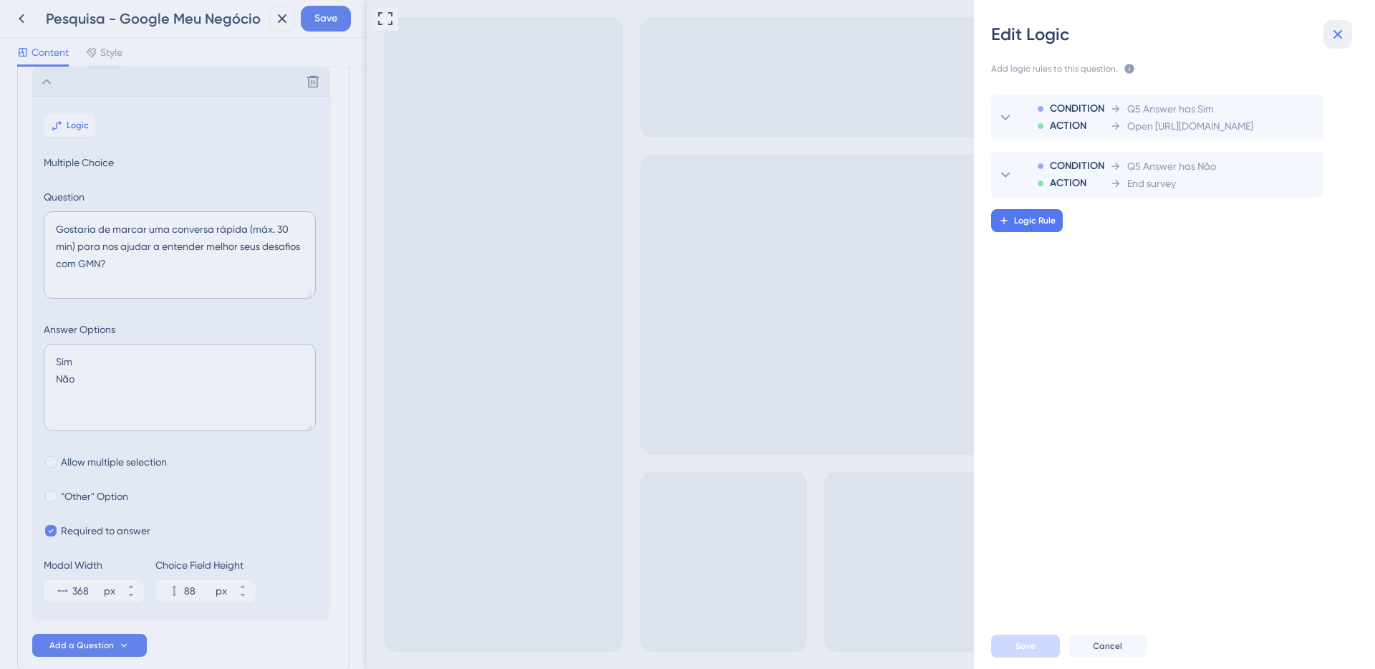
click at [1343, 43] on button at bounding box center [1338, 34] width 29 height 29
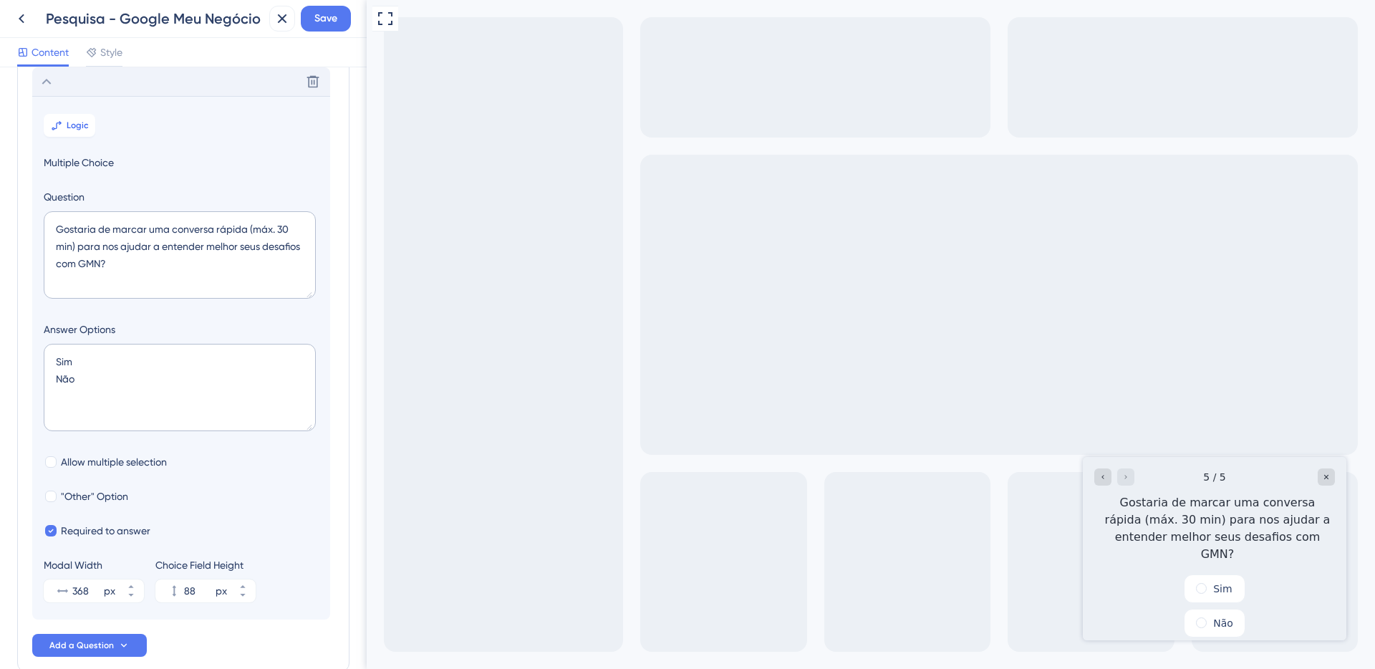
scroll to position [0, 0]
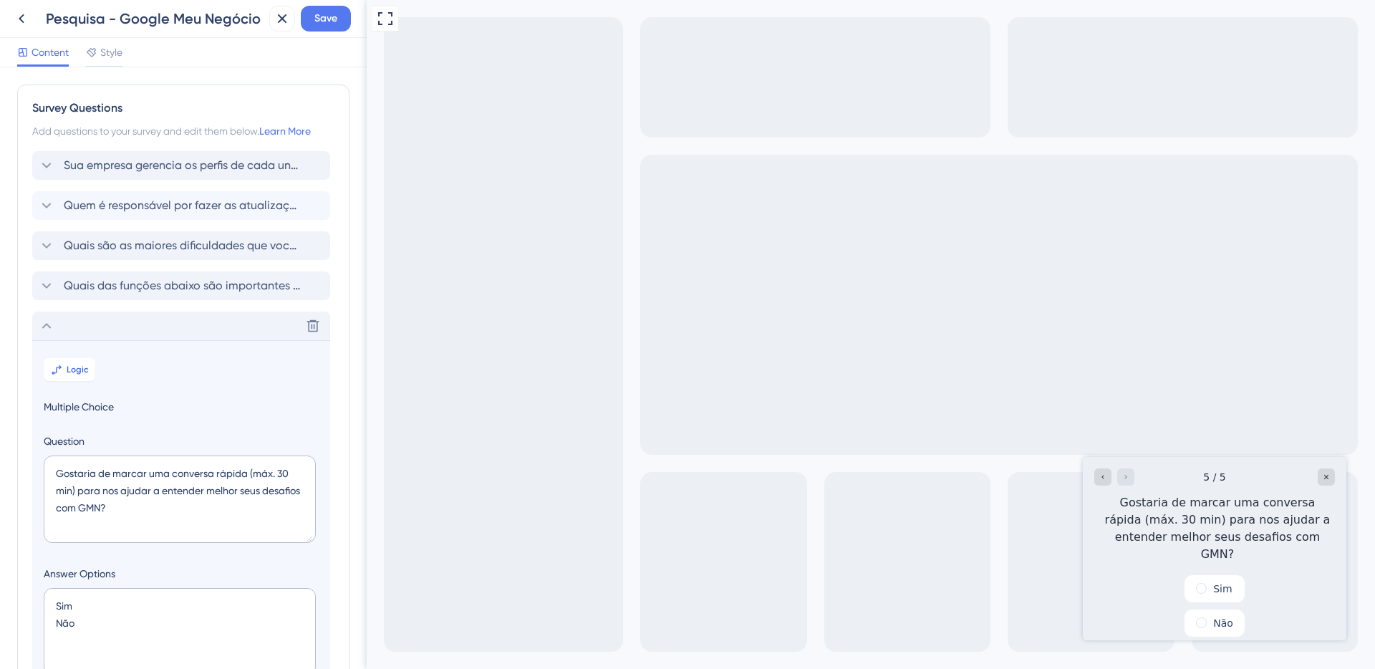
click at [102, 322] on div "Delete" at bounding box center [181, 326] width 298 height 29
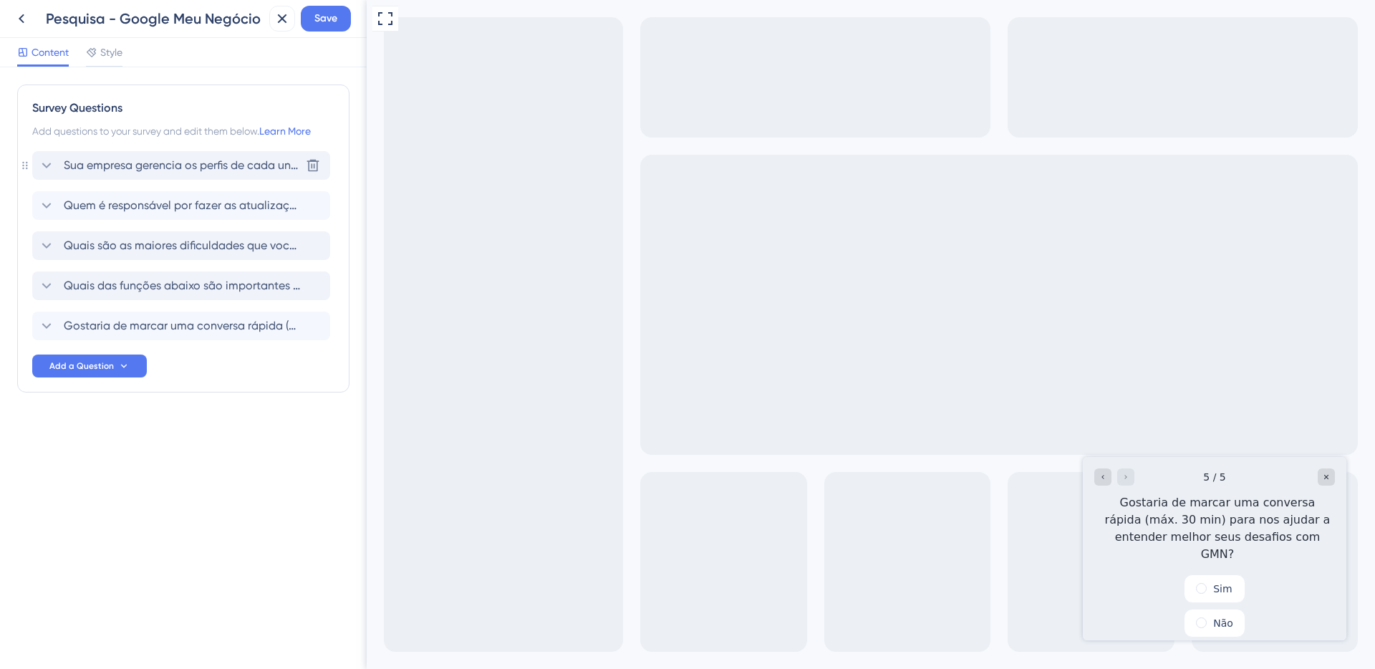
click at [141, 153] on div "Sua empresa gerencia os perfis de cada unidade no Google? (Google Meu Negócio —…" at bounding box center [181, 165] width 298 height 29
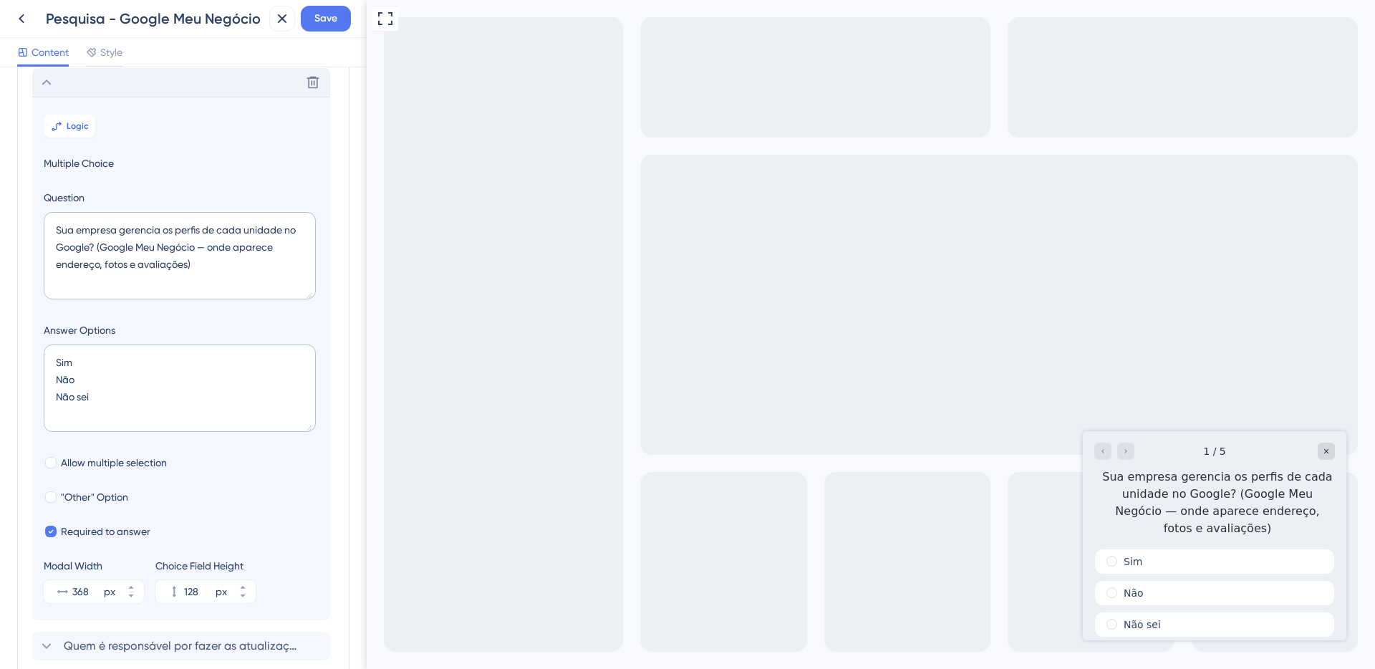
scroll to position [84, 0]
click at [157, 90] on div "Delete" at bounding box center [181, 81] width 298 height 29
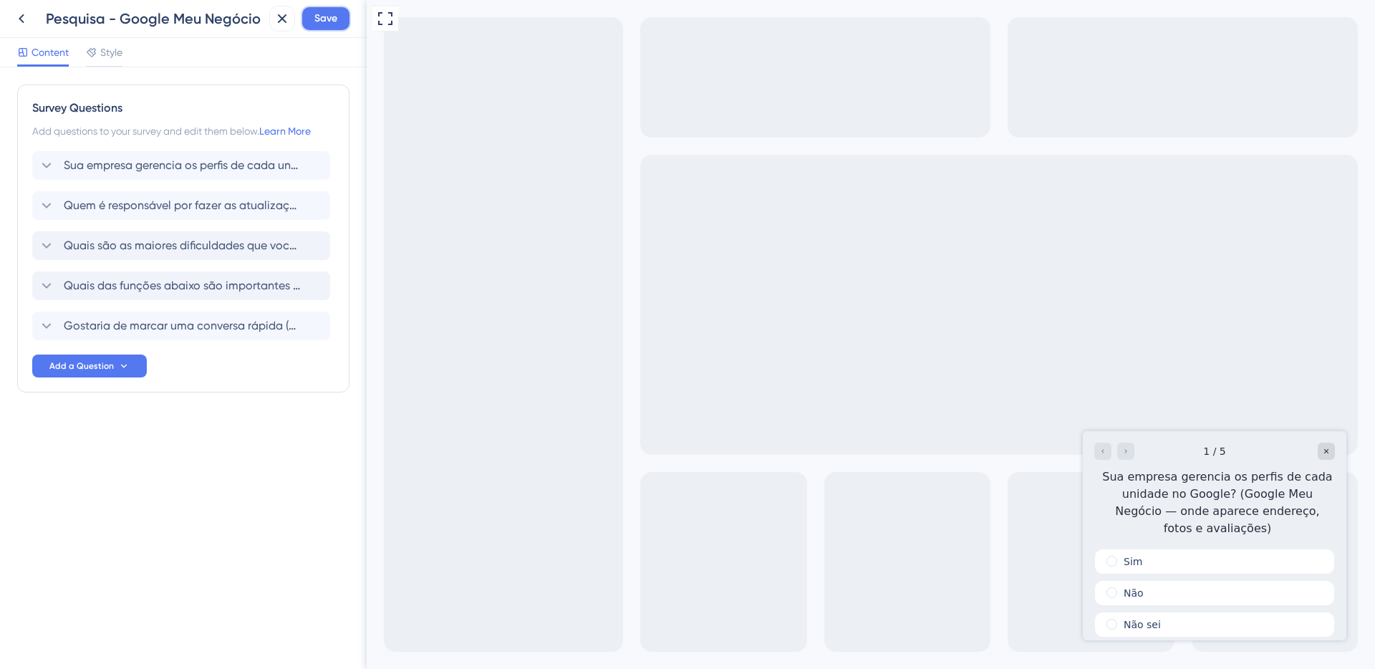
click at [328, 18] on span "Save" at bounding box center [325, 18] width 23 height 17
click at [120, 59] on span "Style" at bounding box center [111, 52] width 22 height 17
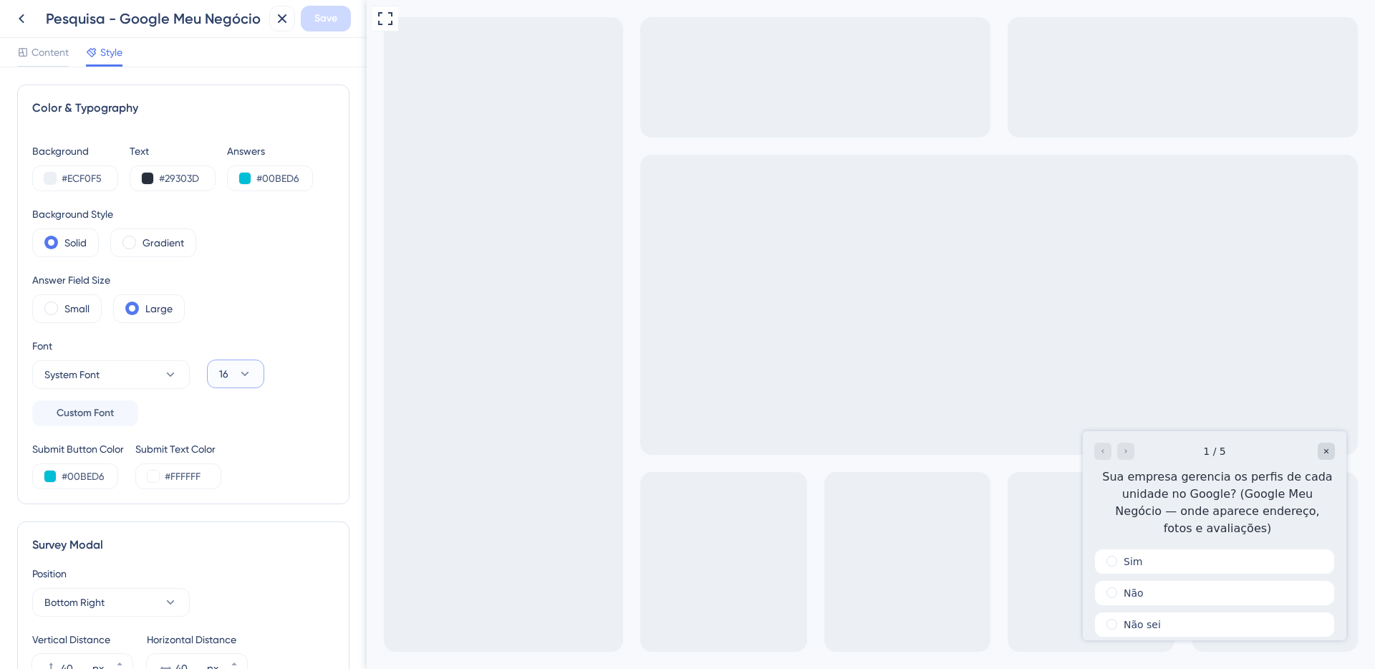
click at [233, 369] on button "16" at bounding box center [235, 374] width 57 height 29
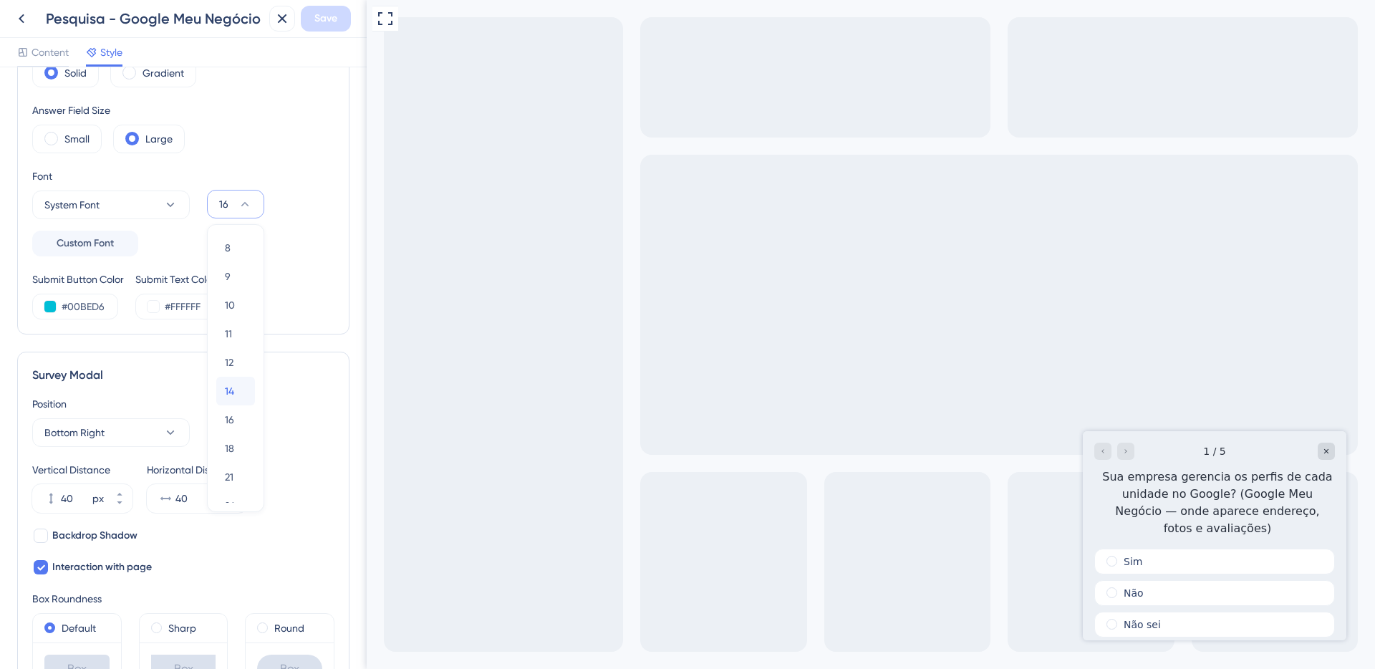
click at [236, 388] on div "14 14" at bounding box center [235, 391] width 21 height 29
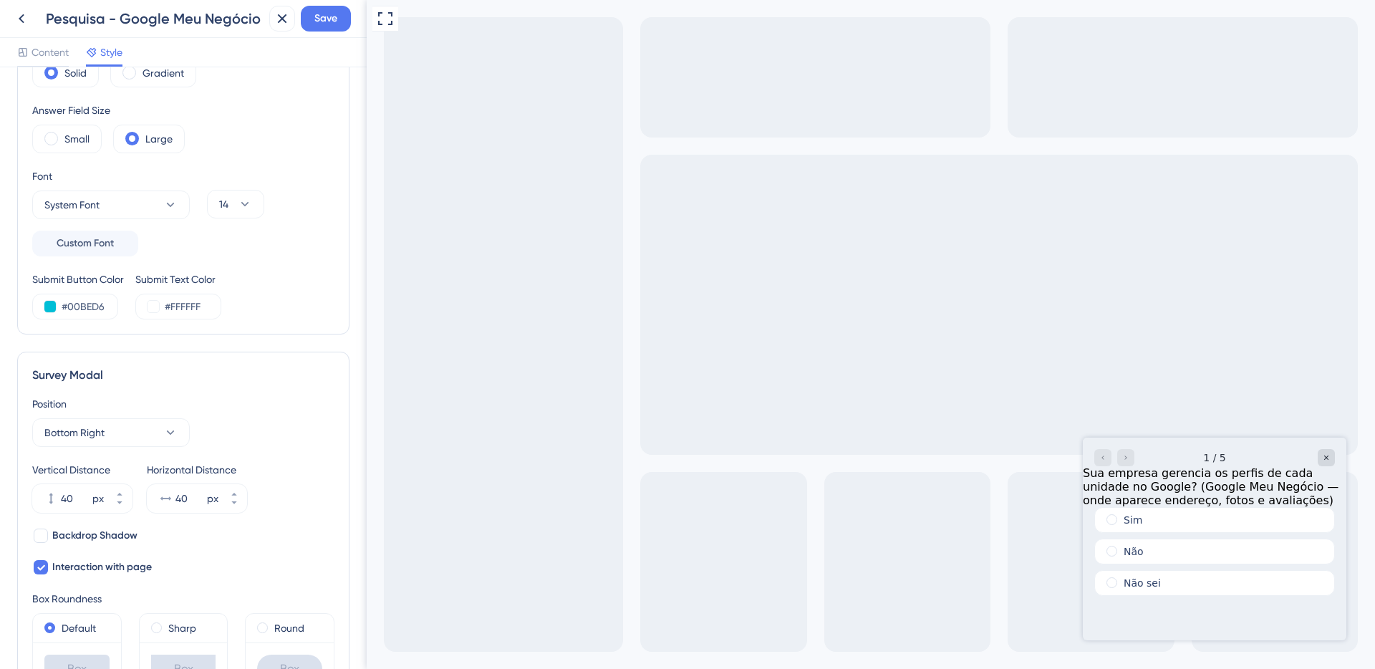
click at [1123, 458] on div at bounding box center [1115, 457] width 40 height 17
click at [52, 52] on span "Content" at bounding box center [50, 52] width 37 height 17
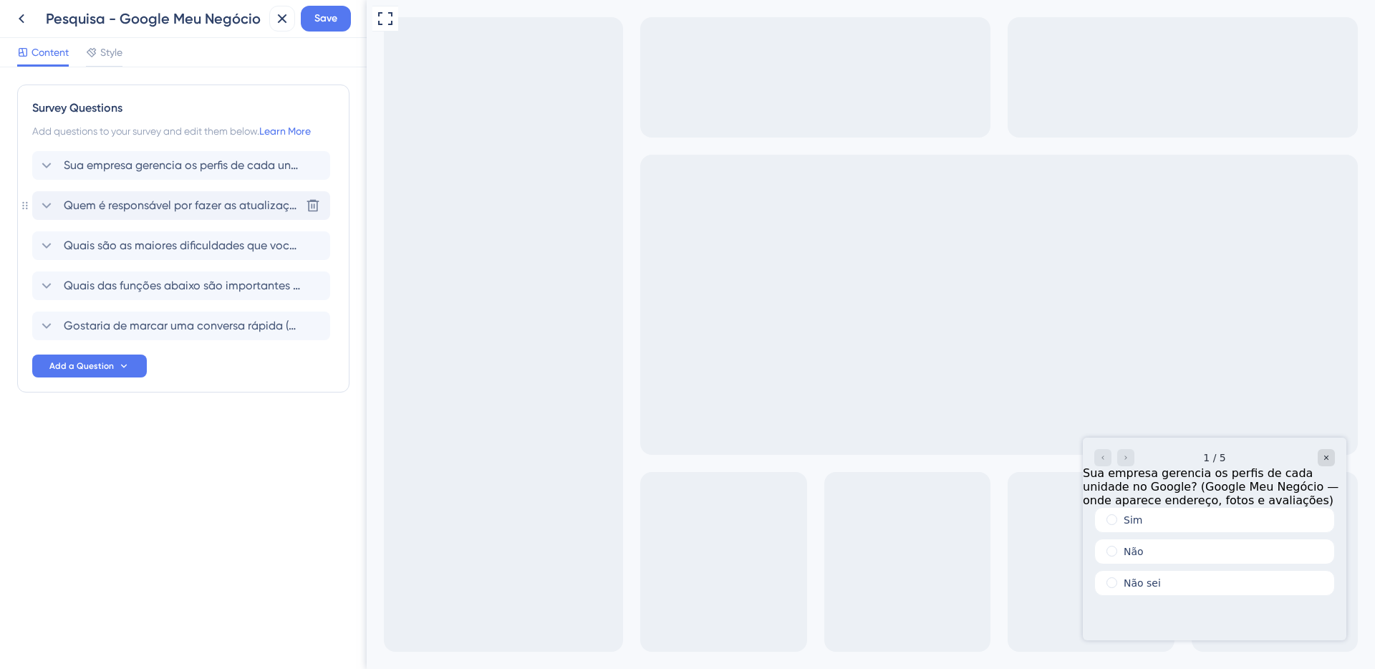
click at [133, 195] on div "Quem é responsável por fazer as atualizações das informações do GMN? [GEOGRAPHI…" at bounding box center [181, 205] width 298 height 29
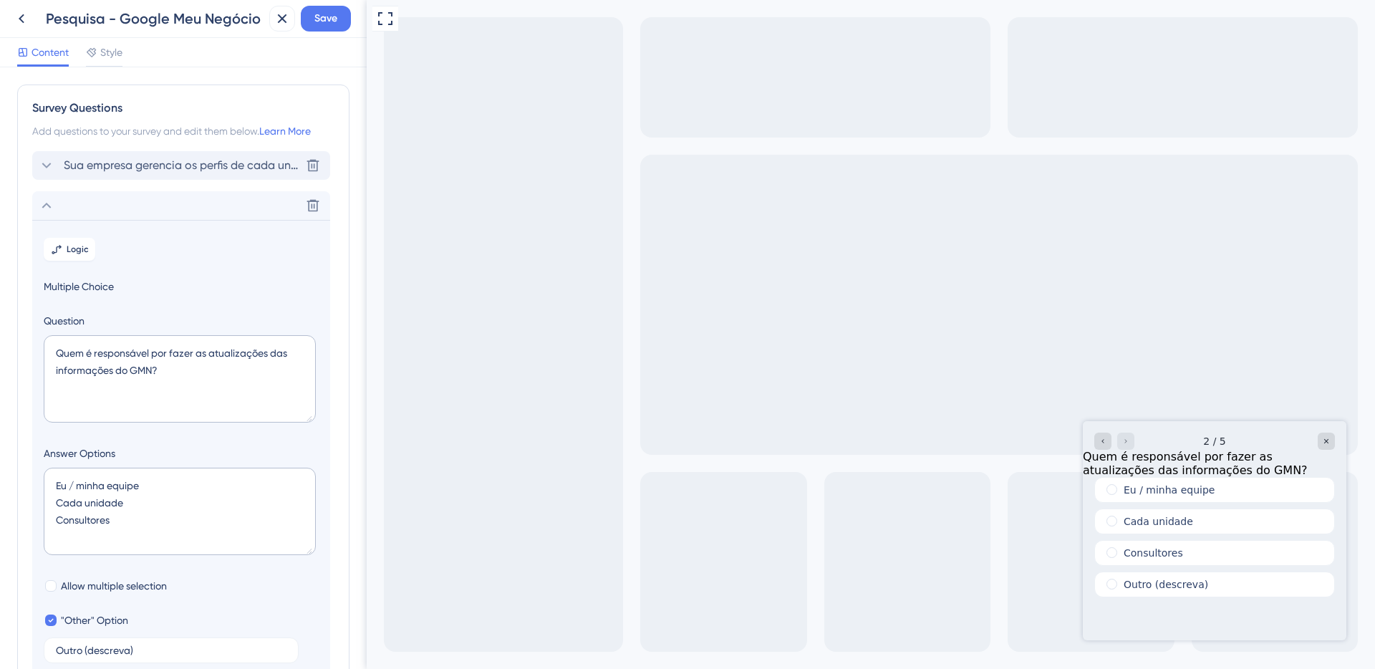
click at [129, 163] on span "Sua empresa gerencia os perfis de cada unidade no Google? (Google Meu Negócio —…" at bounding box center [182, 165] width 236 height 17
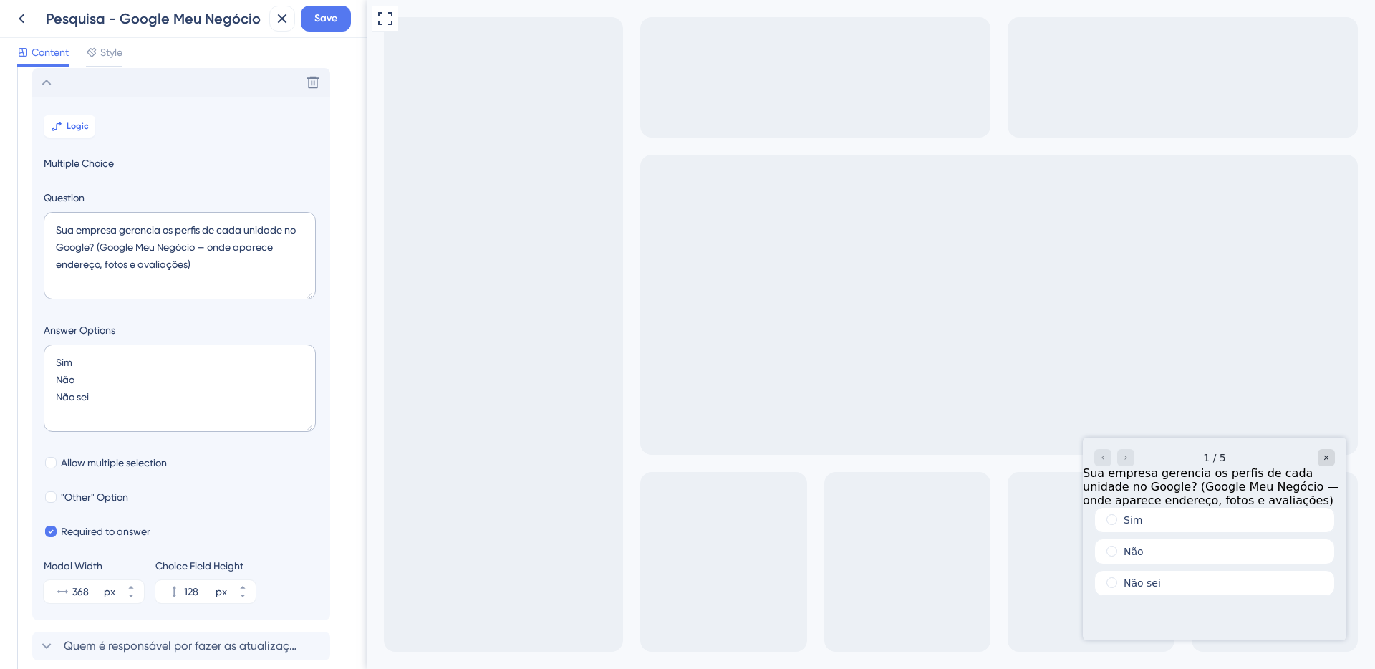
scroll to position [84, 0]
click at [93, 90] on div "Delete" at bounding box center [181, 81] width 298 height 29
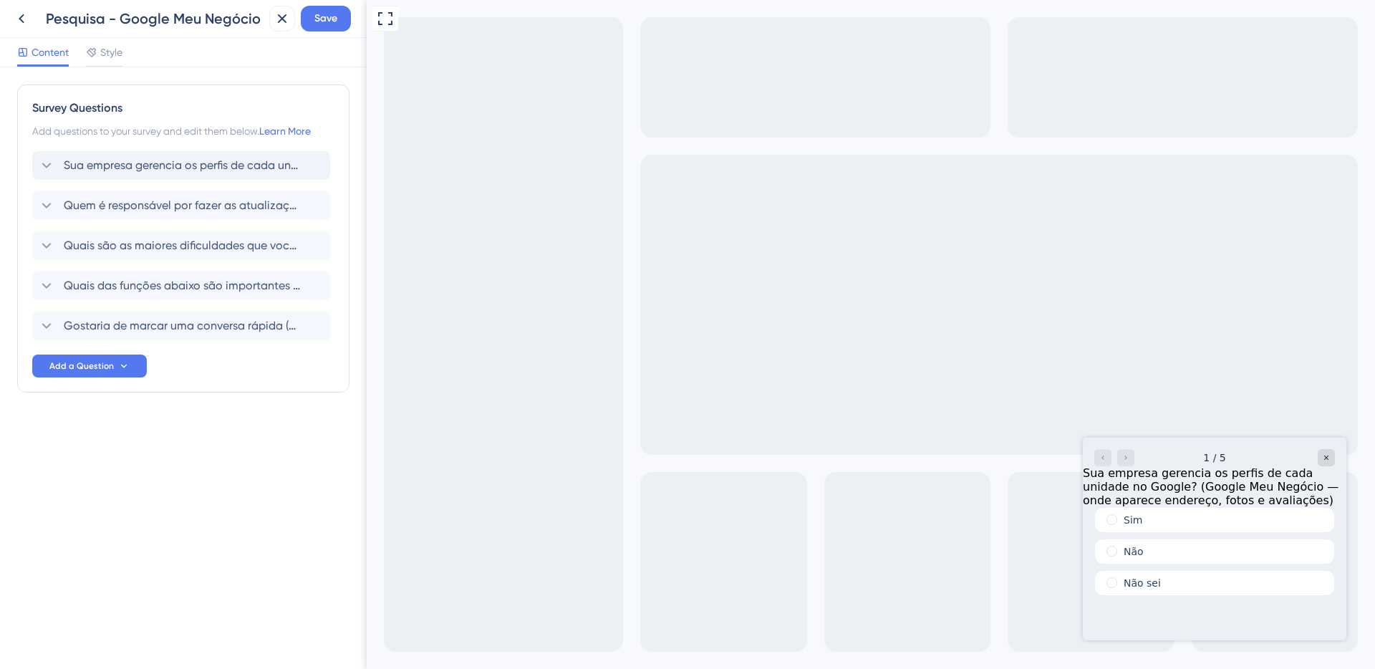
scroll to position [0, 0]
click at [102, 283] on span "Quais das funções abaixo são importantes para você?" at bounding box center [182, 285] width 236 height 17
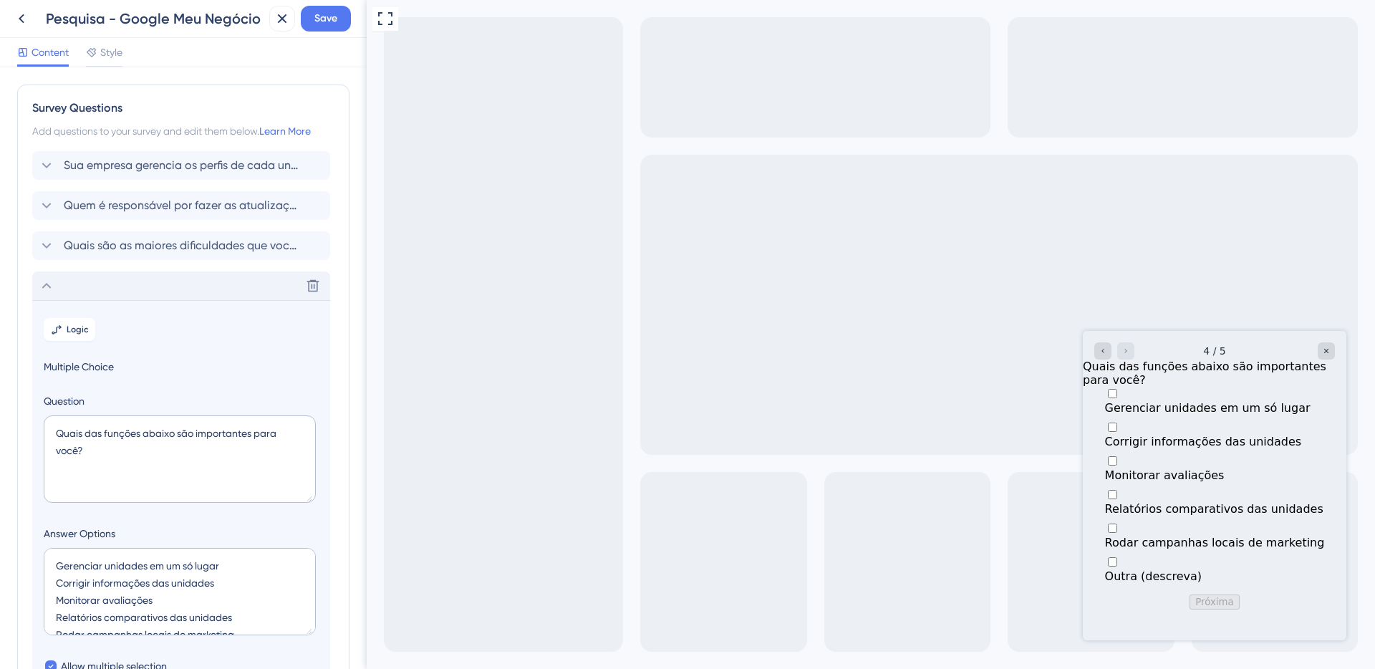
click at [142, 285] on div "Delete" at bounding box center [181, 286] width 298 height 29
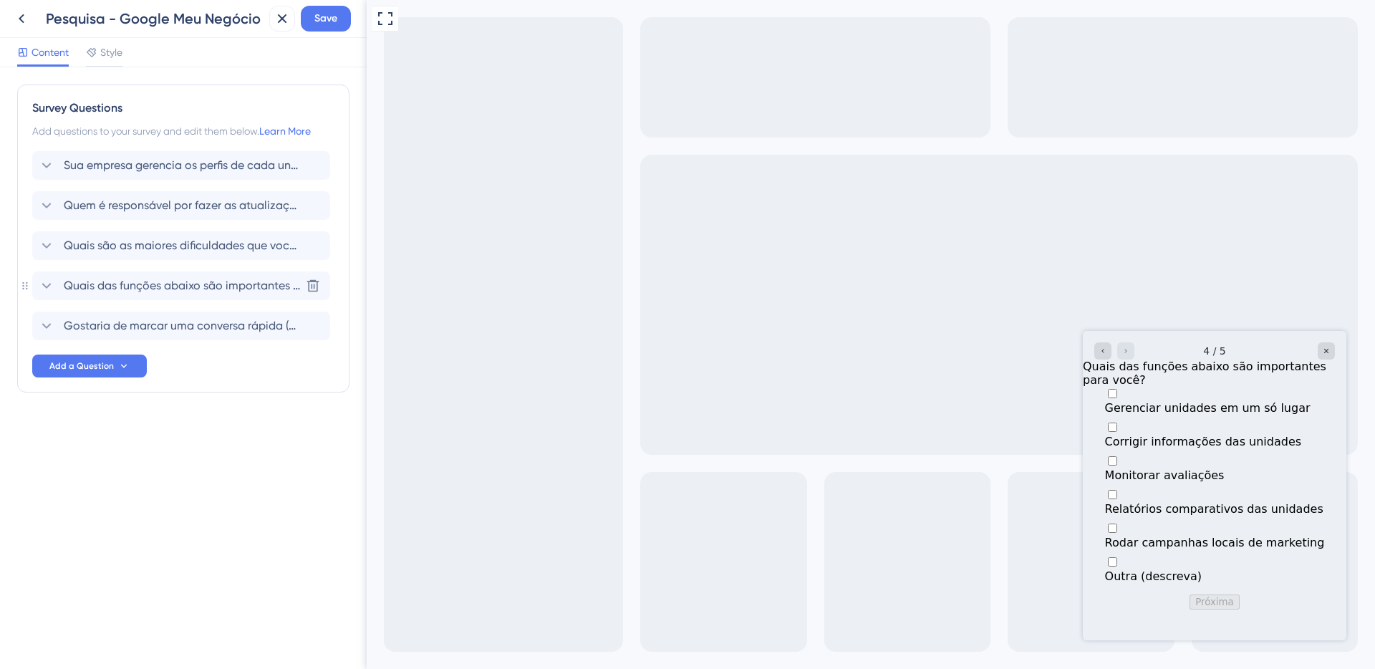
click at [142, 287] on span "Quais das funções abaixo são importantes para você?" at bounding box center [182, 285] width 236 height 17
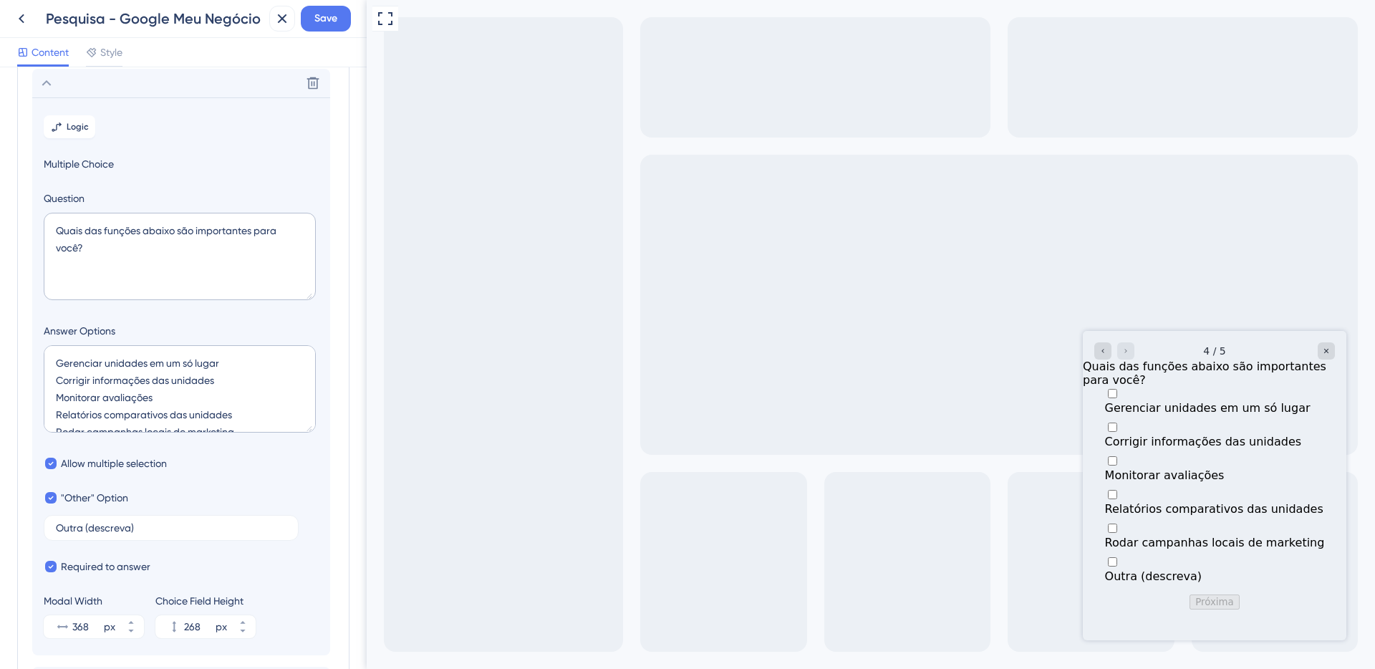
scroll to position [204, 0]
click at [107, 230] on textarea "Quais das funções abaixo são importantes para você?" at bounding box center [180, 254] width 272 height 87
click at [187, 239] on textarea "Quais das opções abaixo são importantes para você?" at bounding box center [180, 254] width 272 height 87
click at [187, 229] on textarea "Quais das opções abaixo são importantes para você?" at bounding box center [180, 254] width 272 height 87
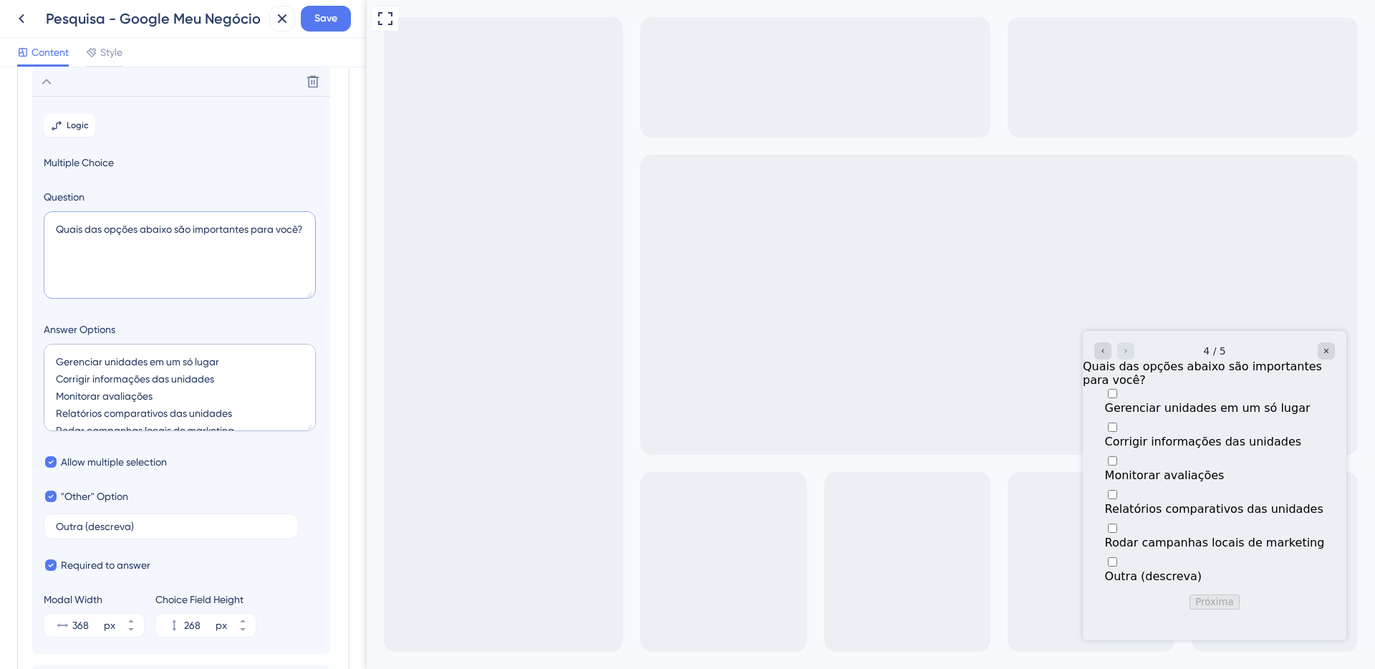
click at [187, 229] on textarea "Quais das opções abaixo são importantes para você?" at bounding box center [180, 254] width 272 height 87
drag, startPoint x: 115, startPoint y: 247, endPoint x: 160, endPoint y: 252, distance: 45.4
click at [160, 252] on textarea "Quais das opções abaixo você considera importantes para você?" at bounding box center [180, 254] width 272 height 87
click at [143, 249] on textarea "Quais das opções abaixo você considera importantes?" at bounding box center [180, 254] width 272 height 87
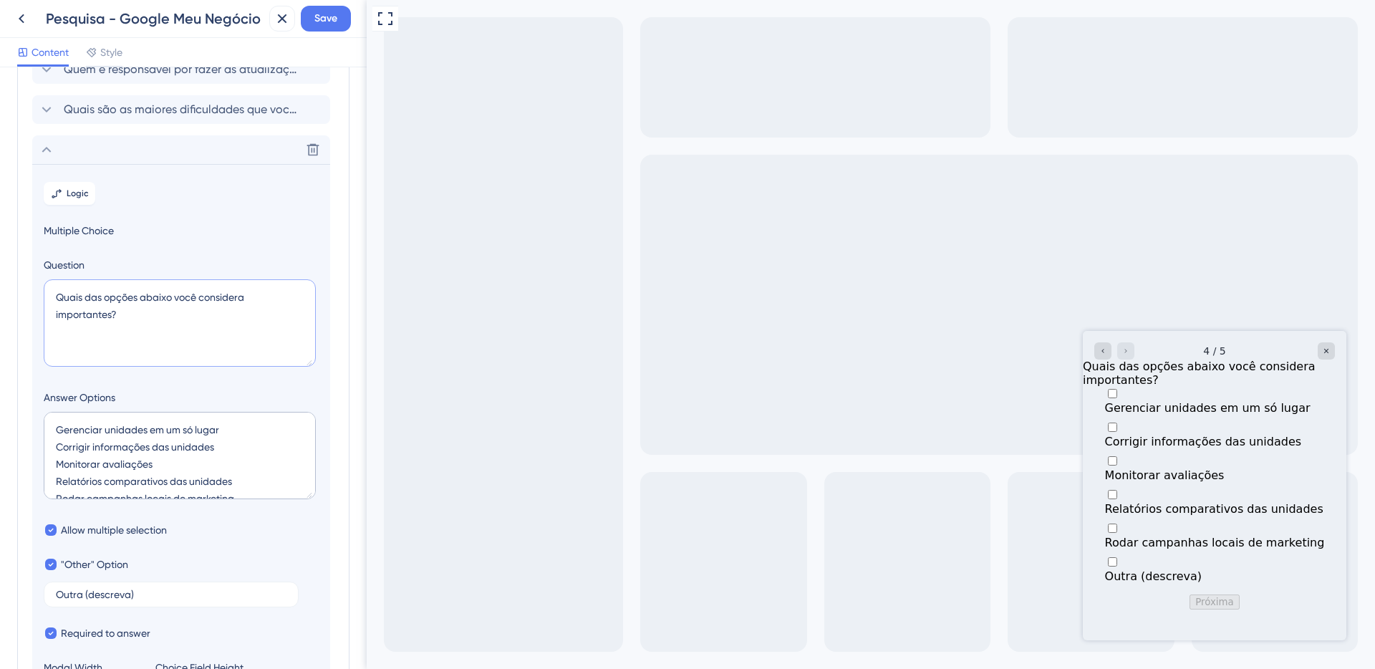
scroll to position [75, 0]
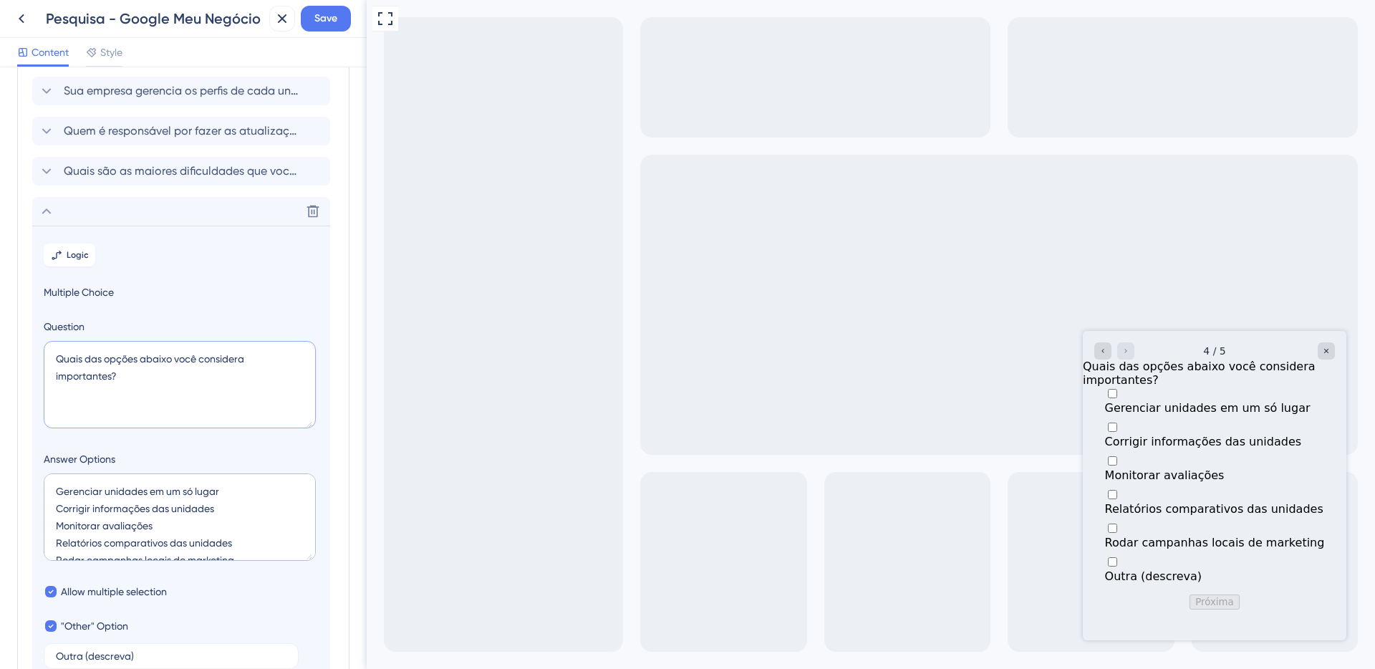
type textarea "Quais das opções abaixo você considera importantes?"
click at [47, 203] on icon at bounding box center [46, 211] width 17 height 17
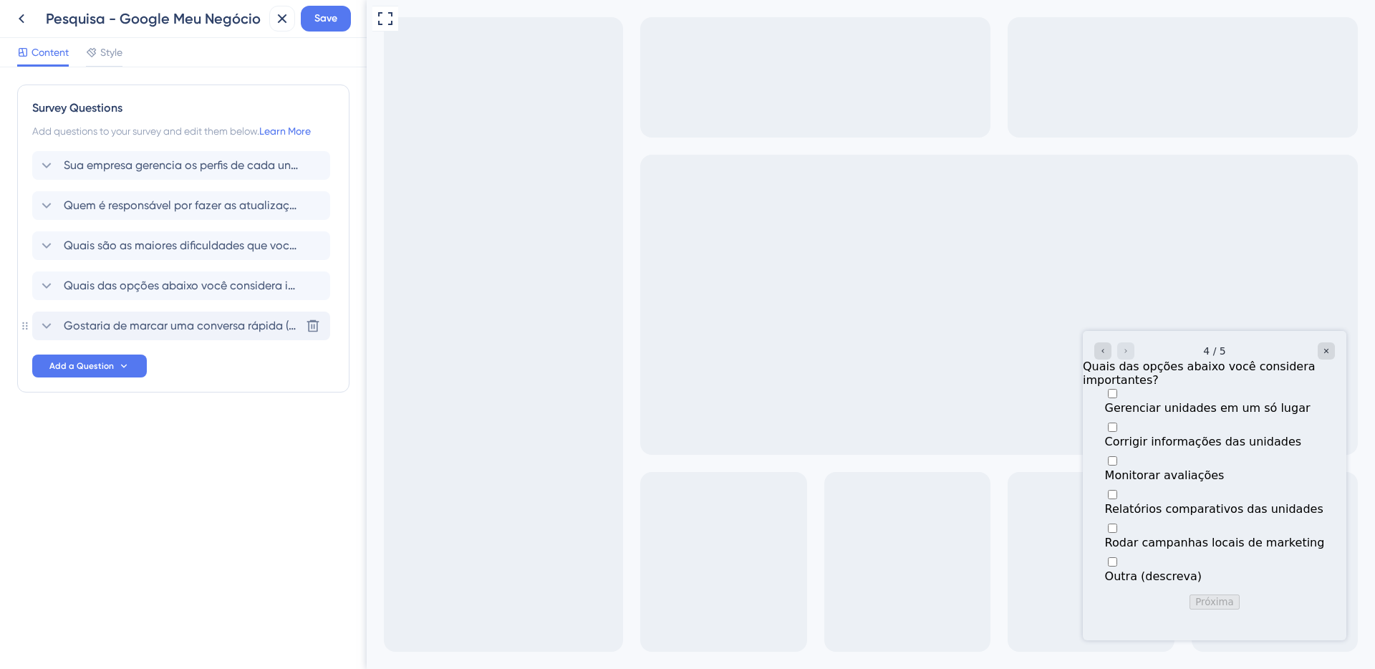
click at [192, 338] on div "Gostaria de marcar uma conversa rápida (máx. 30 min) para nos ajudar a entender…" at bounding box center [181, 326] width 298 height 29
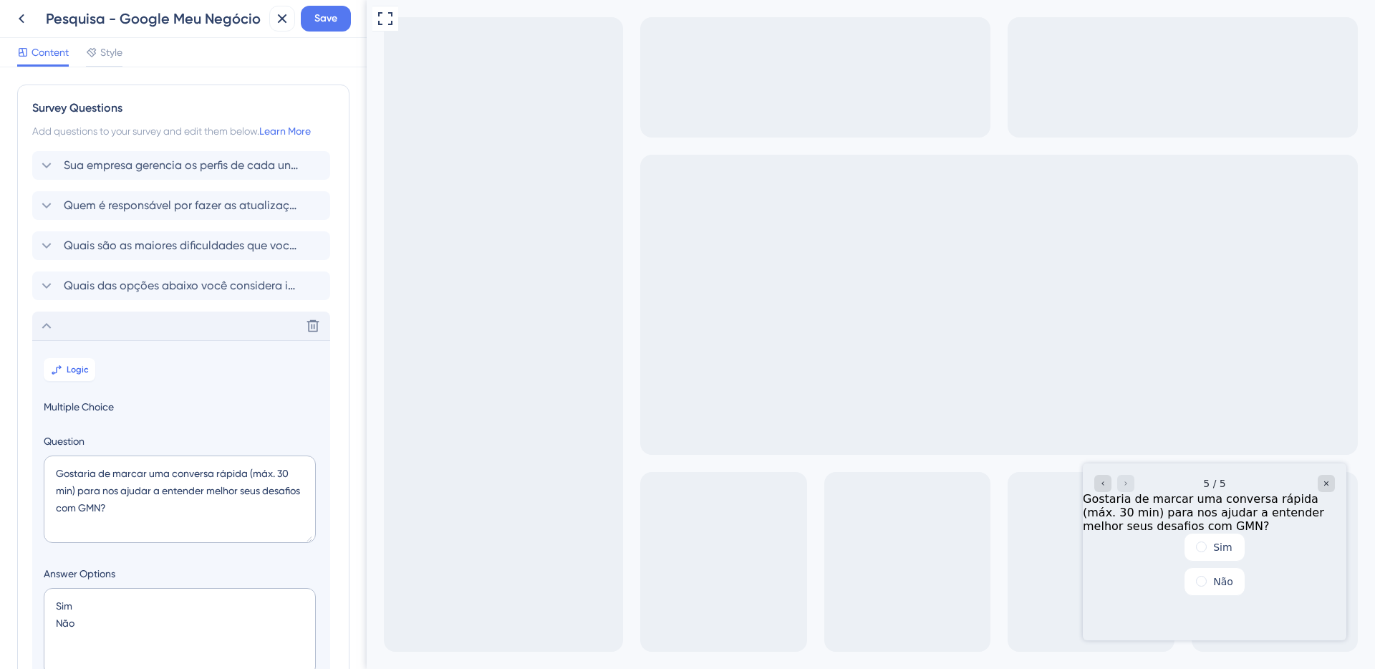
click at [34, 324] on div "Delete" at bounding box center [181, 326] width 298 height 29
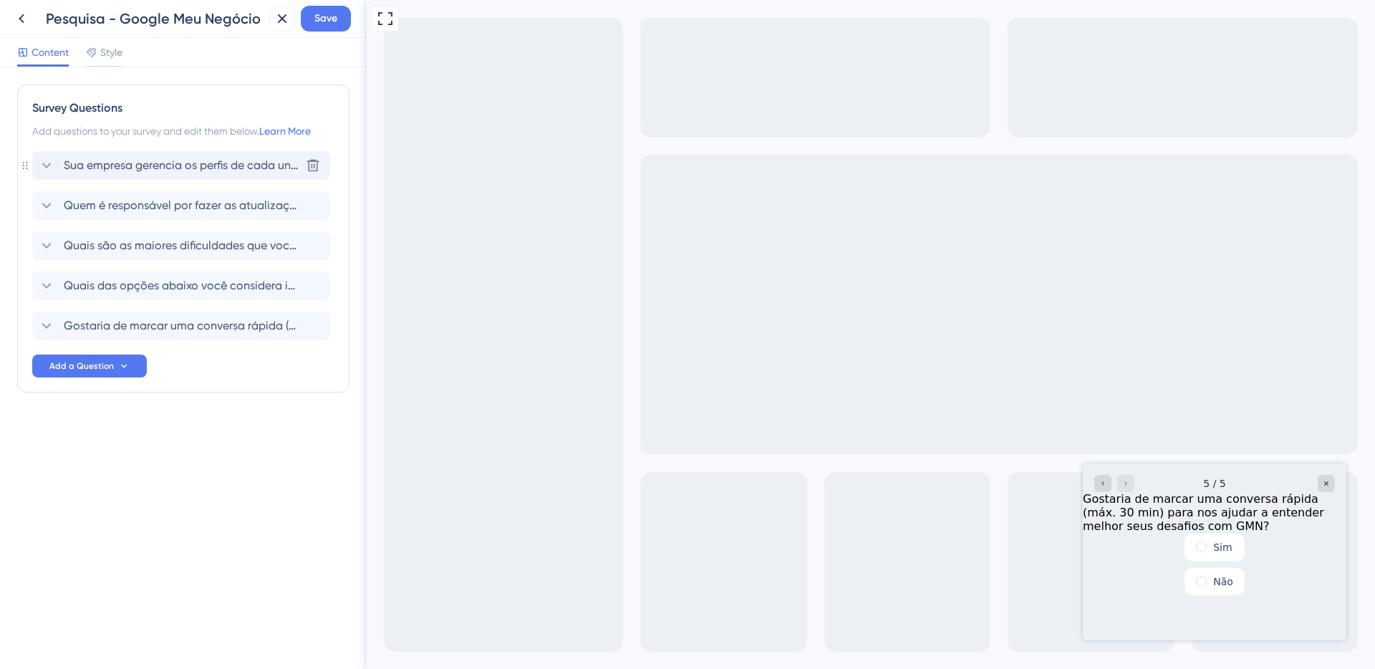
click at [44, 176] on div "Sua empresa gerencia os perfis de cada unidade no Google? (Google Meu Negócio —…" at bounding box center [181, 165] width 298 height 29
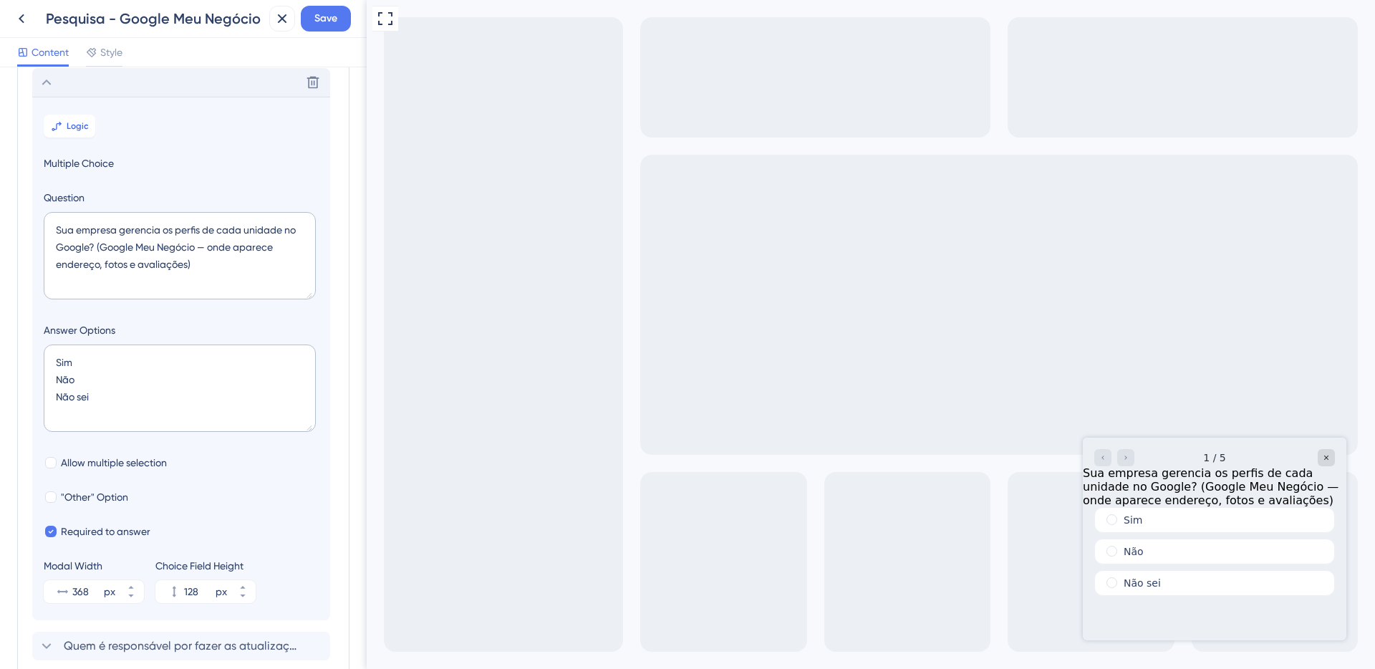
scroll to position [84, 0]
click at [65, 80] on div "Delete" at bounding box center [181, 81] width 298 height 29
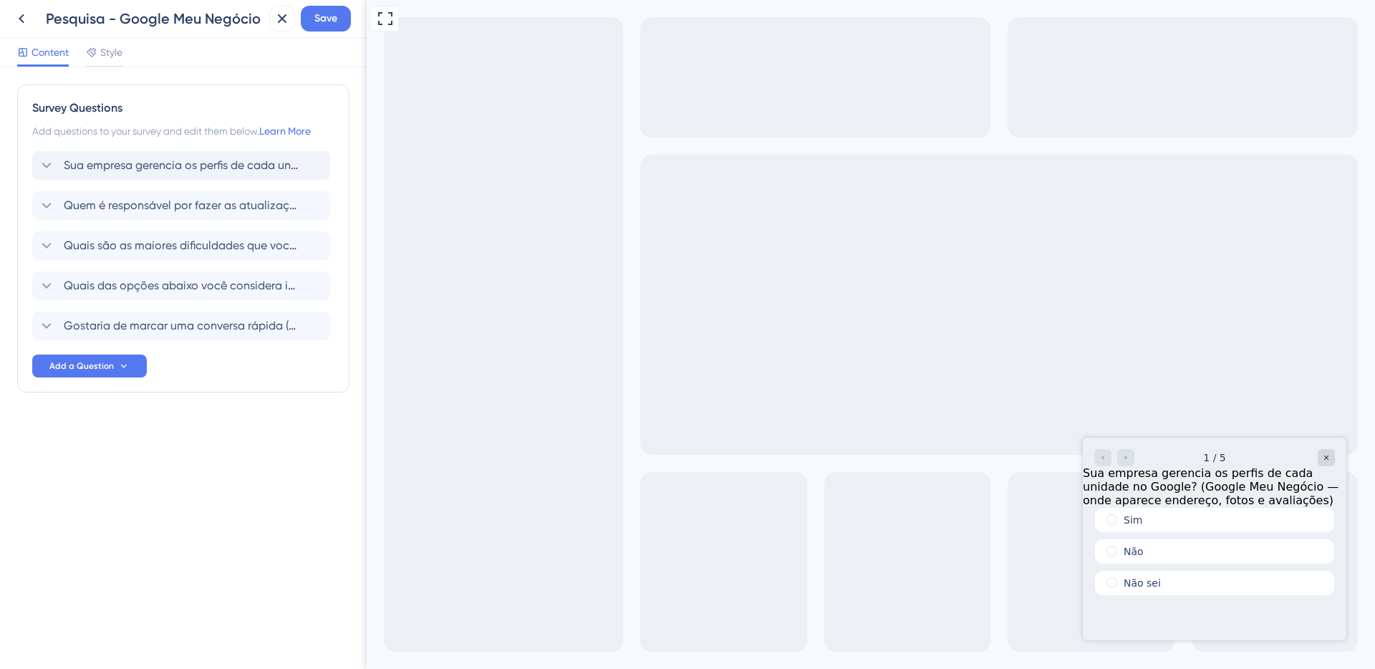
scroll to position [0, 0]
click at [62, 224] on div "Sua empresa gerencia os perfis de cada unidade no Google? (Google Meu Negócio —…" at bounding box center [183, 245] width 302 height 189
click at [66, 211] on span "Quem é responsável por fazer as atualizações das informações do GMN?" at bounding box center [182, 205] width 236 height 17
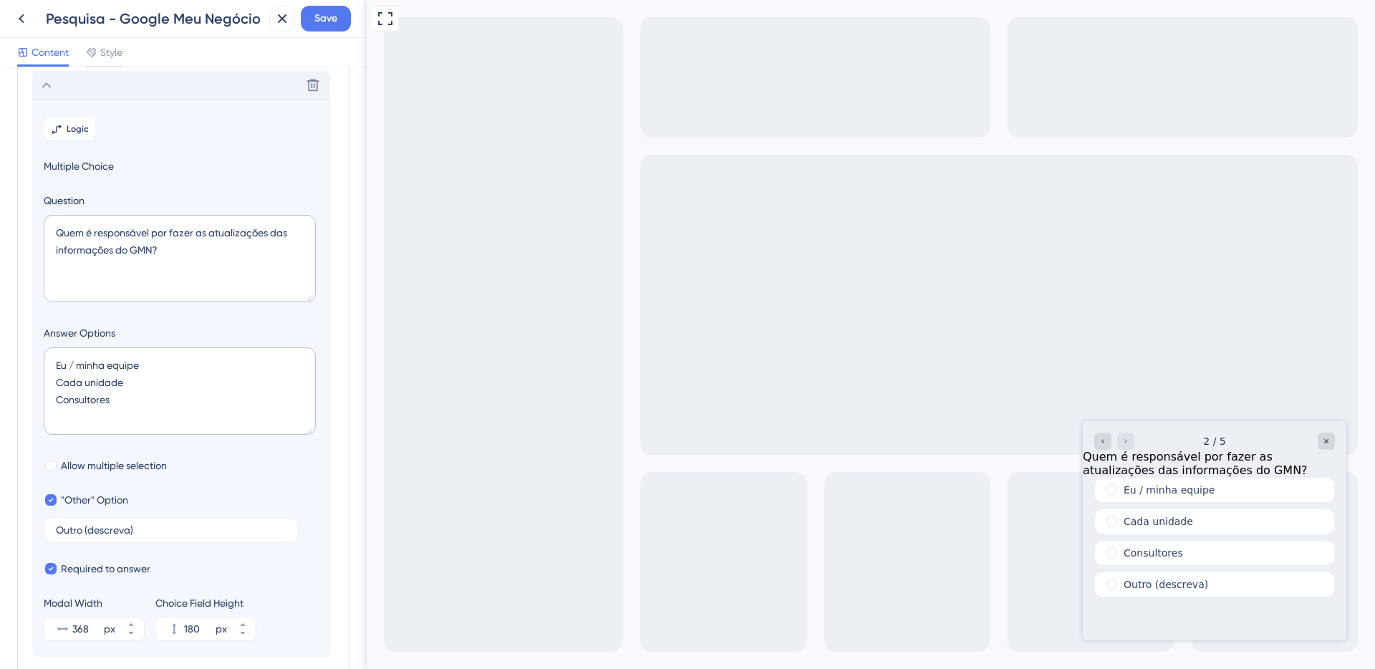
scroll to position [124, 0]
click at [134, 256] on textarea "Quem é responsável por fazer as atualizações das informações do GMN?" at bounding box center [180, 254] width 272 height 87
click at [135, 253] on textarea "Quem é responsável por fazer as atualizações das informações do GMN?" at bounding box center [180, 254] width 272 height 87
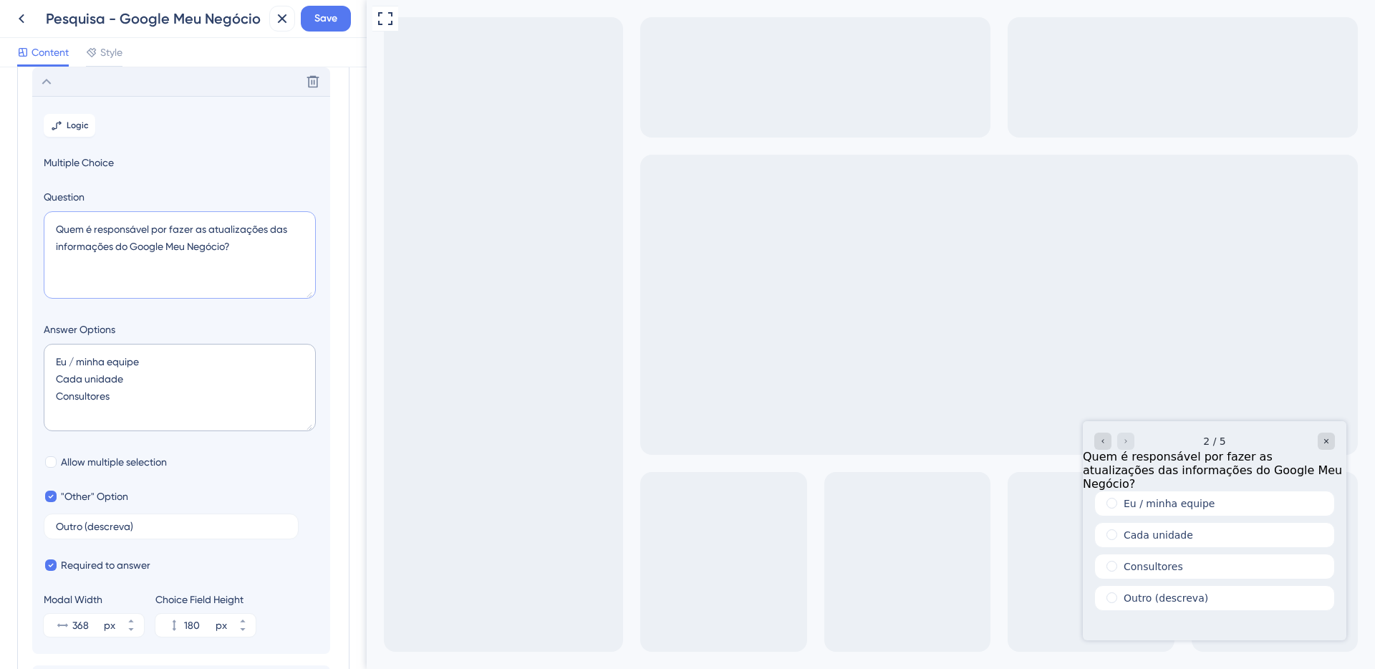
drag, startPoint x: 128, startPoint y: 247, endPoint x: 212, endPoint y: 253, distance: 84.7
click at [206, 256] on textarea "Quem é responsável por fazer as atualizações das informações do Google Meu Negó…" at bounding box center [180, 254] width 272 height 87
click at [213, 252] on textarea "Quem é responsável por fazer as atualizações das informações do Google Meu Negó…" at bounding box center [180, 254] width 272 height 87
drag, startPoint x: 226, startPoint y: 248, endPoint x: 133, endPoint y: 243, distance: 94.0
click at [133, 243] on textarea "Quem é responsável por fazer as atualizações das informações do Google Meu Negó…" at bounding box center [180, 254] width 272 height 87
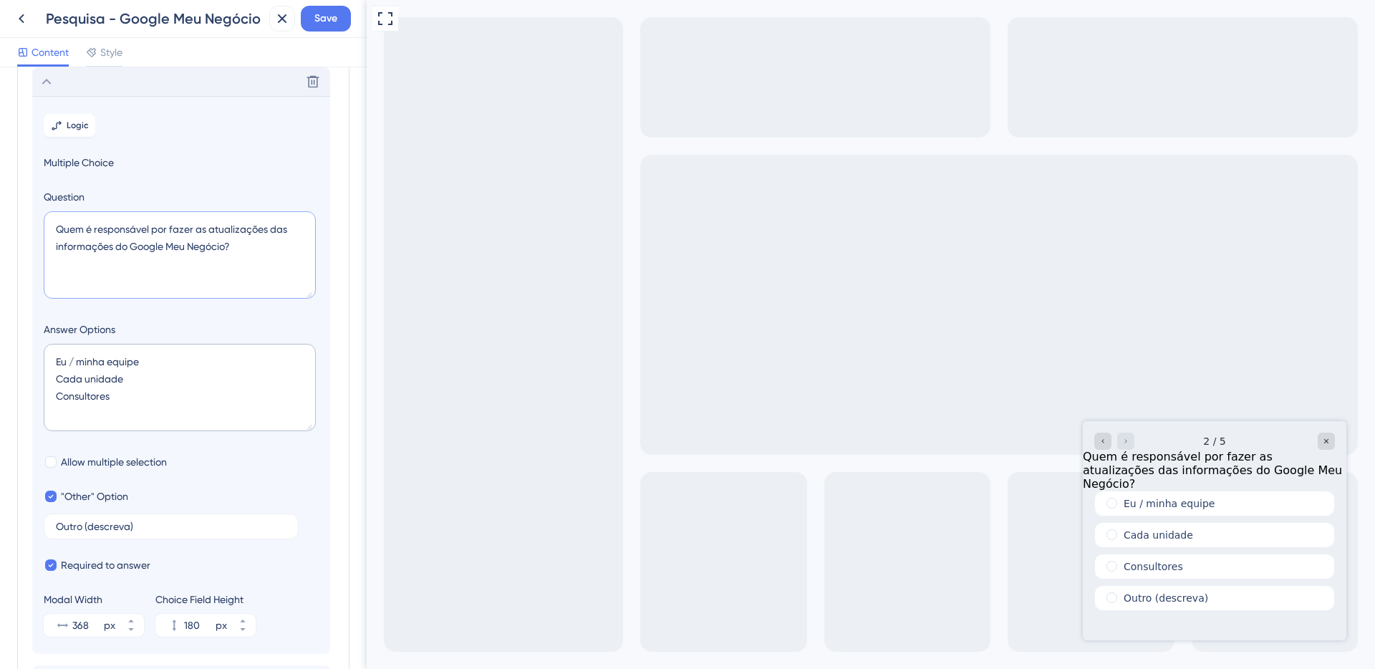
click at [203, 254] on textarea "Quem é responsável por fazer as atualizações das informações do Google Meu Negó…" at bounding box center [180, 254] width 272 height 87
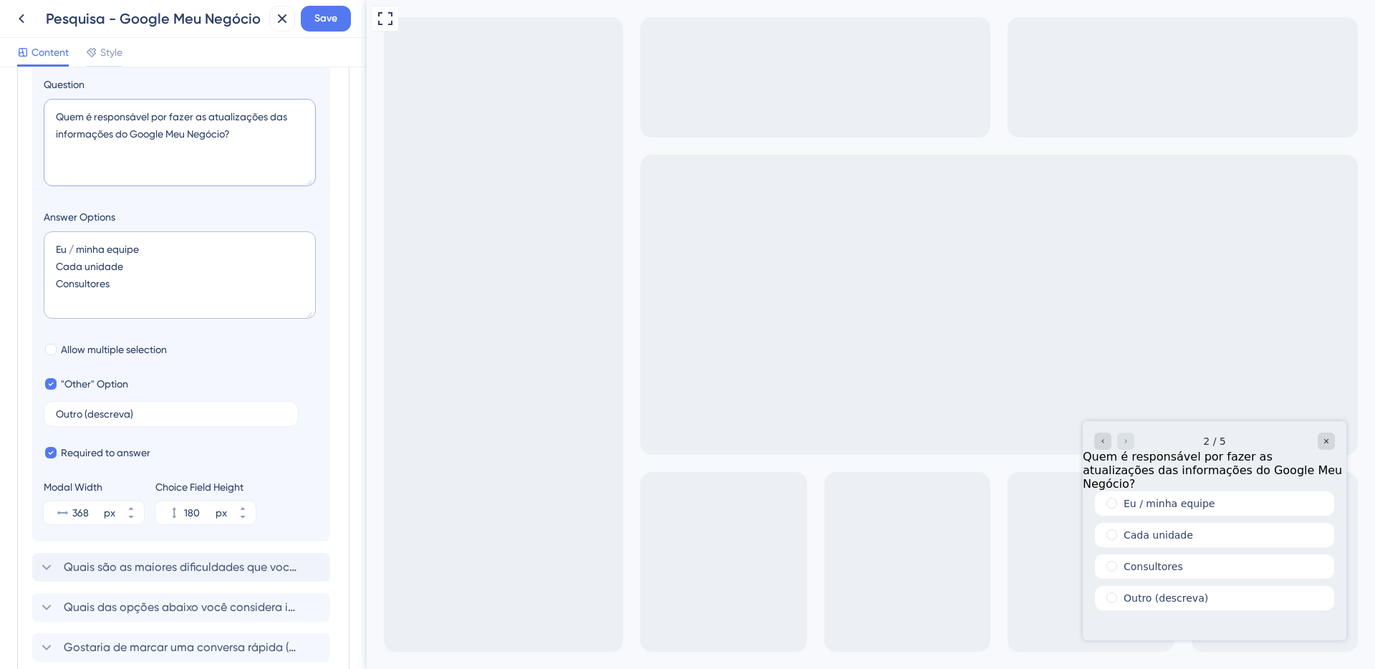
type textarea "Quem é responsável por fazer as atualizações das informações do Google Meu Negó…"
click at [117, 562] on span "Quais são as maiores dificuldades que vocês enfrentam com o GMN?" at bounding box center [182, 567] width 236 height 17
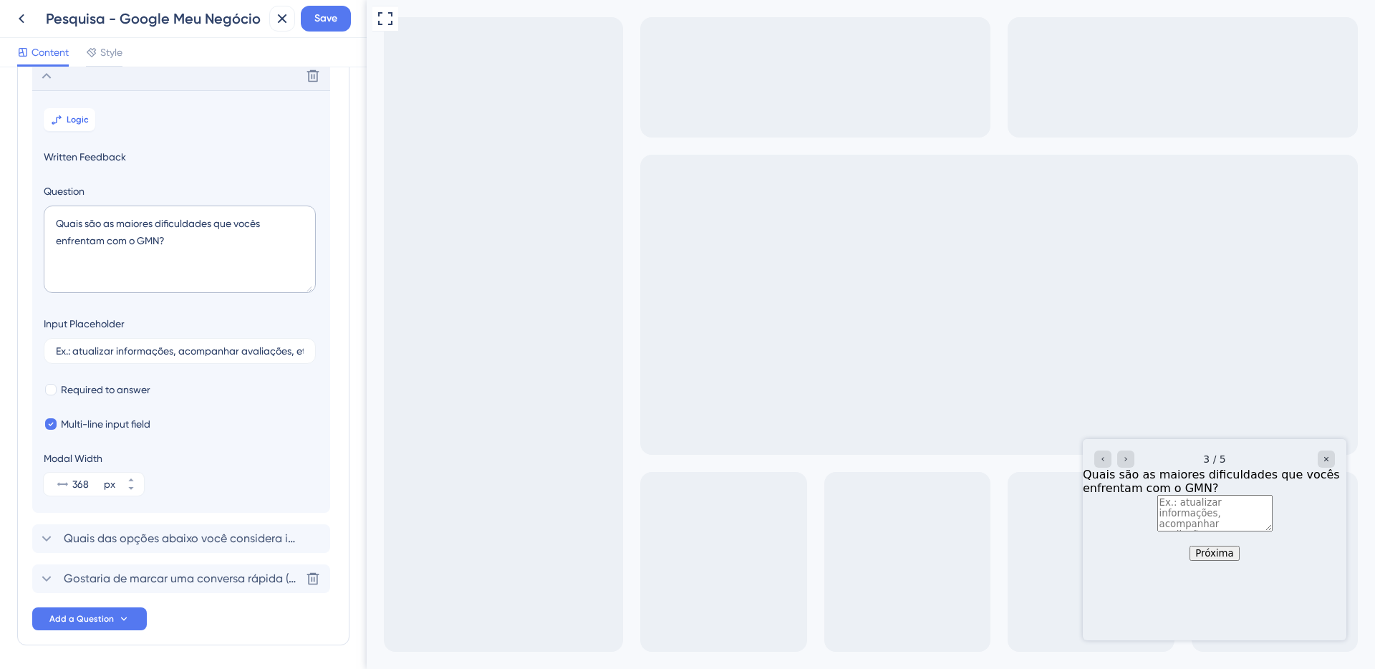
scroll to position [164, 0]
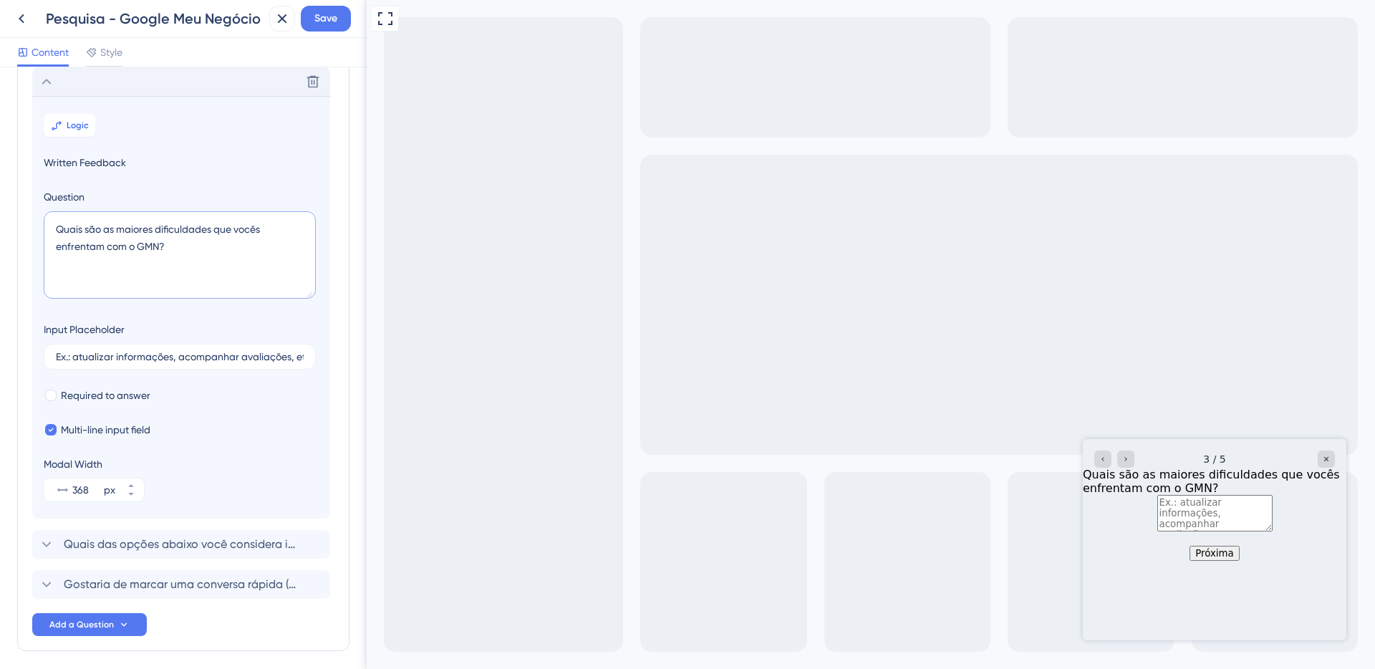
drag, startPoint x: 160, startPoint y: 250, endPoint x: 139, endPoint y: 249, distance: 21.5
click at [139, 249] on textarea "Quais são as maiores dificuldades que vocês enfrentam com o GMN?" at bounding box center [180, 254] width 272 height 87
paste textarea "oogle Meu Negócio"
type textarea "Quais são as maiores dificuldades que vocês enfrentam com o Google Meu [PERSON_…"
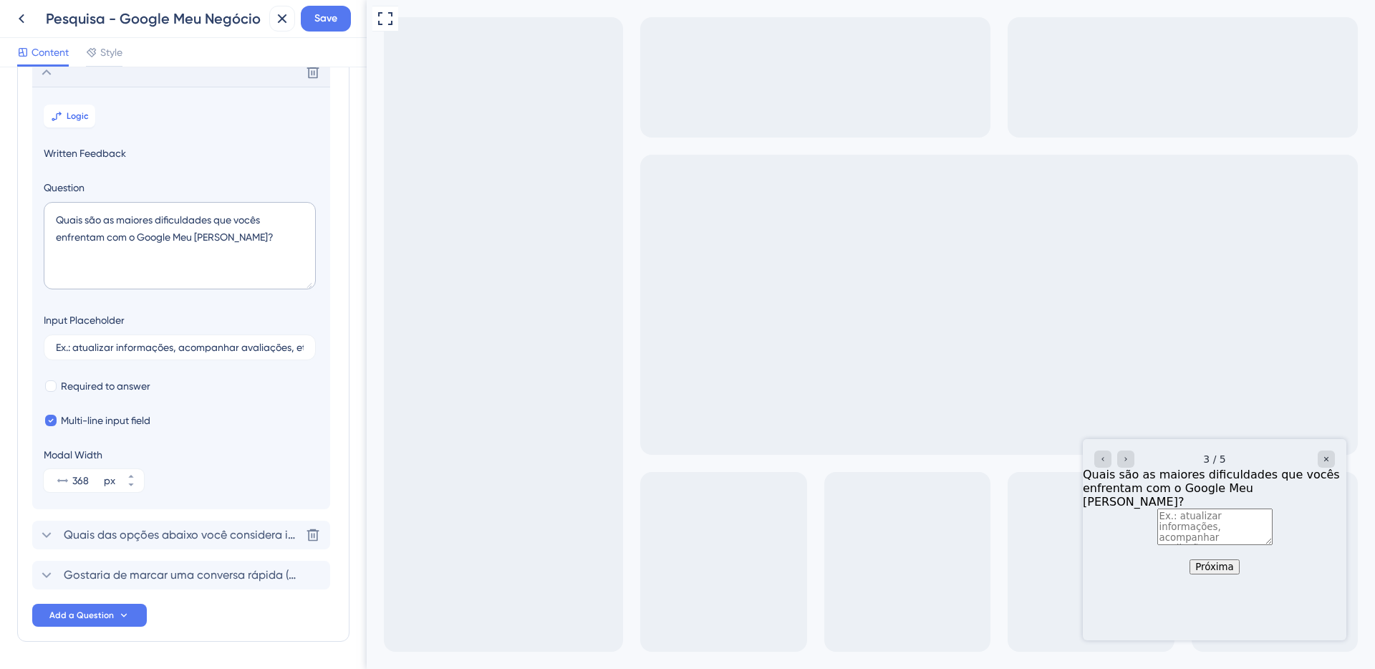
click at [198, 529] on span "Quais das opções abaixo você considera importantes?" at bounding box center [182, 535] width 236 height 17
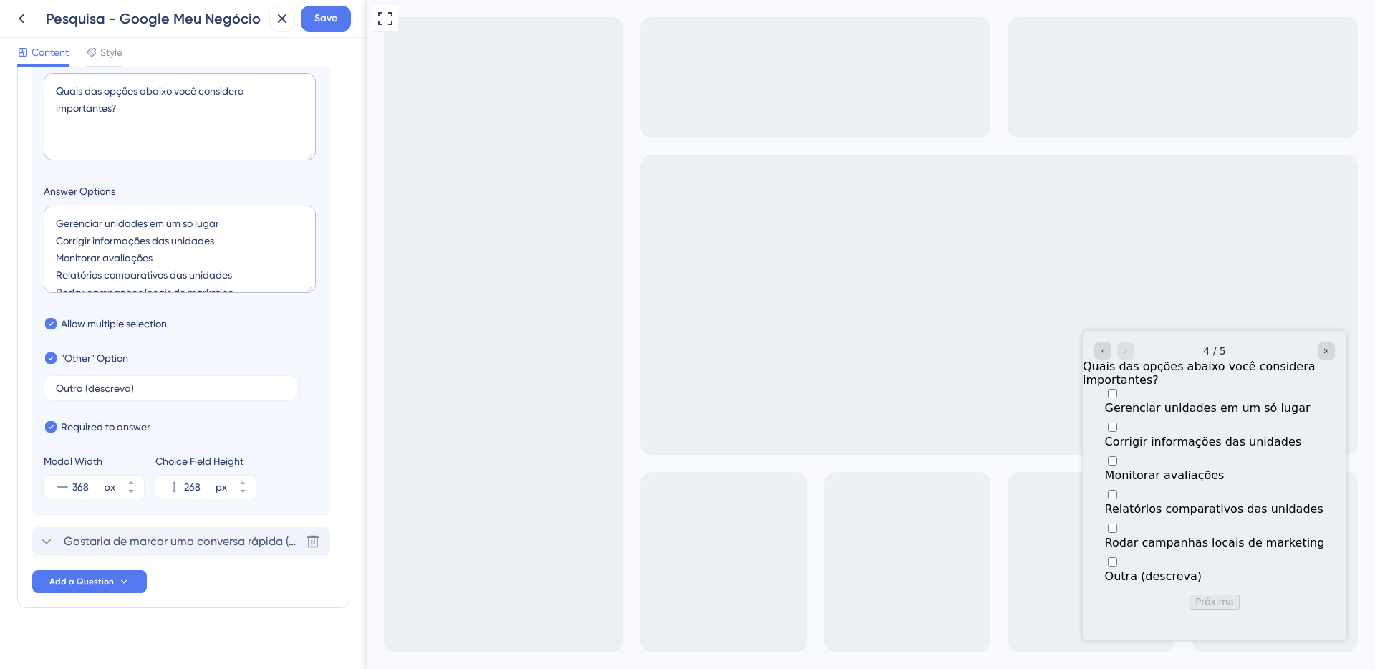
click at [202, 533] on span "Gostaria de marcar uma conversa rápida (máx. 30 min) para nos ajudar a entender…" at bounding box center [182, 541] width 236 height 17
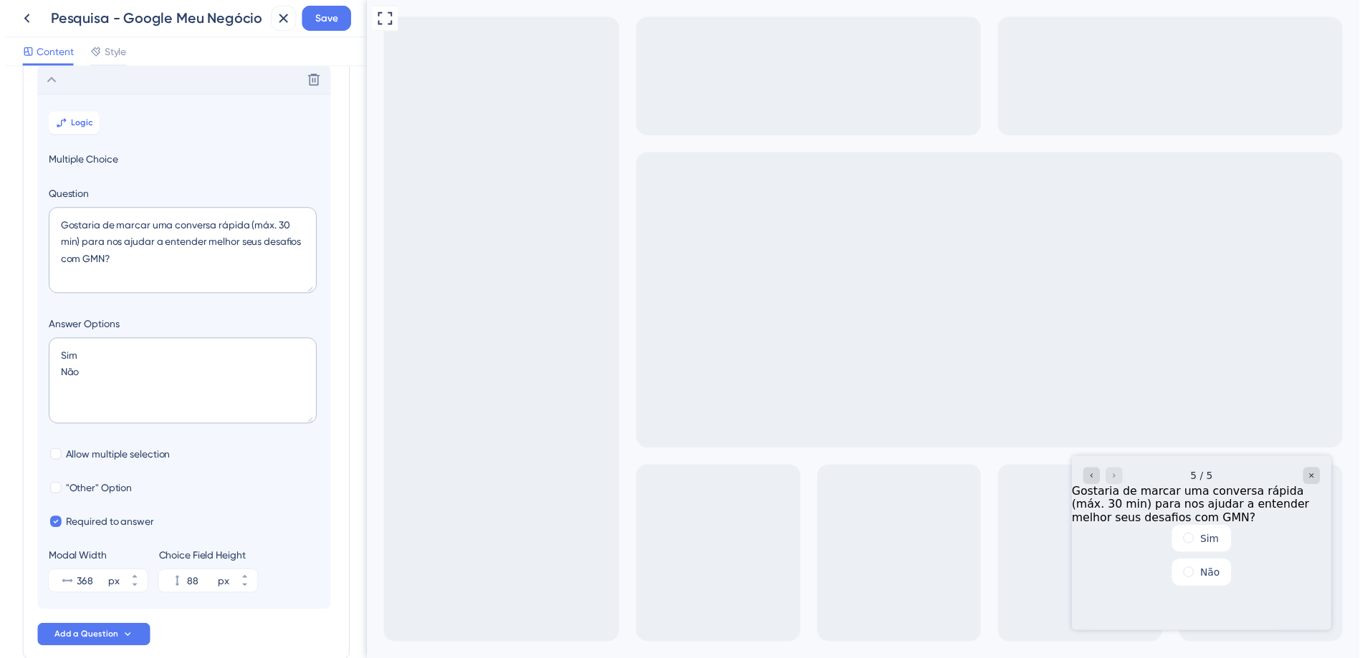
scroll to position [244, 0]
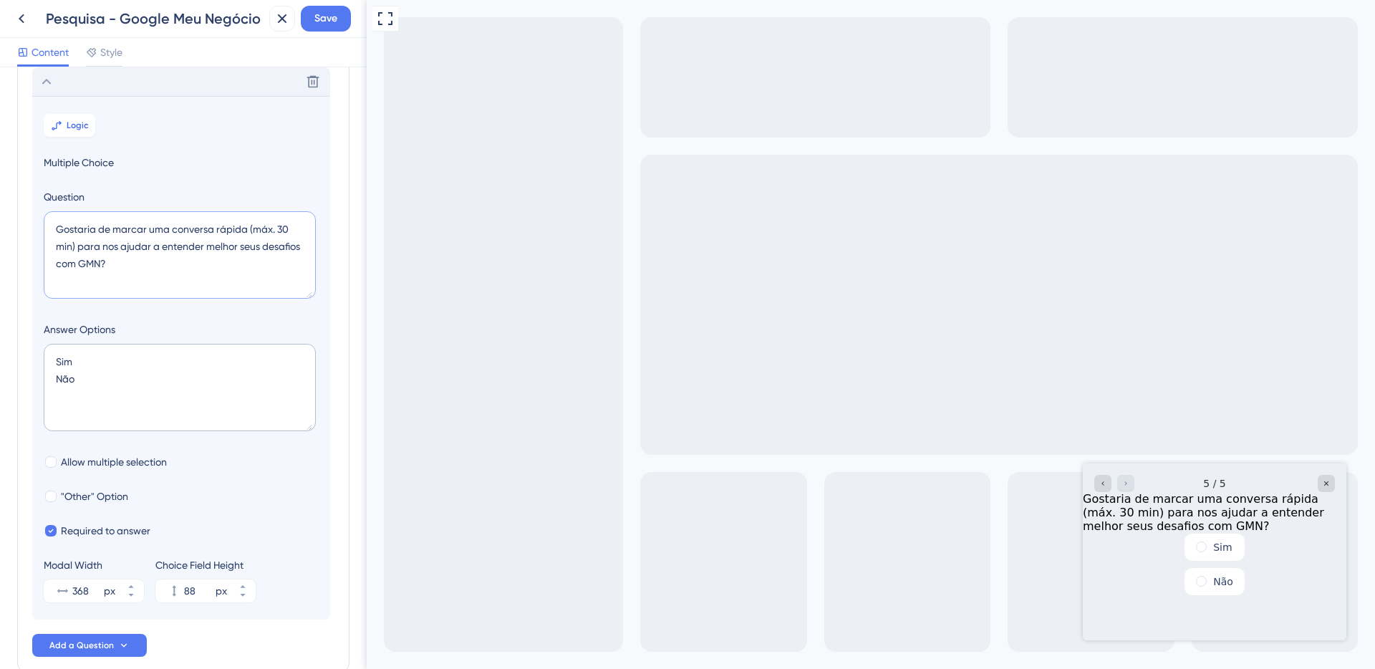
drag, startPoint x: 100, startPoint y: 260, endPoint x: 80, endPoint y: 259, distance: 20.1
click at [80, 259] on textarea "Gostaria de marcar uma conversa rápida (máx. 30 min) para nos ajudar a entender…" at bounding box center [180, 254] width 272 height 87
paste textarea "oogle Meu Negócio"
click at [194, 264] on textarea "Gostaria de marcar uma conversa rápida (máx. 30 min) para nos ajudar a entender…" at bounding box center [180, 254] width 272 height 87
type textarea "Gostaria de marcar uma conversa rápida (máx. 30 min) para nos ajudar a entender…"
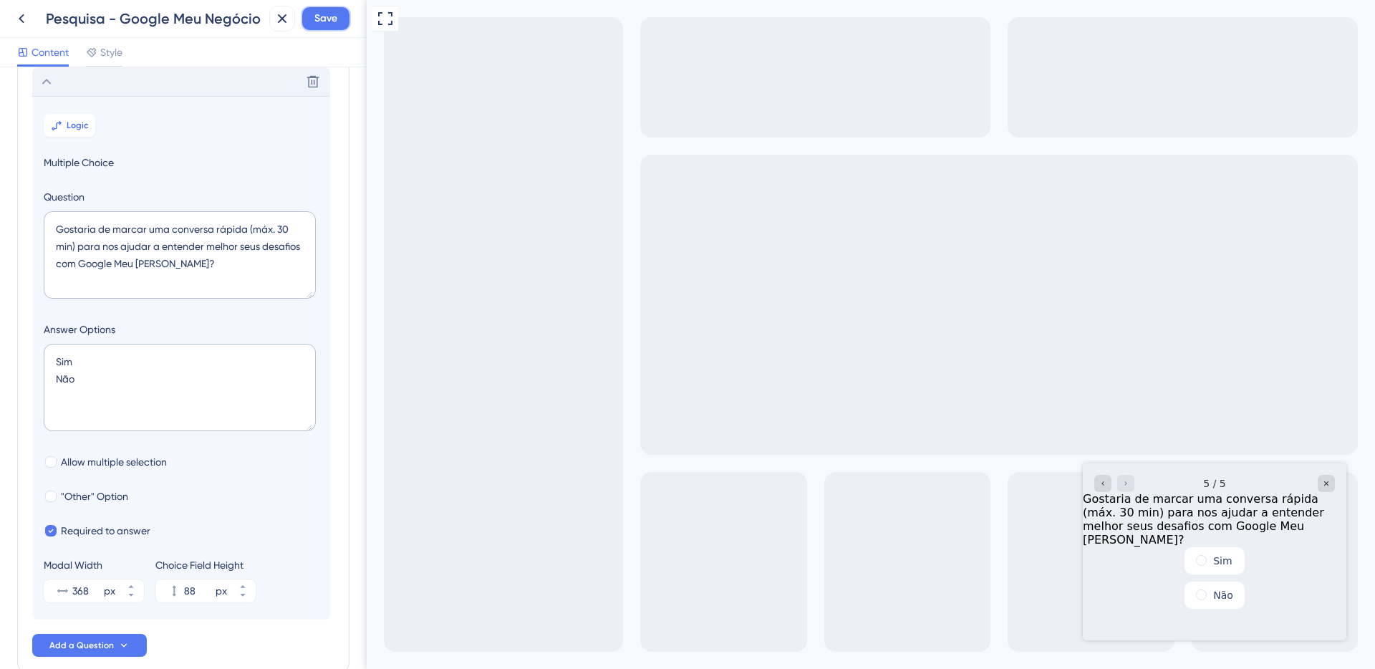
click at [335, 22] on span "Save" at bounding box center [325, 18] width 23 height 17
click at [14, 21] on icon at bounding box center [21, 18] width 17 height 17
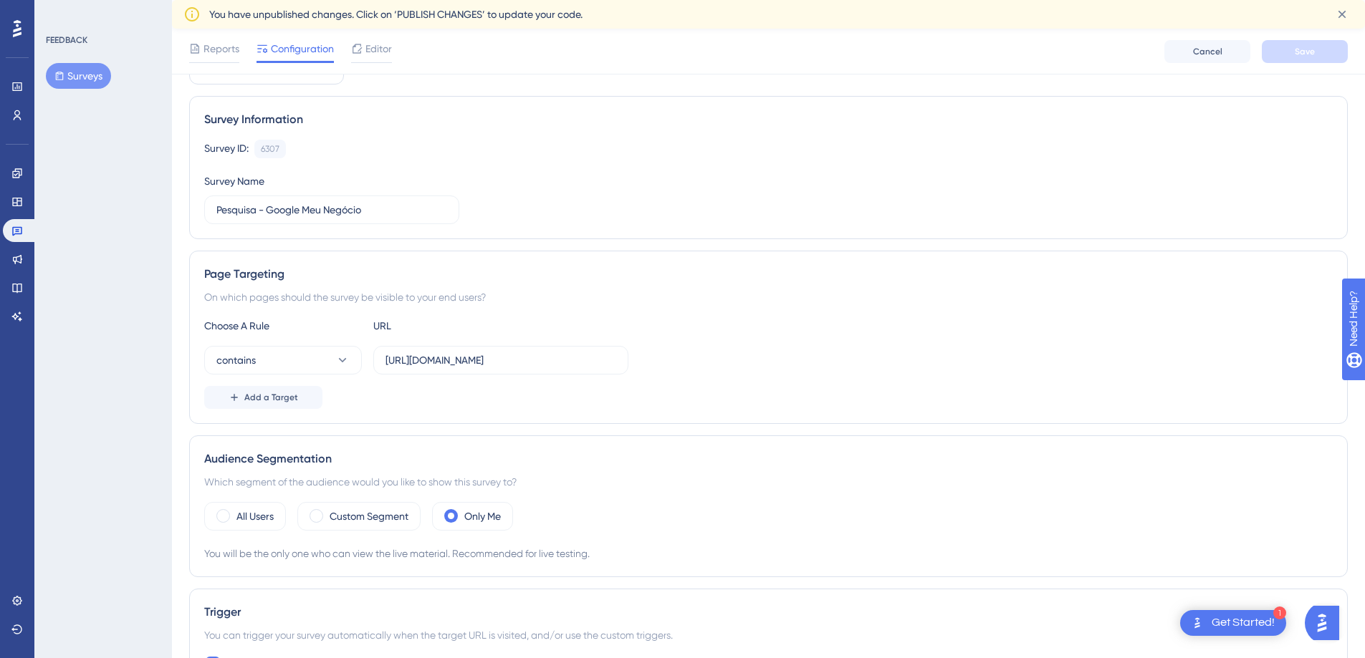
scroll to position [229, 0]
